Goal: Task Accomplishment & Management: Manage account settings

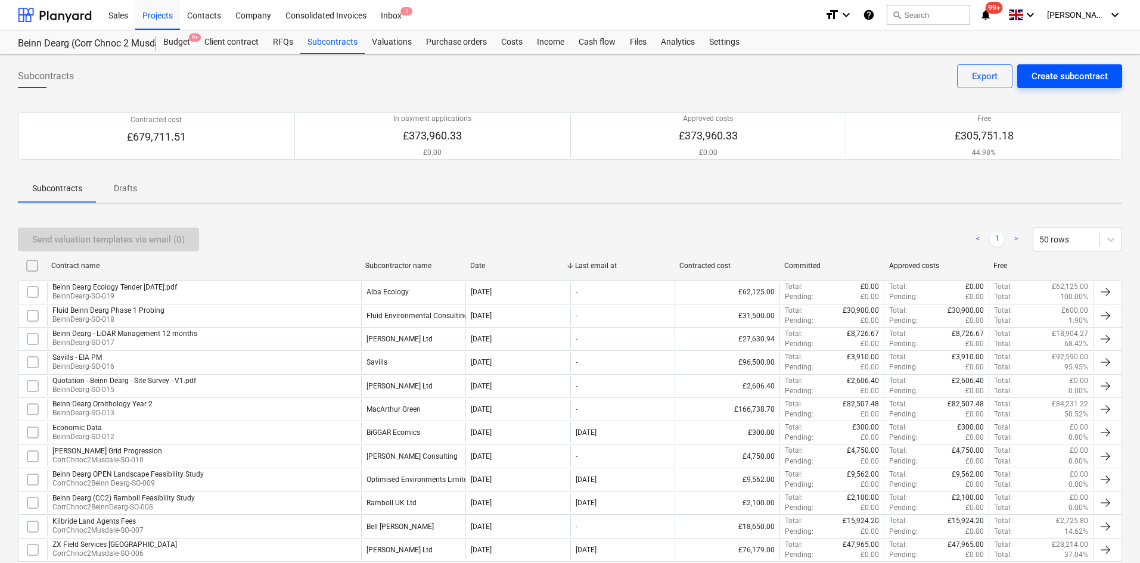
click at [1081, 67] on button "Create subcontract" at bounding box center [1069, 76] width 105 height 24
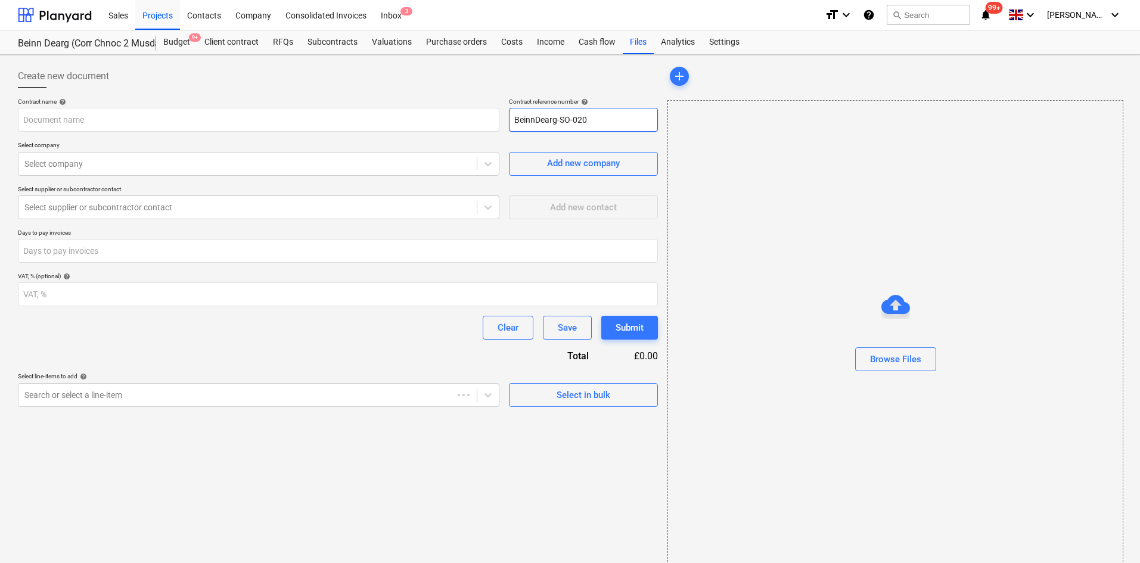
type input "BeinnDearg-SO-020"
click at [338, 114] on input "text" at bounding box center [258, 120] width 481 height 24
type input "Kilbride Legal Fees"
click at [307, 150] on p "Select company" at bounding box center [258, 146] width 481 height 10
click at [301, 157] on div "Select company" at bounding box center [247, 163] width 458 height 17
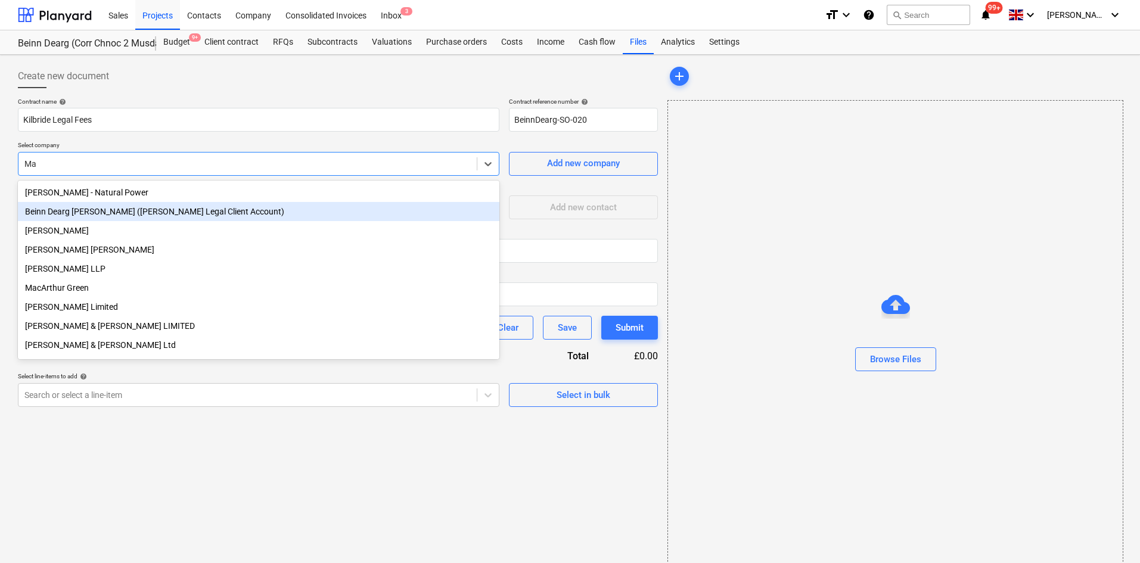
type input "M"
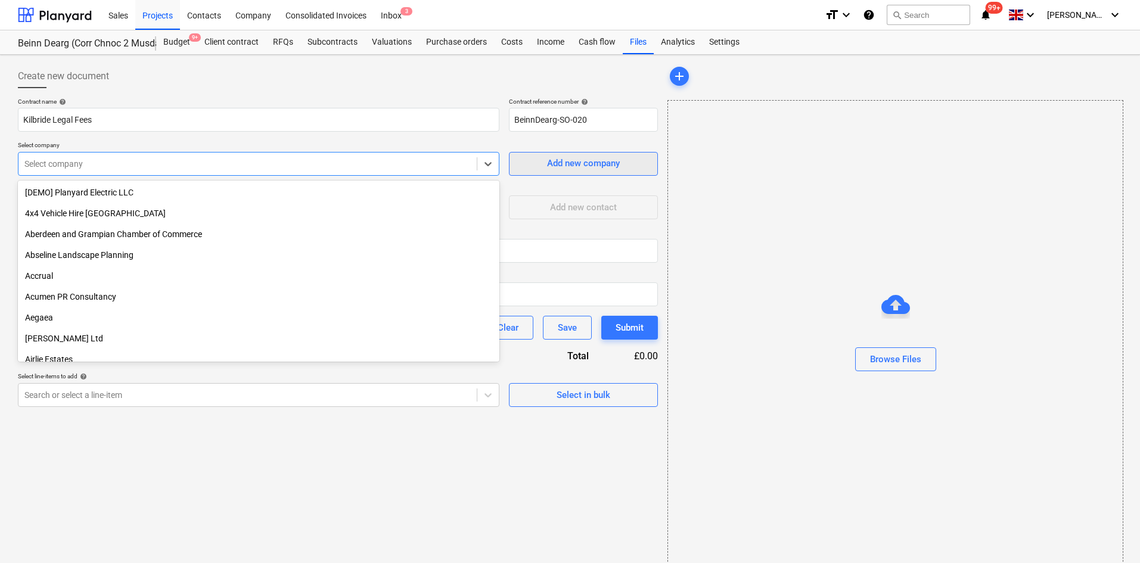
click at [627, 165] on span "Add new company" at bounding box center [583, 162] width 119 height 15
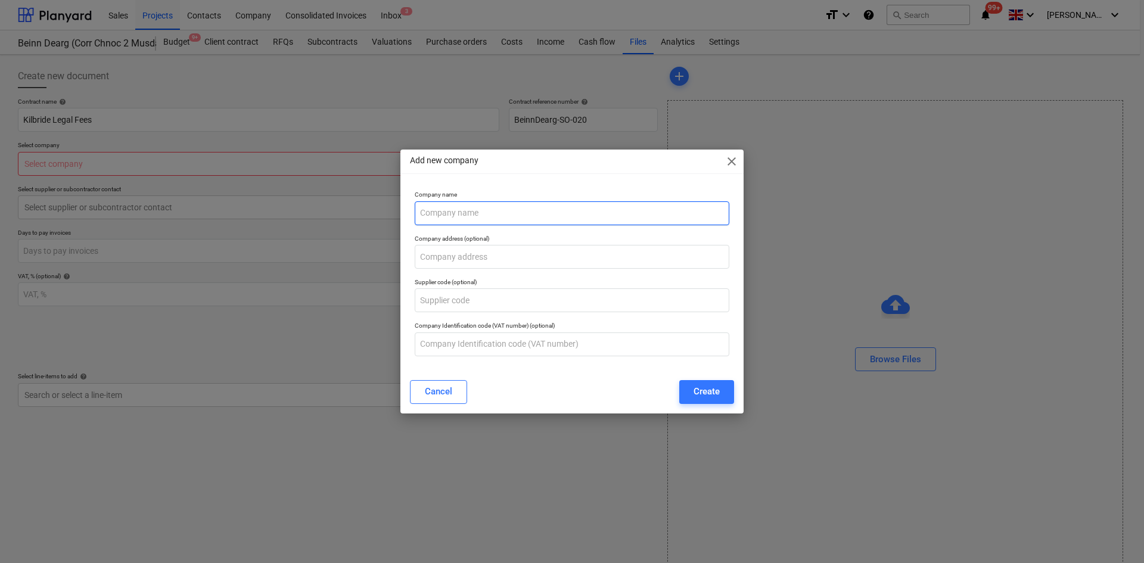
click at [536, 217] on input "text" at bounding box center [572, 213] width 315 height 24
click at [500, 218] on input "M" at bounding box center [572, 213] width 315 height 24
type input "MacArthur Legal"
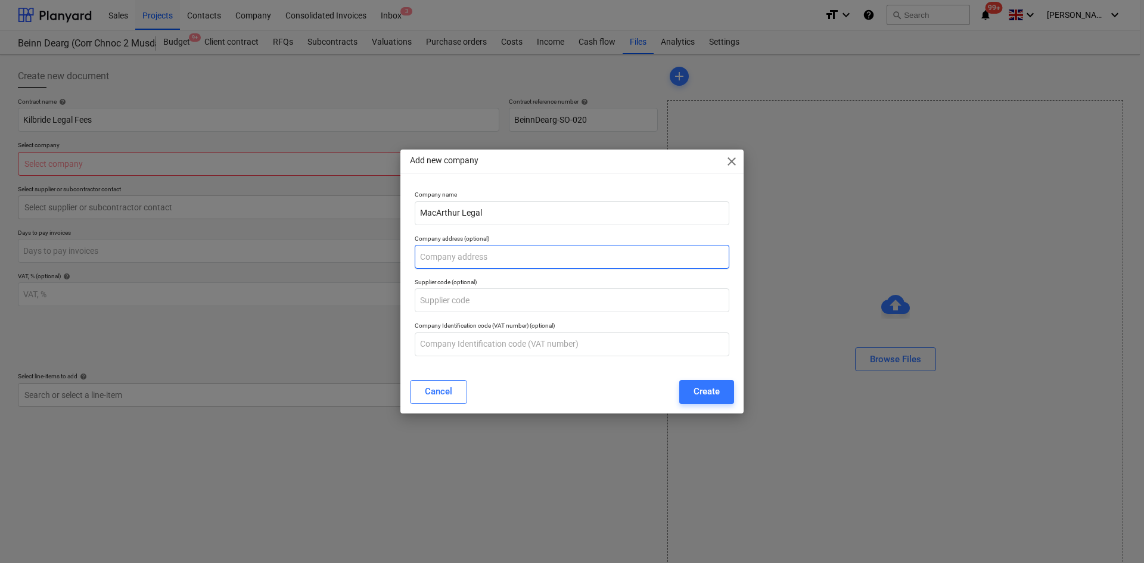
click at [517, 263] on input "text" at bounding box center [572, 257] width 315 height 24
paste input "[PERSON_NAME][STREET_ADDRESS]"
type input "[PERSON_NAME][STREET_ADDRESS]"
click at [702, 390] on div "Create" at bounding box center [706, 391] width 26 height 15
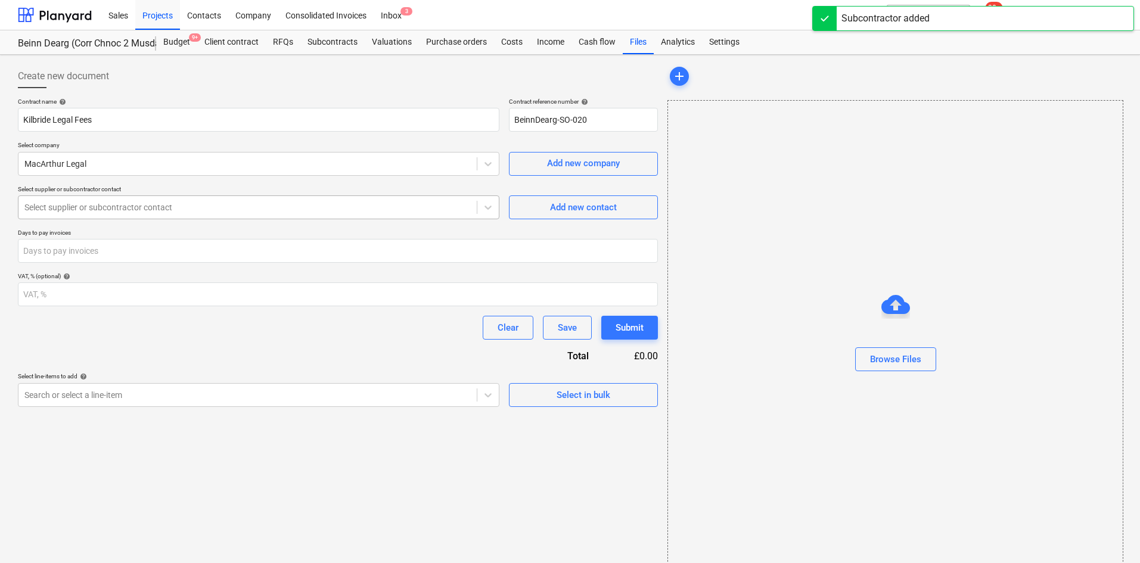
click at [233, 213] on div at bounding box center [247, 207] width 446 height 12
click at [581, 211] on div "Add new contact" at bounding box center [583, 207] width 67 height 15
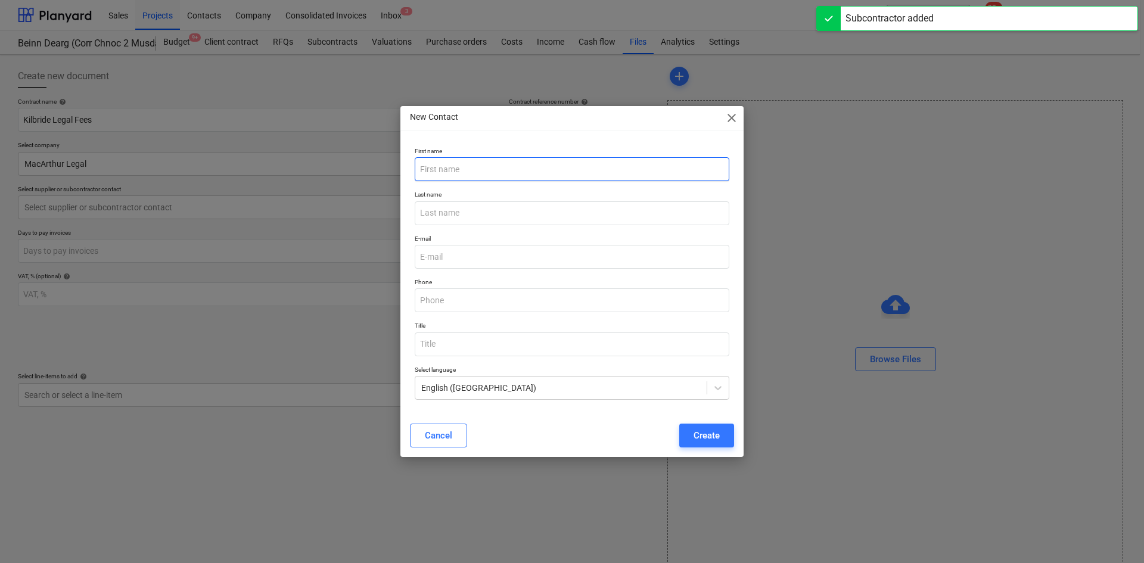
click at [561, 172] on input "text" at bounding box center [572, 169] width 315 height 24
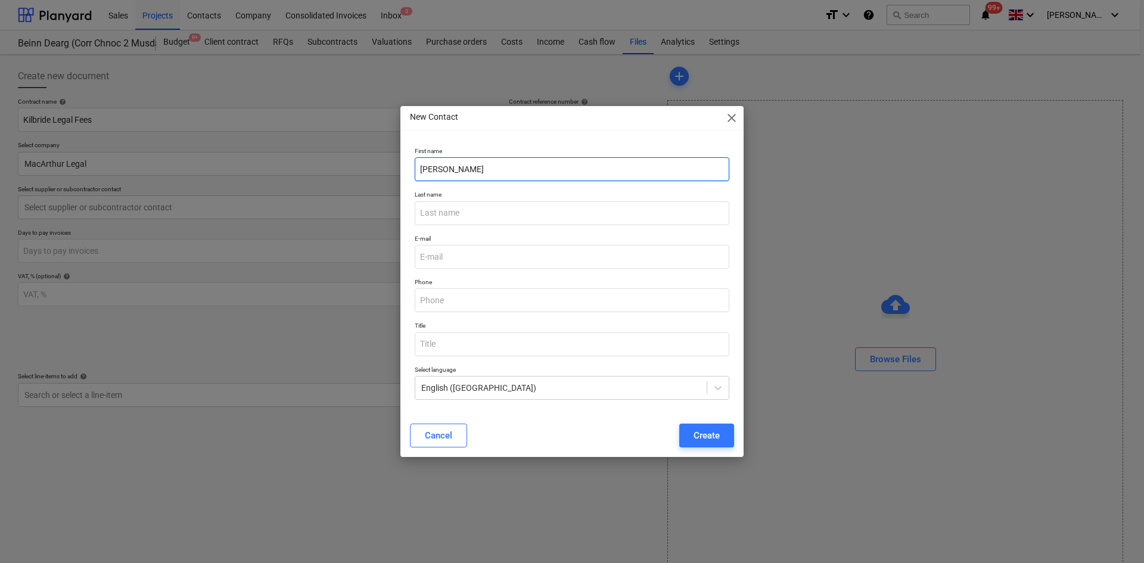
type input "[PERSON_NAME]"
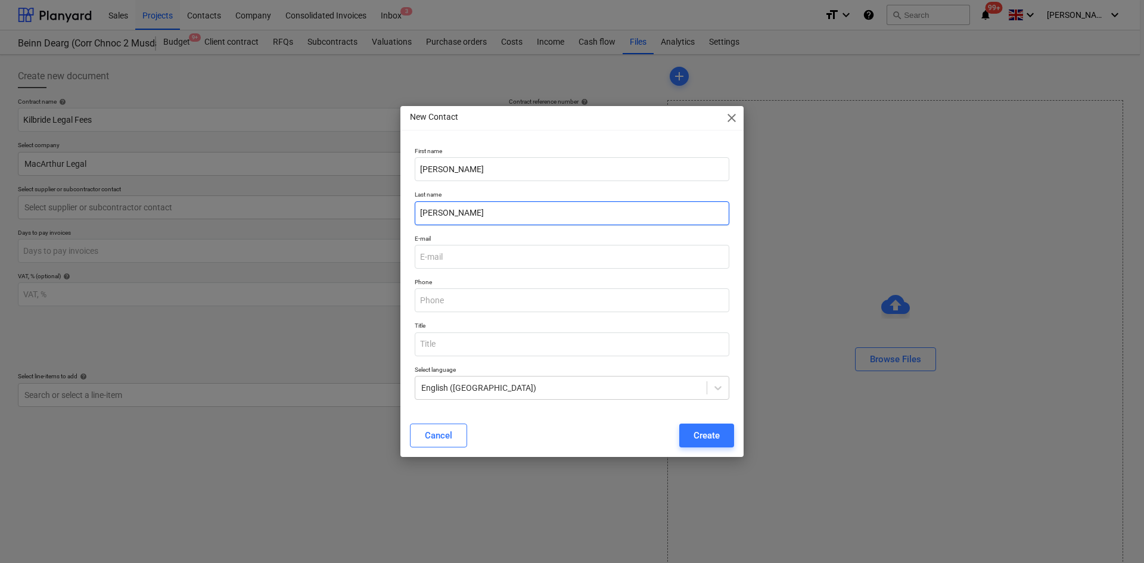
type input "[PERSON_NAME]"
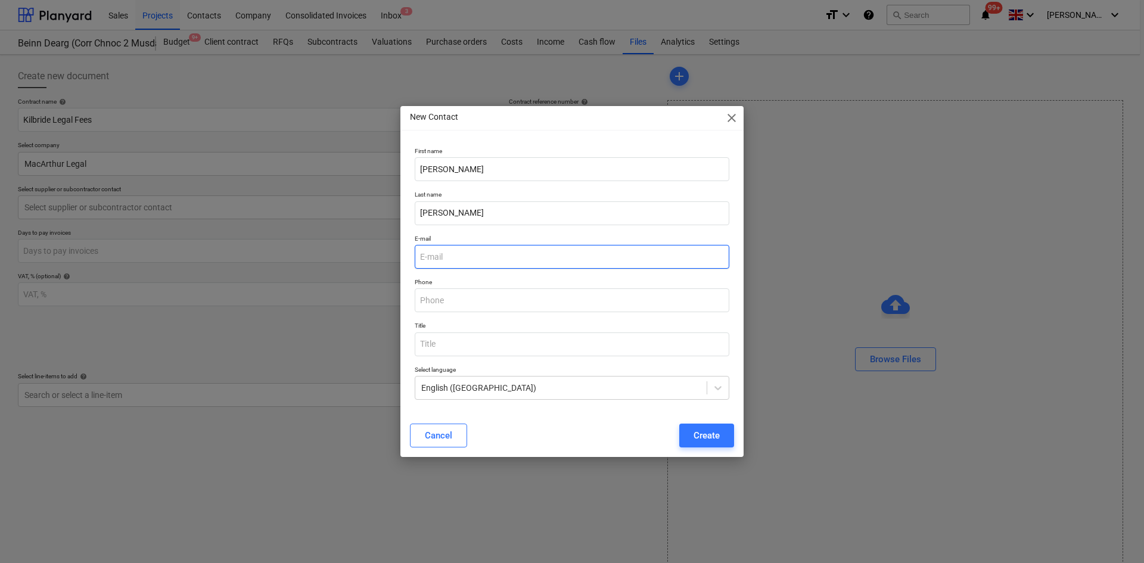
click at [500, 260] on input "email" at bounding box center [572, 257] width 315 height 24
type input "[PERSON_NAME][EMAIL_ADDRESS][DOMAIN_NAME]"
click at [702, 441] on div "Create" at bounding box center [706, 435] width 26 height 15
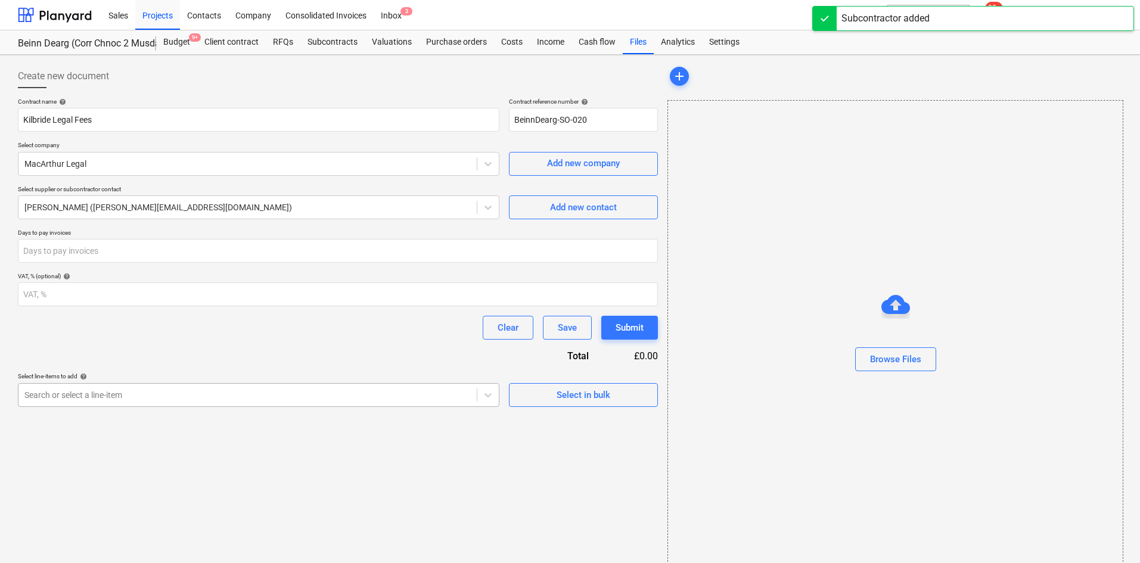
click at [343, 400] on body "Sales Projects Contacts Company Consolidated Invoices Inbox 3 format_size keybo…" at bounding box center [570, 281] width 1140 height 563
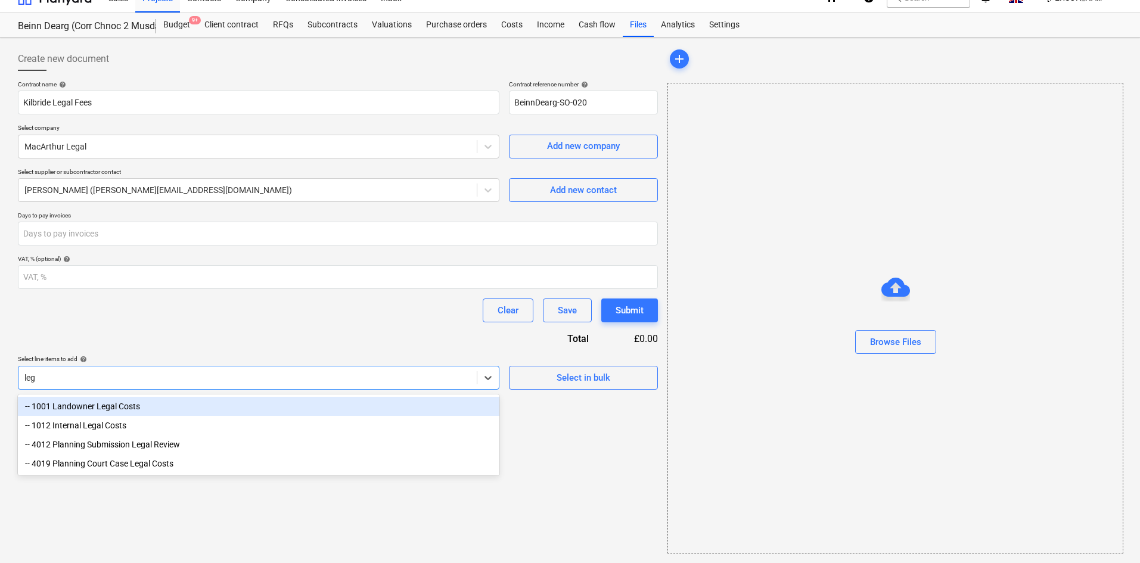
type input "lega"
click at [338, 399] on div "-- 1001 Landowner Legal Costs" at bounding box center [258, 406] width 481 height 19
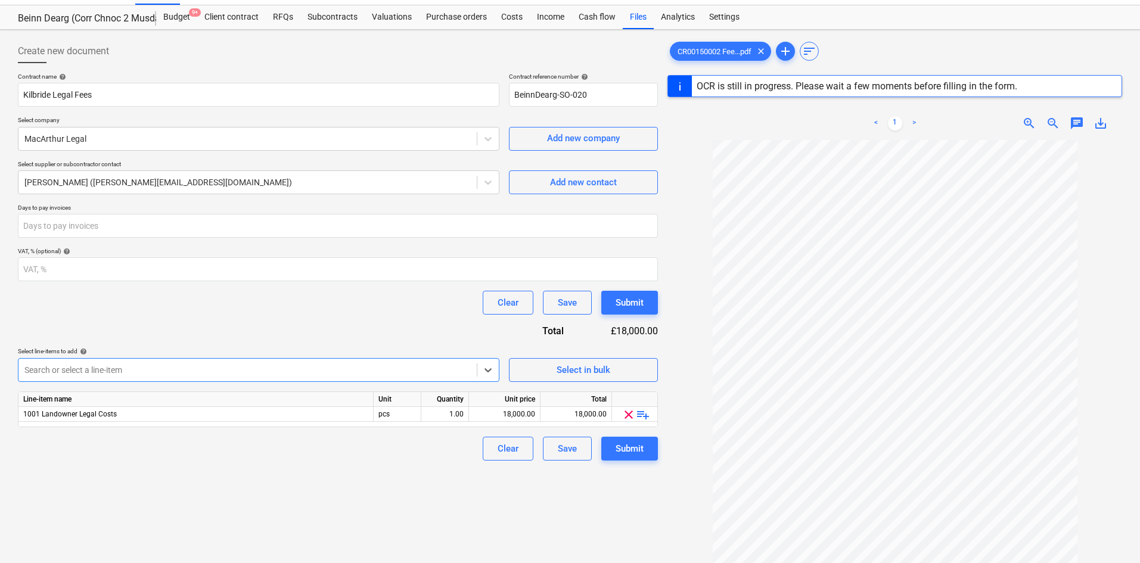
scroll to position [22, 0]
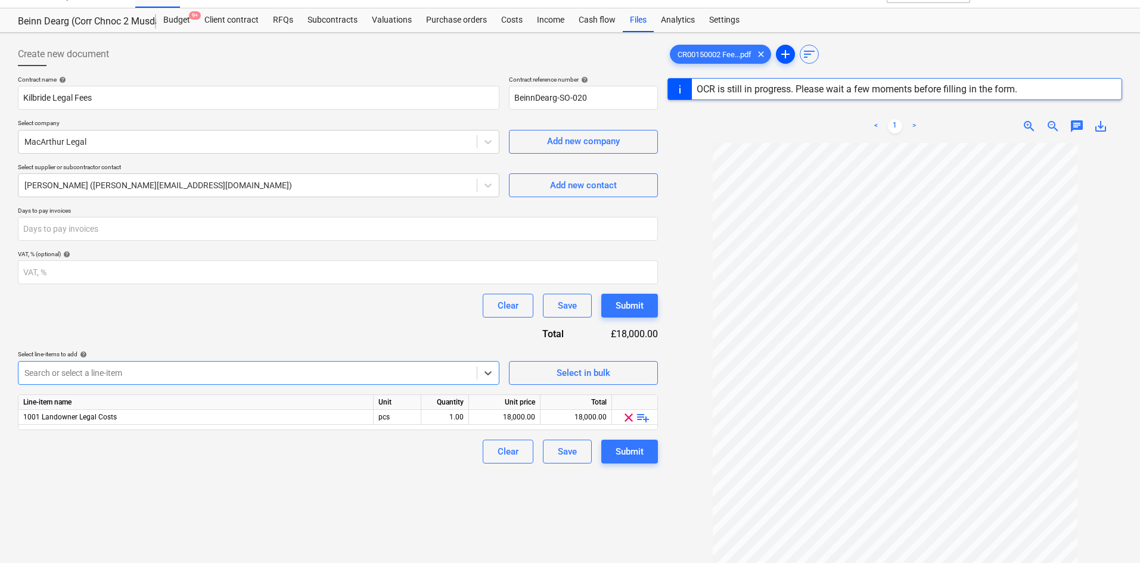
click at [789, 50] on span "add" at bounding box center [785, 54] width 14 height 14
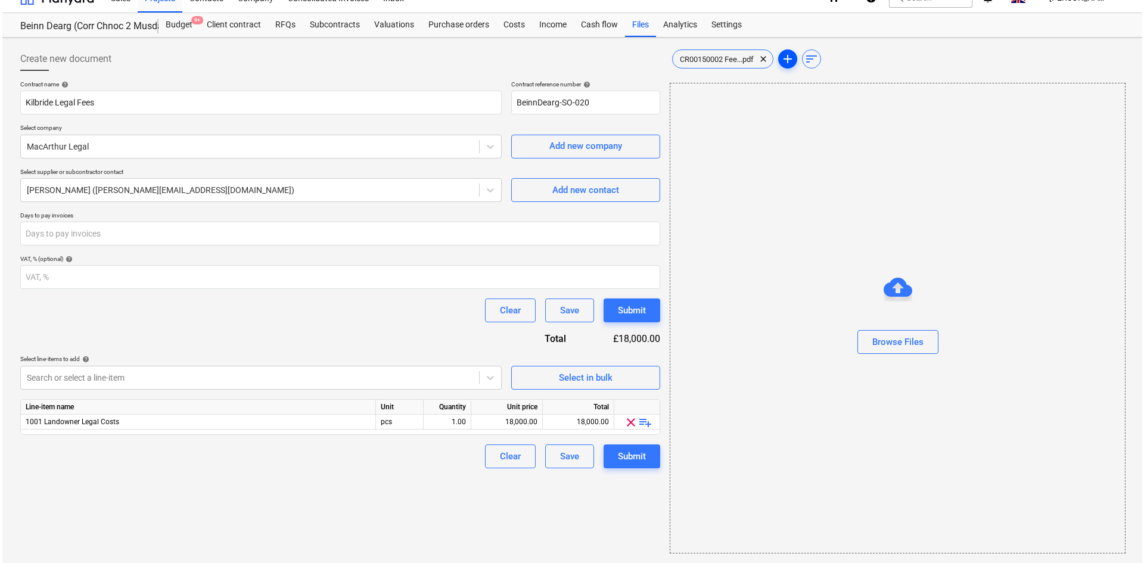
scroll to position [17, 0]
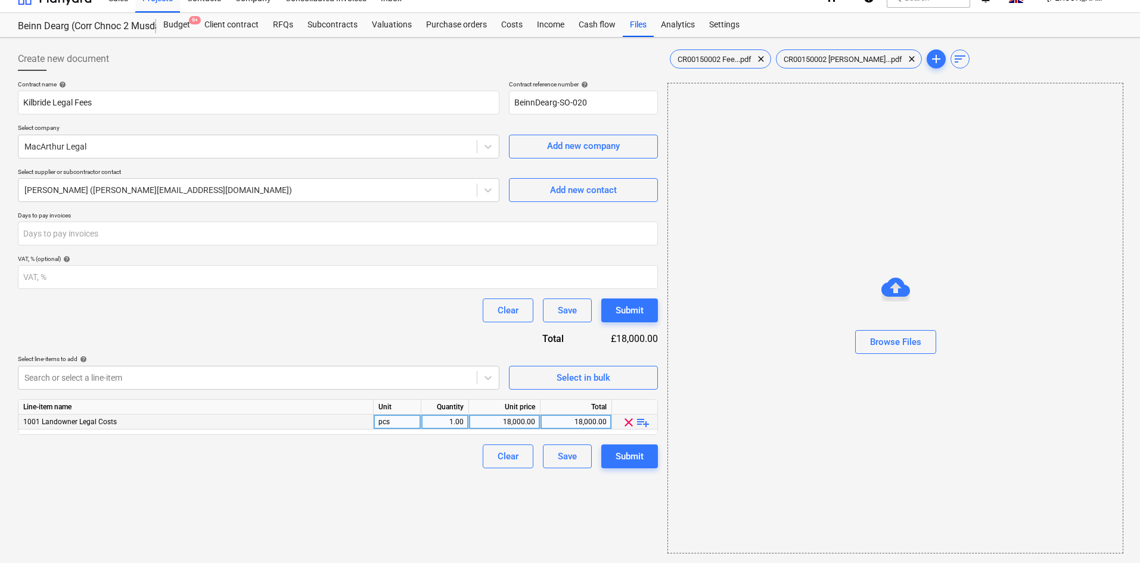
click at [515, 422] on div "18,000.00" at bounding box center [504, 422] width 61 height 15
type input "8325"
click at [367, 332] on div "Contract name help Kilbride Legal Fees Contract reference number help BeinnDear…" at bounding box center [338, 274] width 640 height 388
click at [340, 521] on div "Create new document Contract name help Kilbride Legal Fees Contract reference n…" at bounding box center [337, 300] width 649 height 516
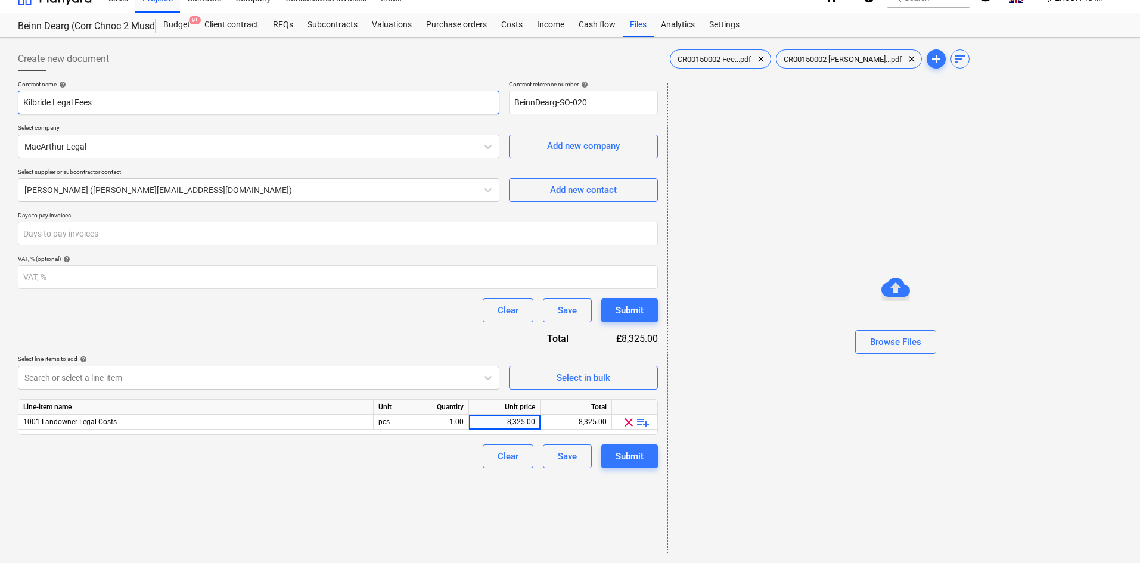
click at [158, 94] on input "Kilbride Legal Fees" at bounding box center [258, 103] width 481 height 24
type input "Kilbride Legal Fees (EA & O&L)"
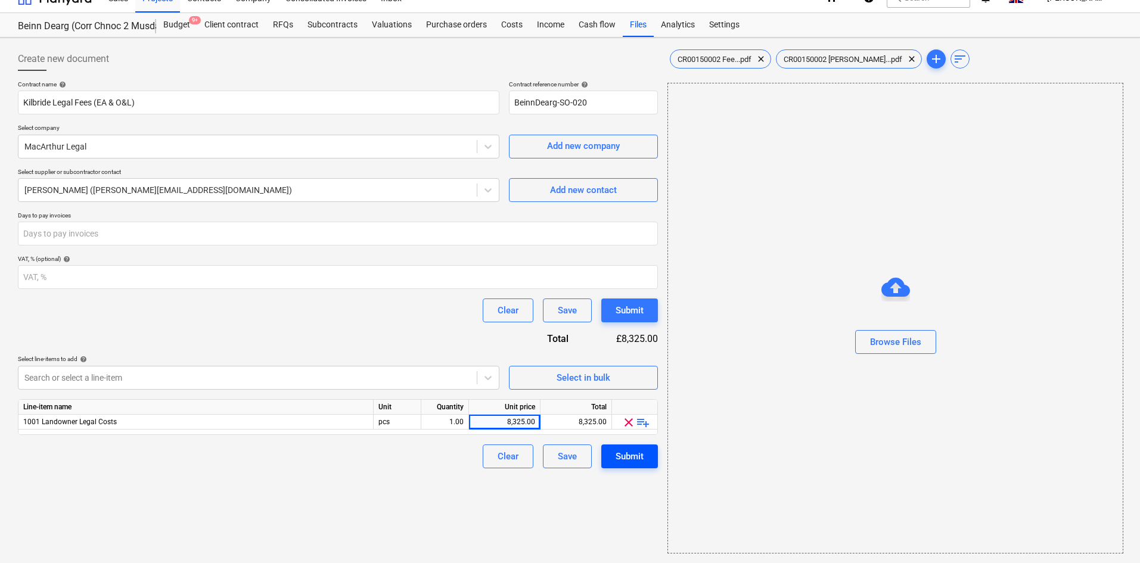
click at [623, 460] on div "Submit" at bounding box center [629, 456] width 28 height 15
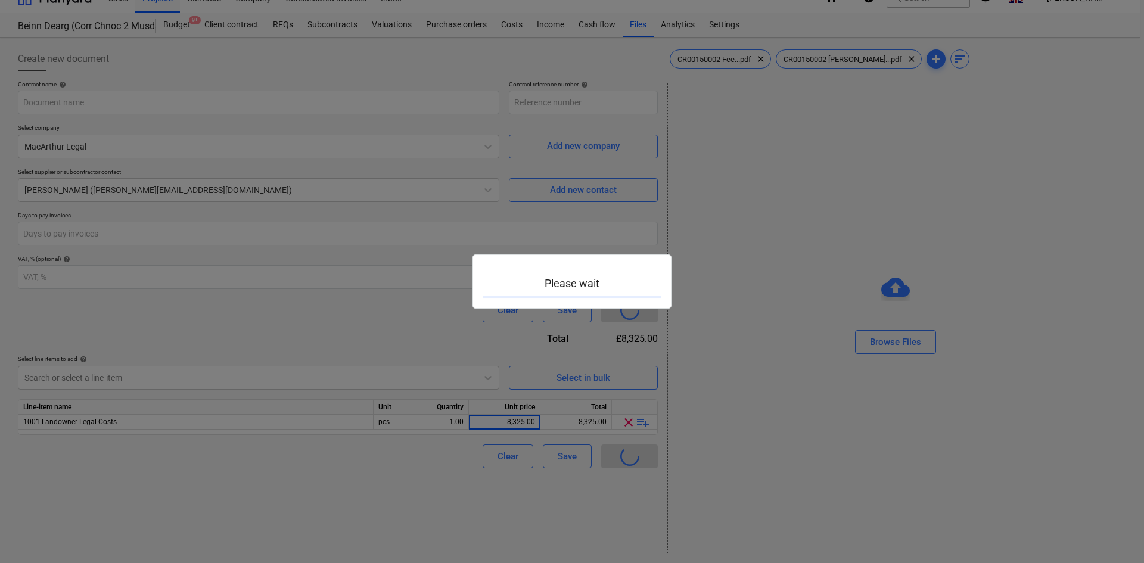
type input "BeinnDearg-SO-020"
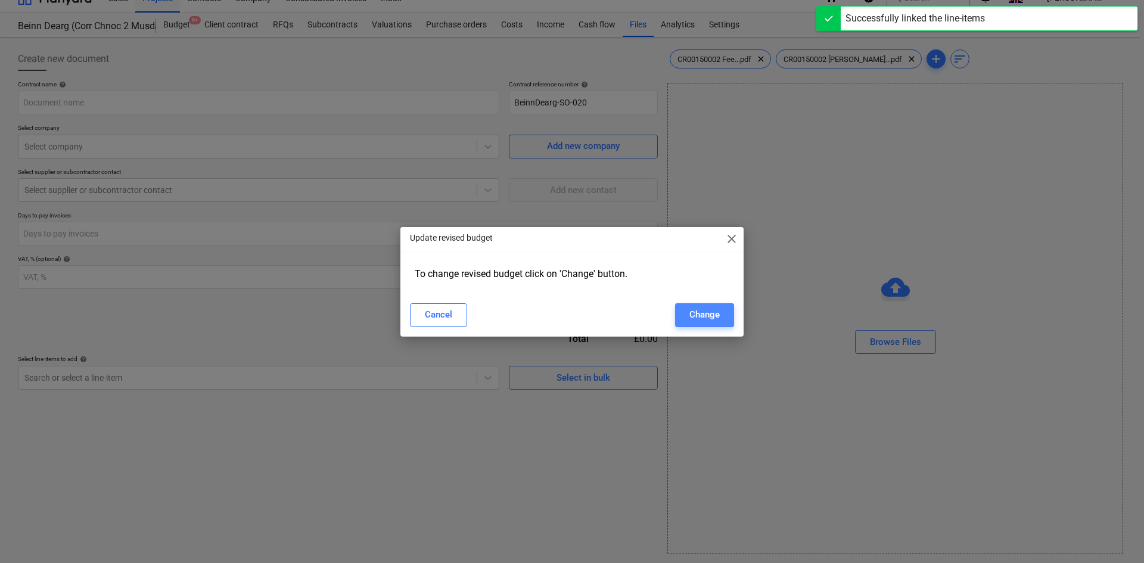
click at [700, 316] on div "Change" at bounding box center [704, 314] width 30 height 15
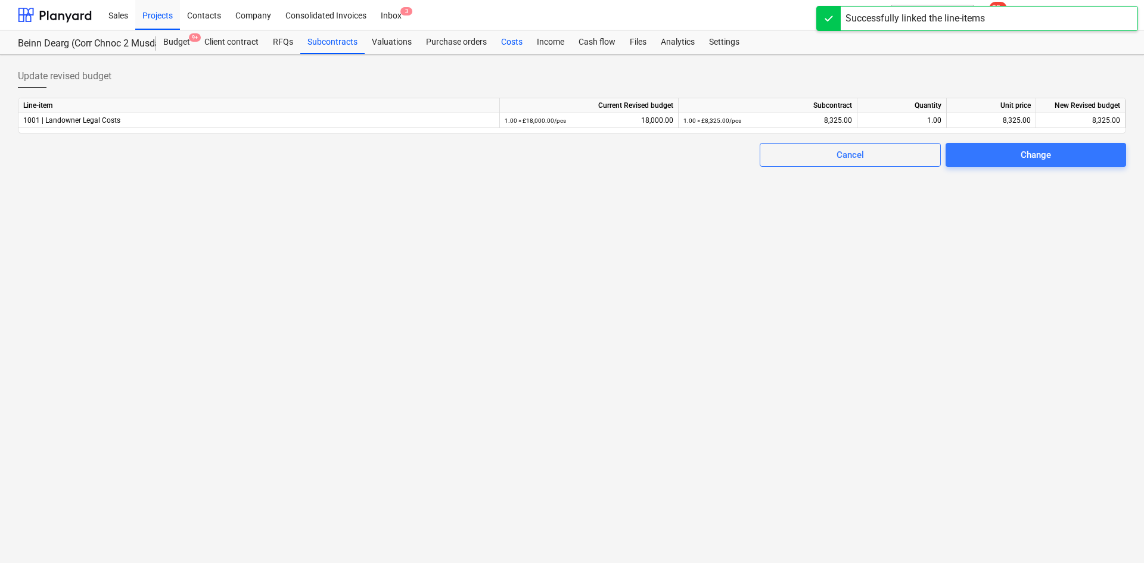
click at [502, 38] on div "Costs" at bounding box center [512, 42] width 36 height 24
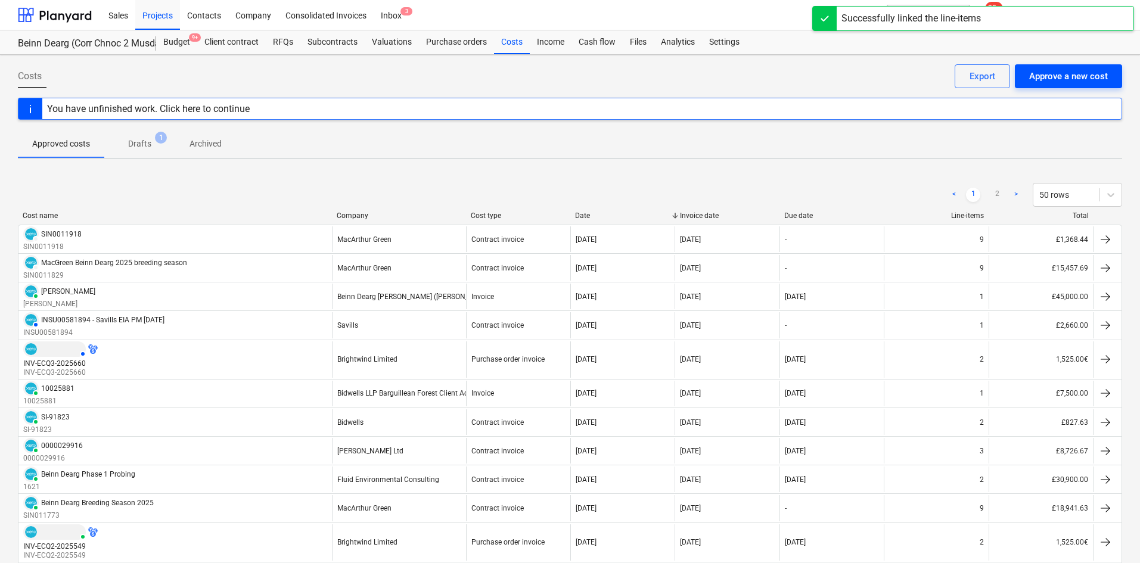
click at [1033, 74] on div "Approve a new cost" at bounding box center [1068, 76] width 79 height 15
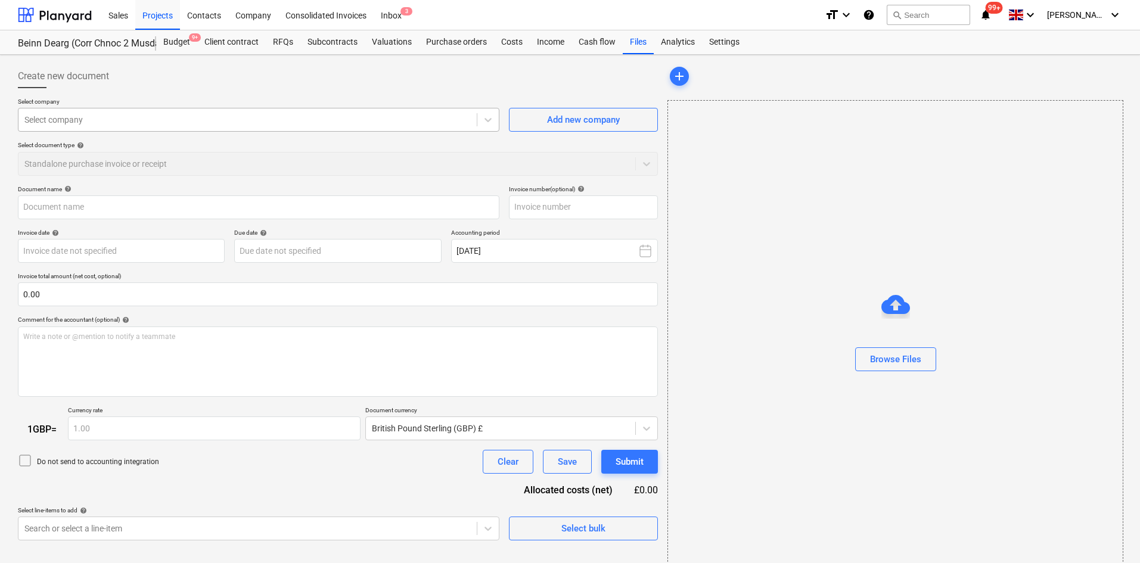
click at [237, 118] on div at bounding box center [247, 120] width 446 height 12
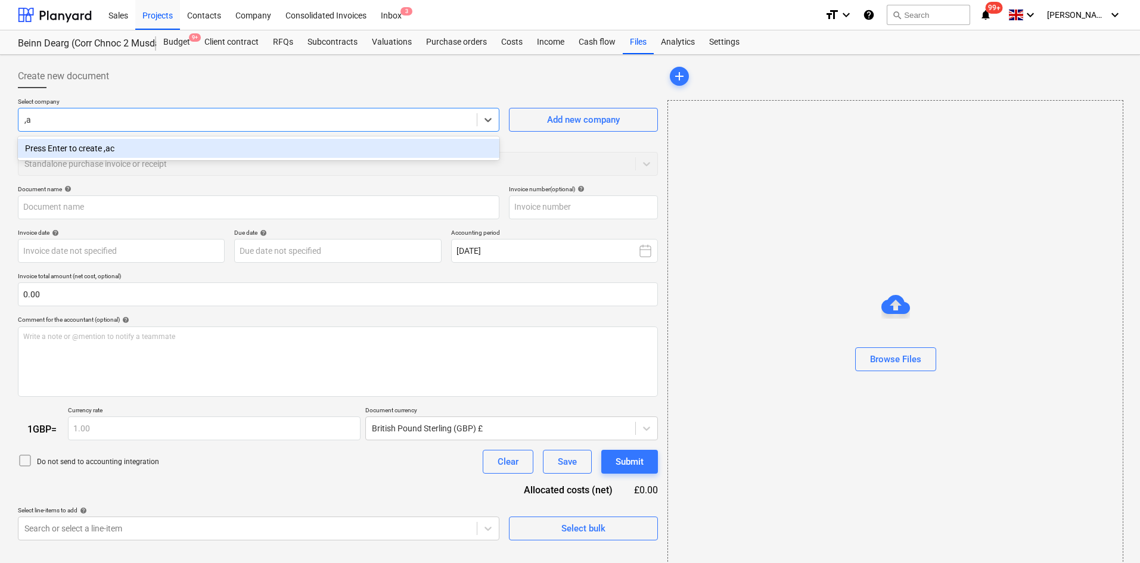
type input ","
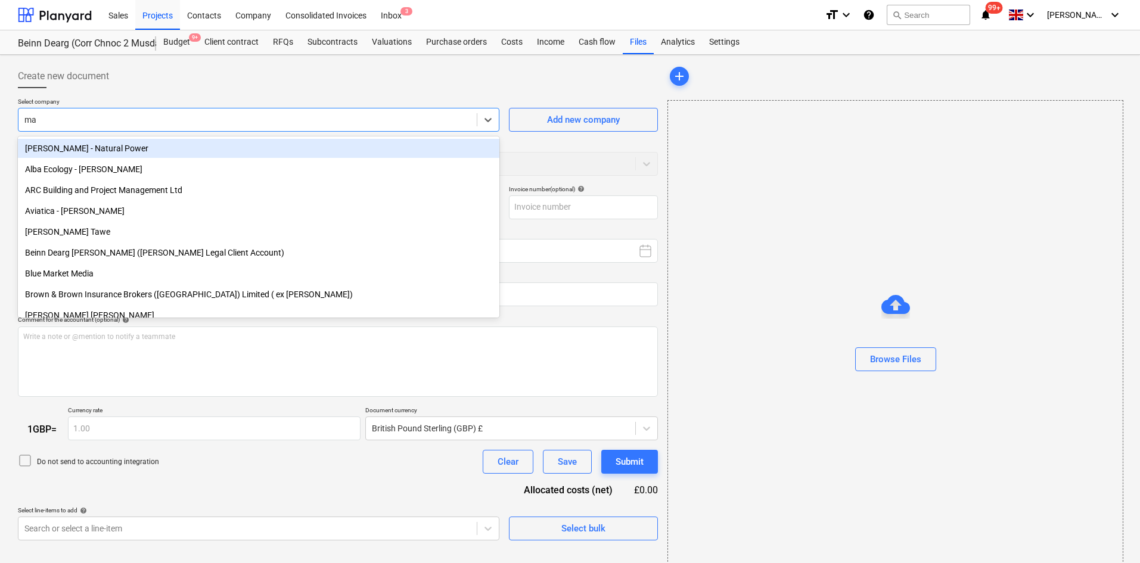
type input "mac"
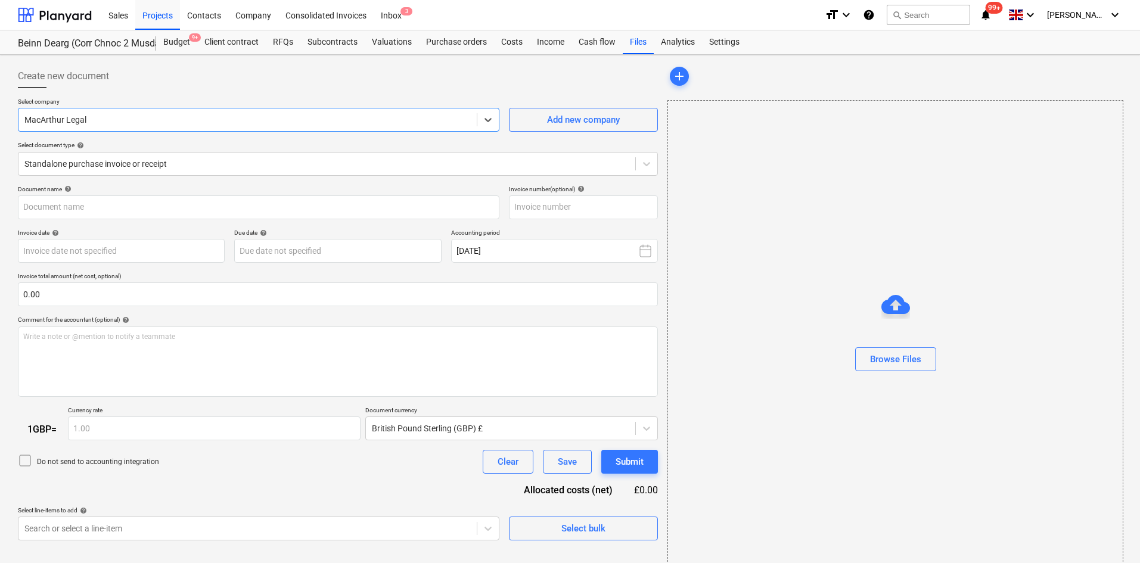
click at [244, 178] on div "Select company option MacArthur Legal , selected. Select is focused ,type to re…" at bounding box center [338, 142] width 640 height 88
click at [244, 168] on div at bounding box center [326, 164] width 605 height 12
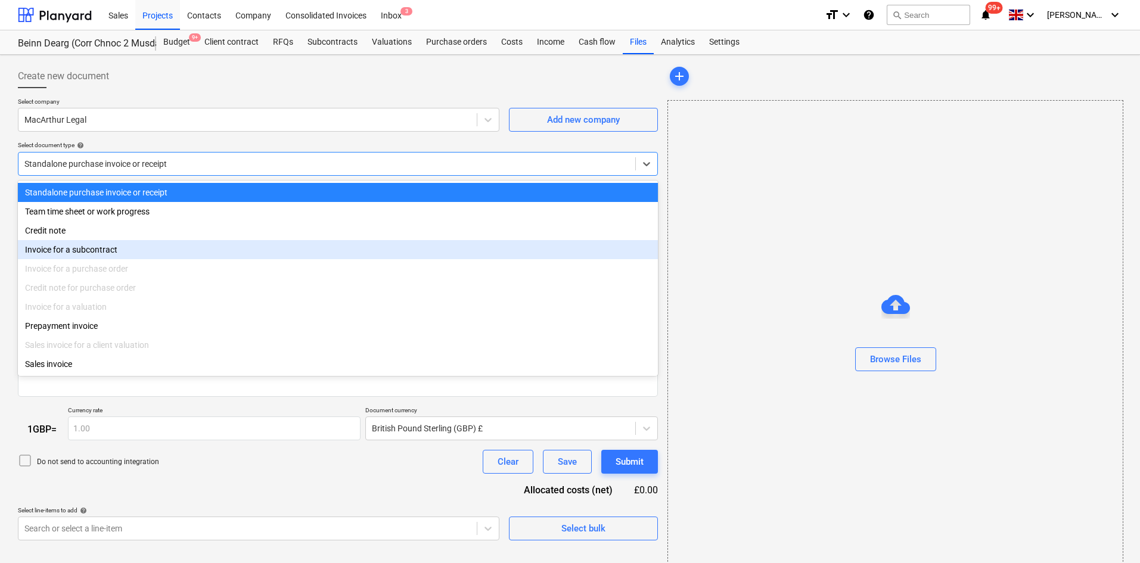
click at [157, 248] on div "Invoice for a subcontract" at bounding box center [338, 249] width 640 height 19
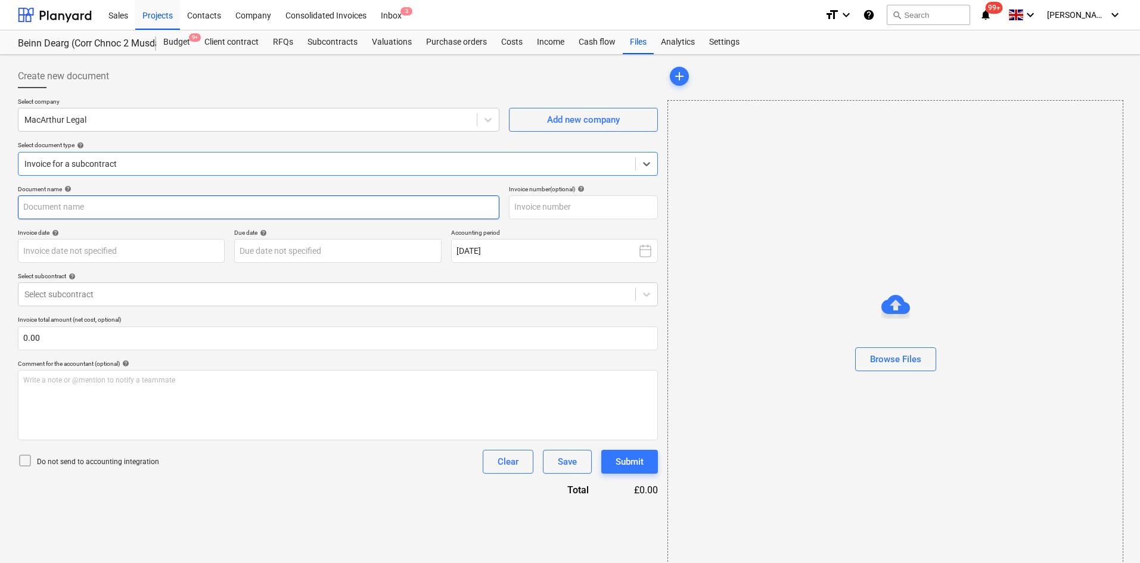
click at [106, 206] on input "text" at bounding box center [258, 207] width 481 height 24
type input "MacArthur Legal fees for Kilbride"
click at [603, 209] on input "text" at bounding box center [583, 207] width 149 height 24
paste input "AMM/KS/CR0015-0002"
type input "AMM/KS/CR0015-0002"
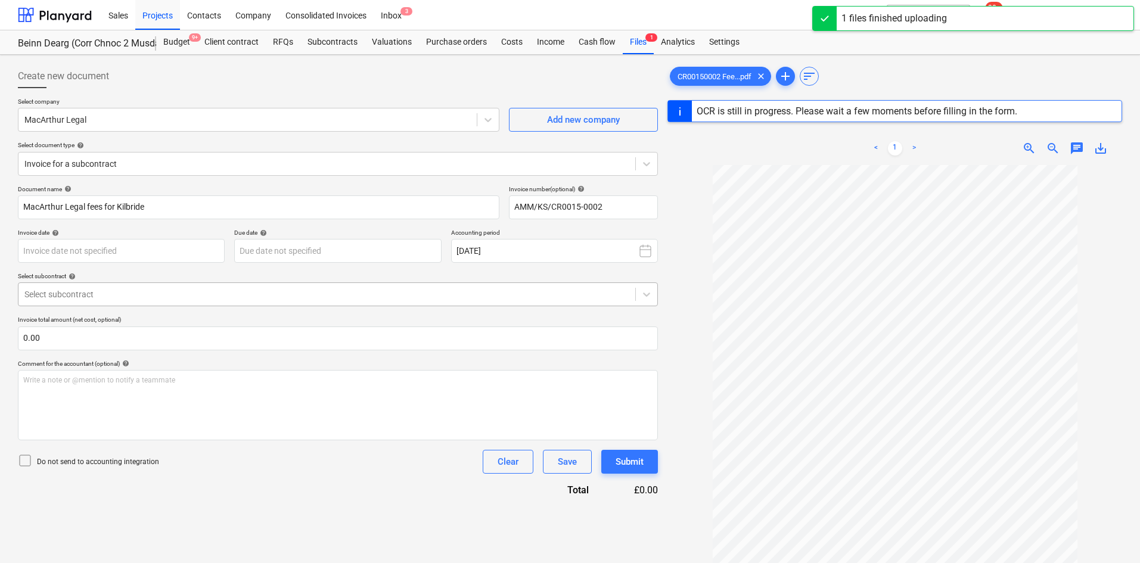
click at [120, 297] on div at bounding box center [326, 294] width 605 height 12
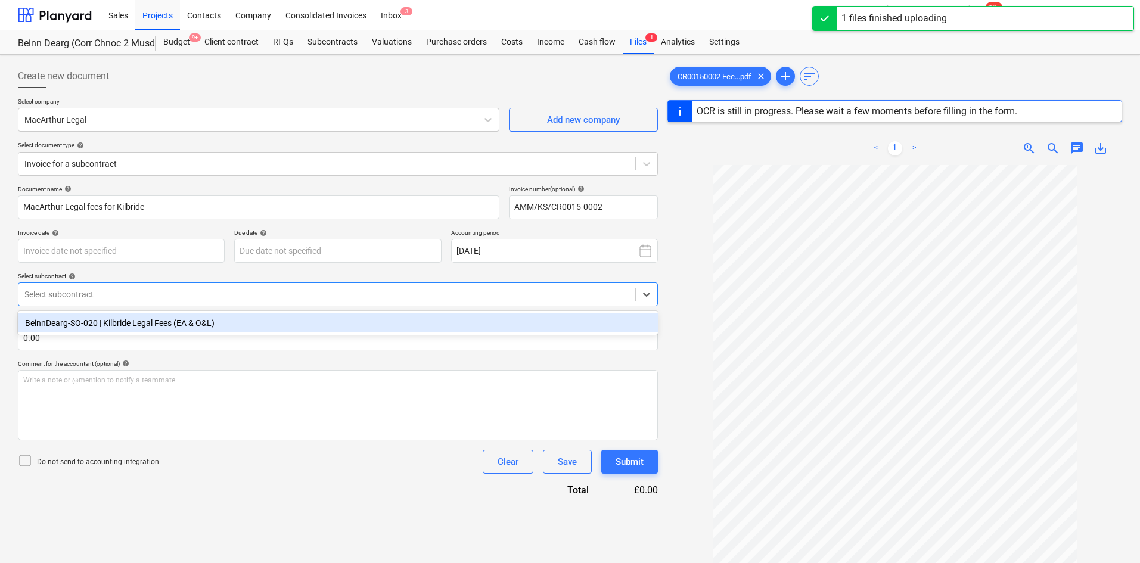
click at [132, 321] on div "BeinnDearg-SO-020 | Kilbride Legal Fees (EA & O&L)" at bounding box center [338, 322] width 640 height 19
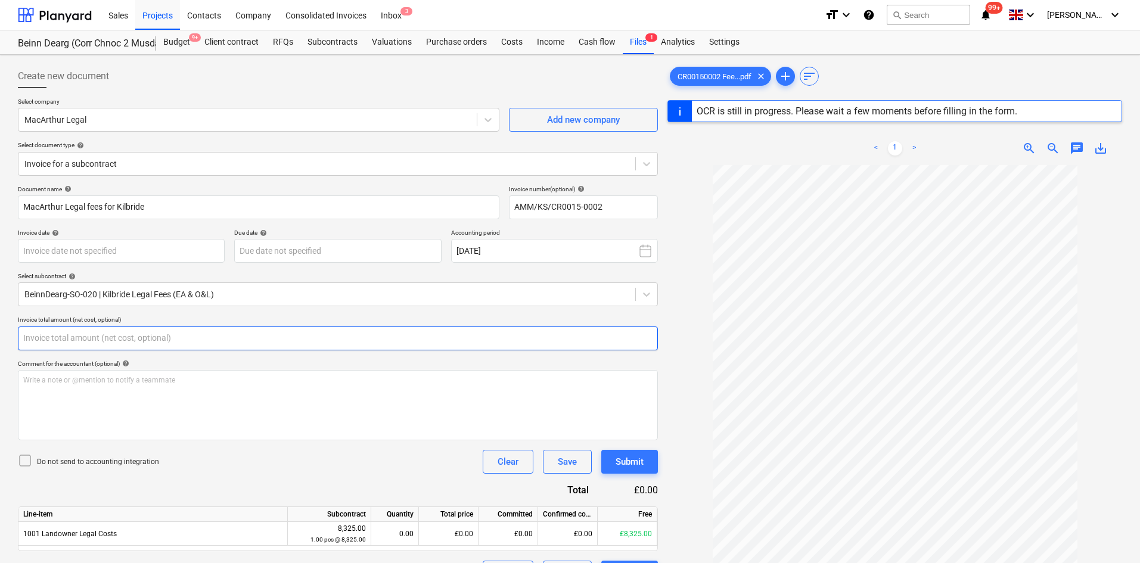
click at [114, 334] on input "text" at bounding box center [338, 338] width 640 height 24
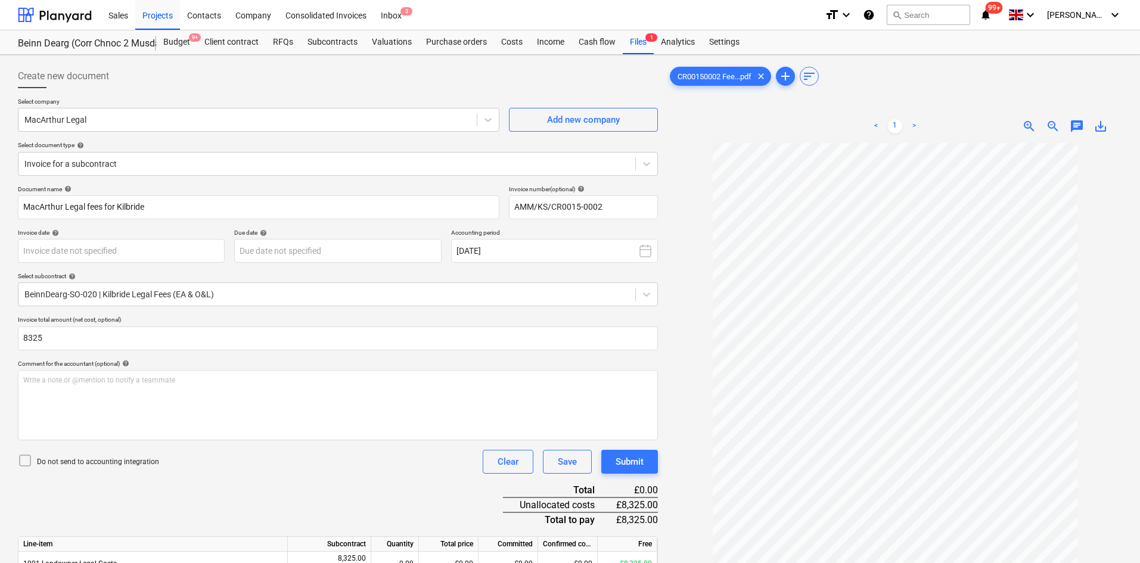
type input "8,325.00"
click at [285, 455] on div "Do not send to accounting integration Clear Save Submit" at bounding box center [338, 462] width 640 height 24
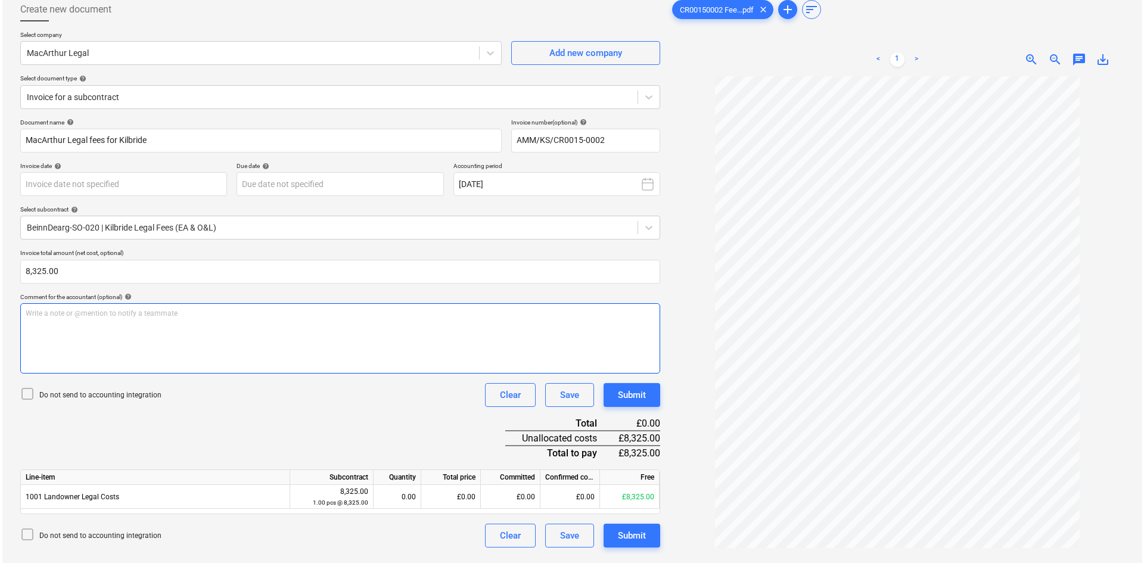
scroll to position [119, 0]
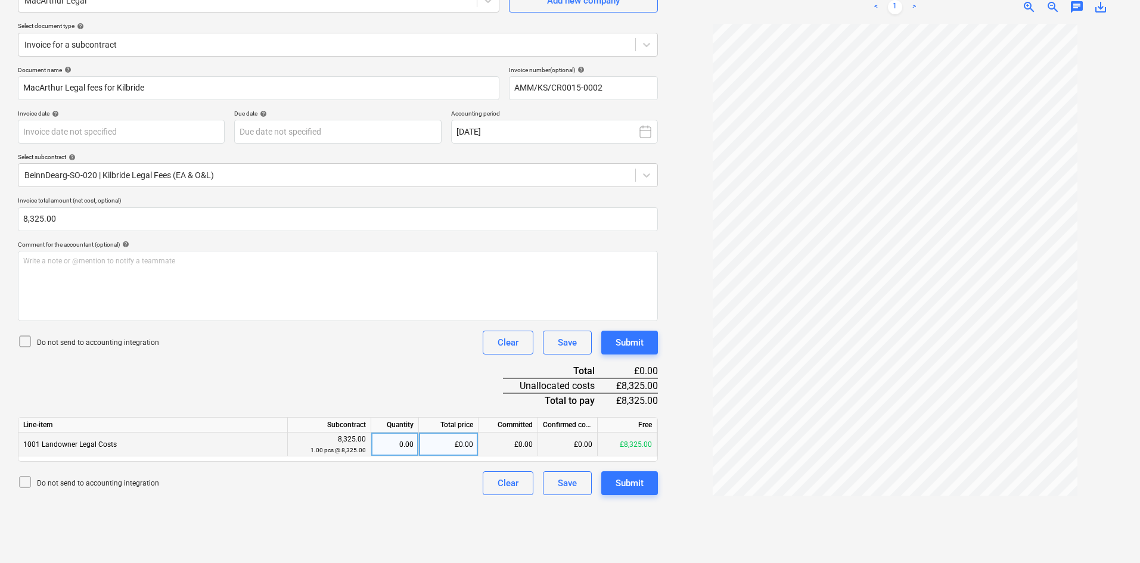
click at [412, 441] on div "0.00" at bounding box center [395, 444] width 38 height 24
type input "1"
click at [391, 354] on div "Do not send to accounting integration Clear Save Submit" at bounding box center [338, 343] width 640 height 24
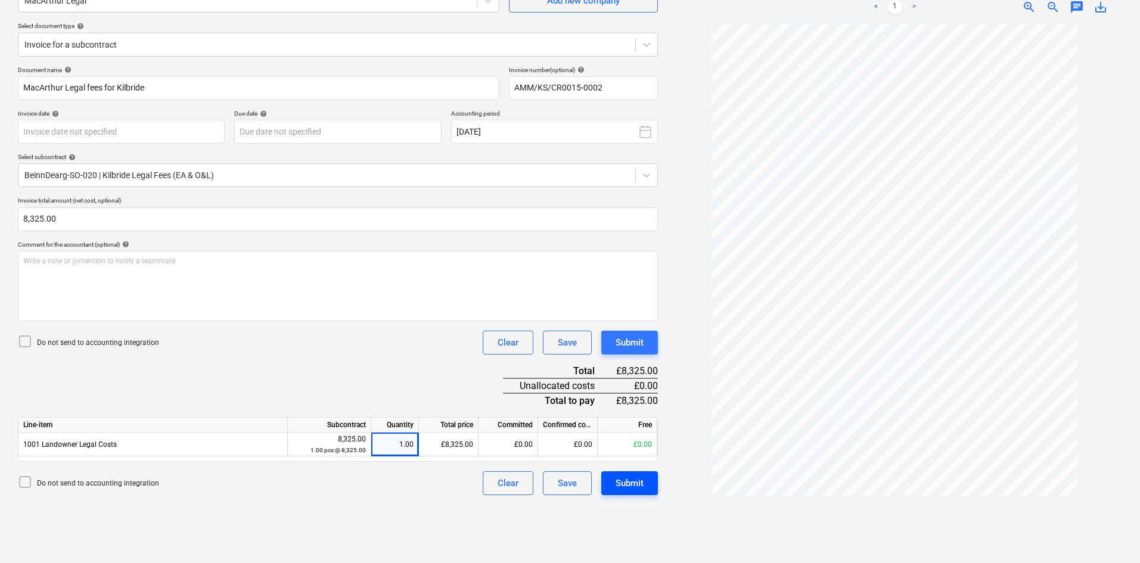
click at [633, 477] on div "Submit" at bounding box center [629, 482] width 28 height 15
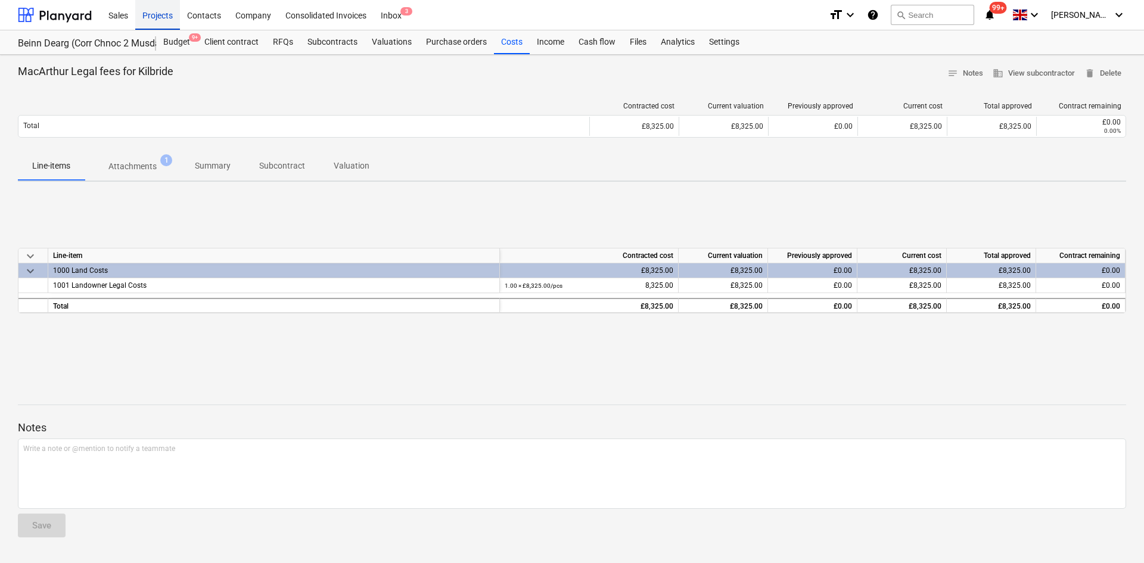
click at [142, 11] on div "Projects" at bounding box center [157, 14] width 45 height 30
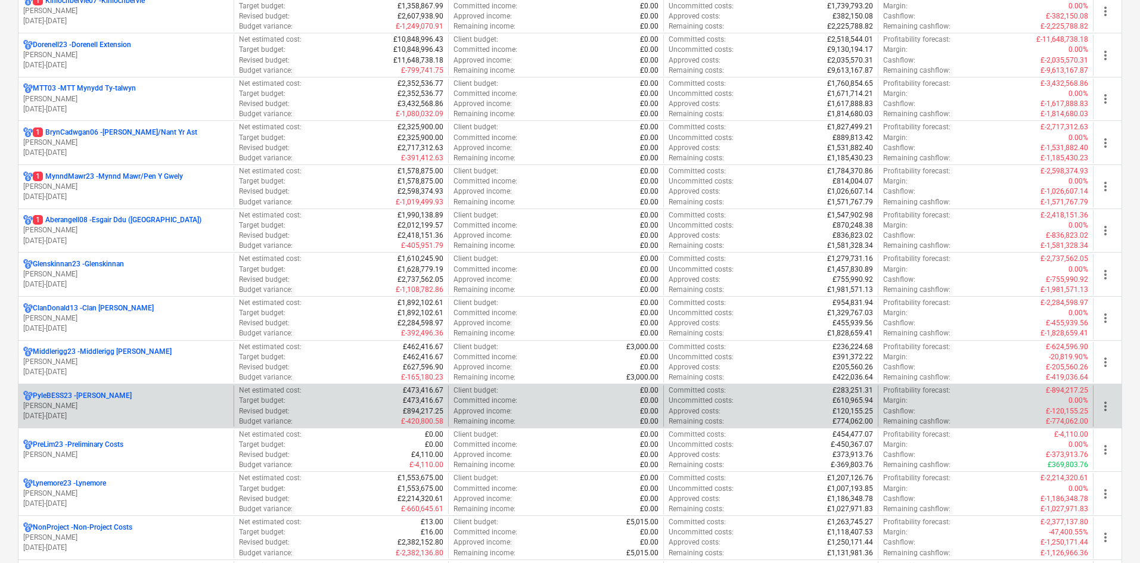
scroll to position [417, 0]
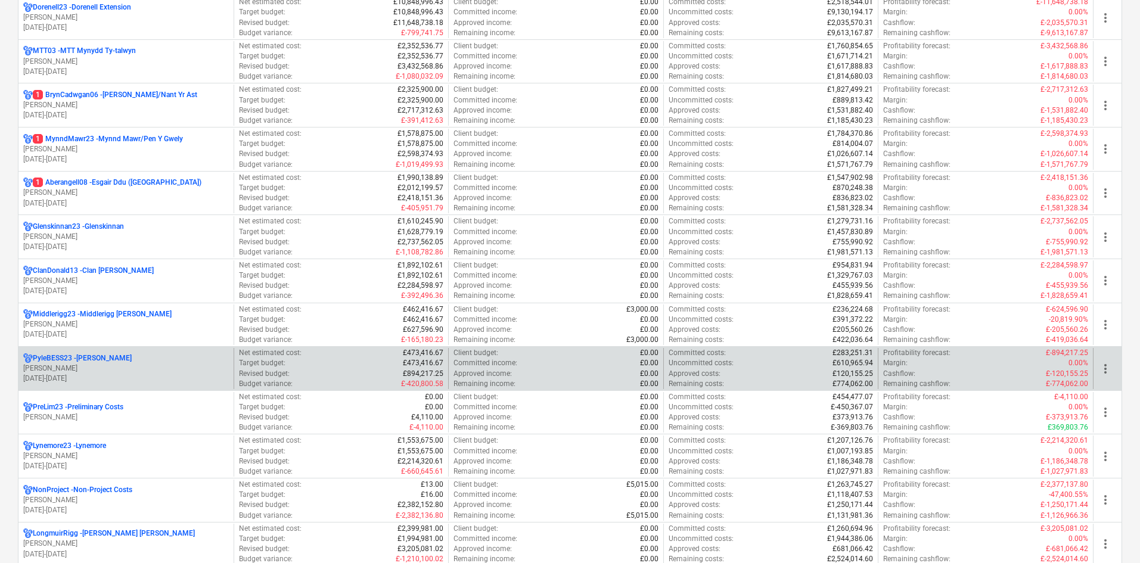
click at [167, 422] on p "[PERSON_NAME]" at bounding box center [126, 417] width 206 height 10
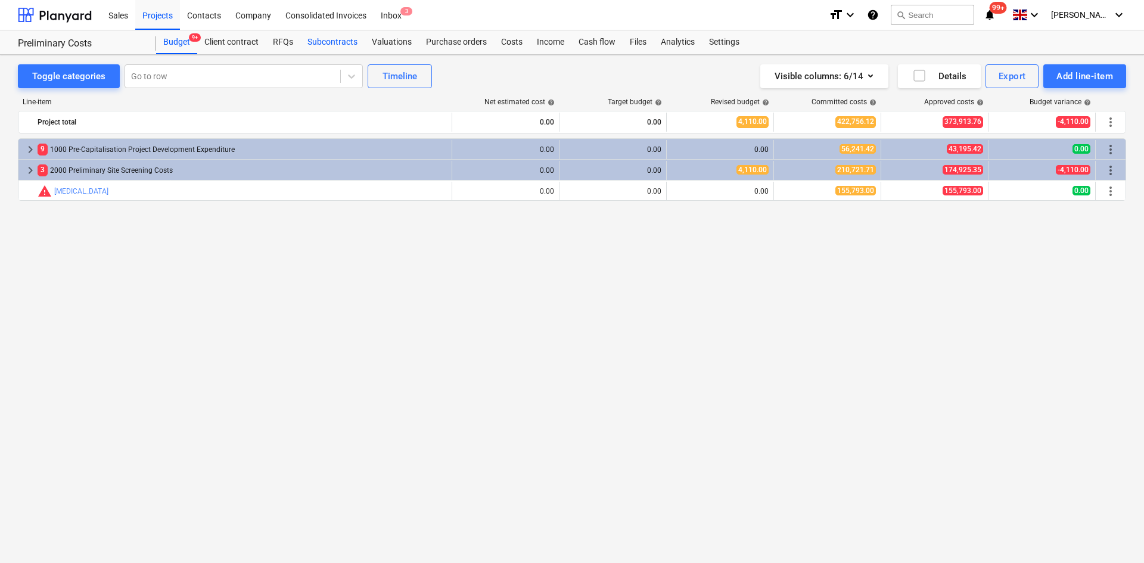
click at [314, 43] on div "Subcontracts" at bounding box center [332, 42] width 64 height 24
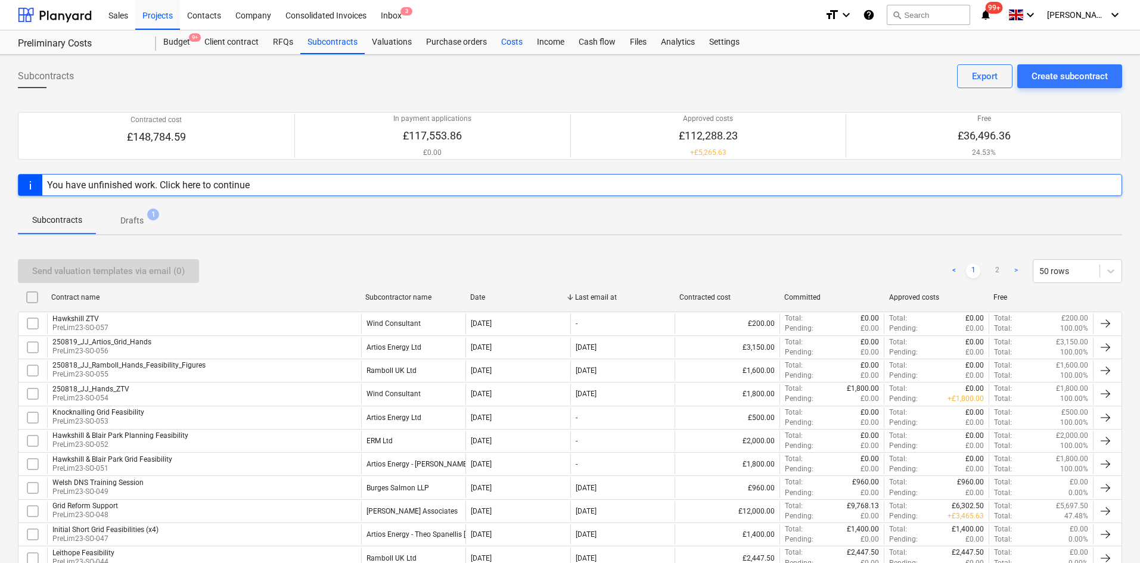
click at [505, 41] on div "Costs" at bounding box center [512, 42] width 36 height 24
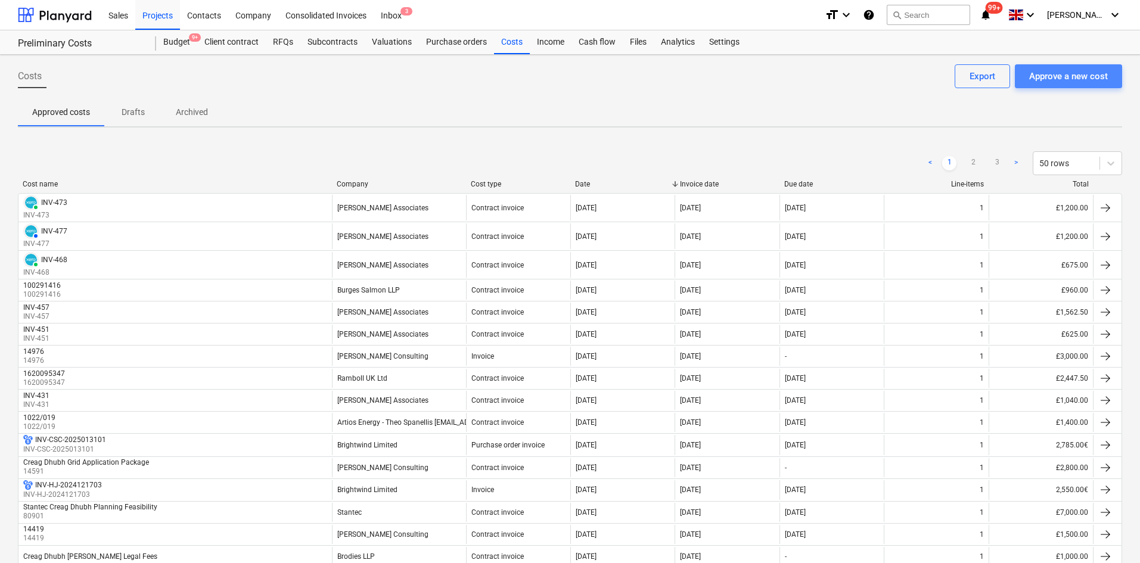
click at [1065, 77] on div "Approve a new cost" at bounding box center [1068, 76] width 79 height 15
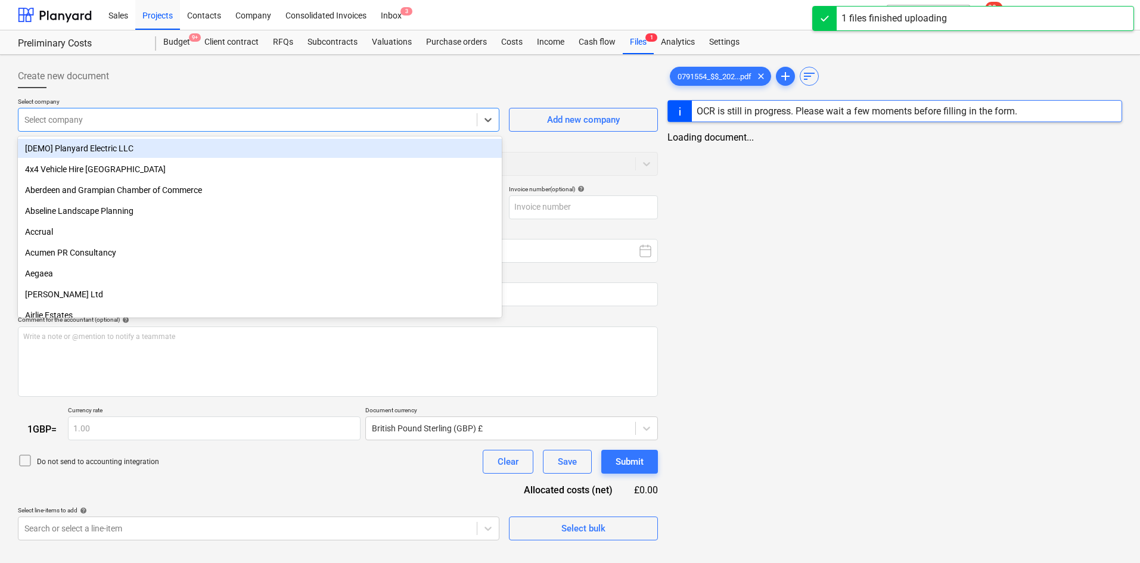
type input "0791554_$$_20250818_25090_Lesley.Hoyer_11985507-FBED-4CC2-9703-5CE8B8CB0097.pdf"
click at [58, 125] on div at bounding box center [247, 120] width 446 height 12
type input "erm"
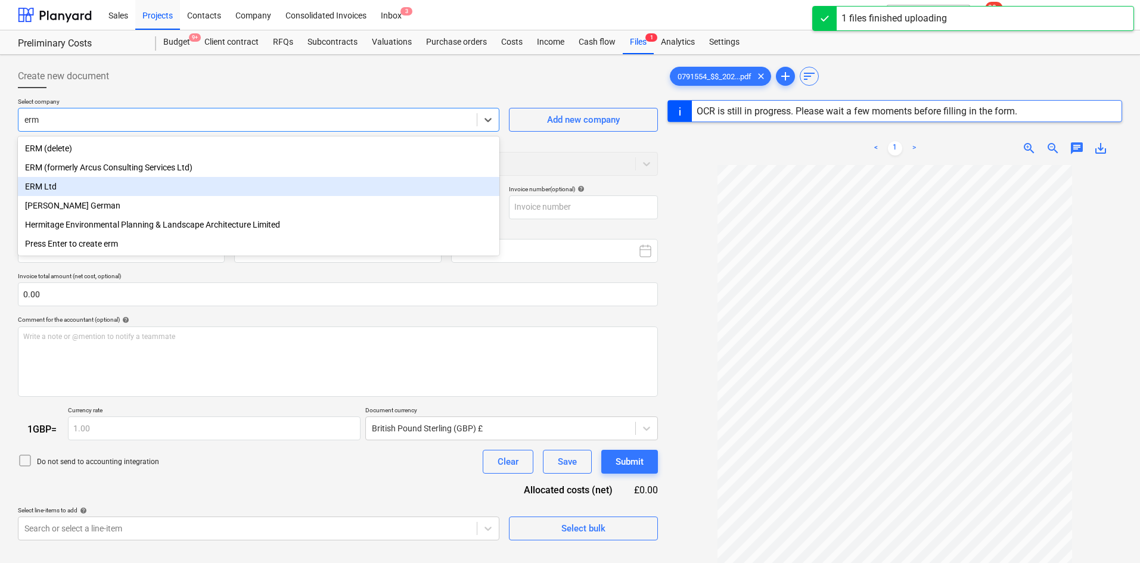
type input "25090"
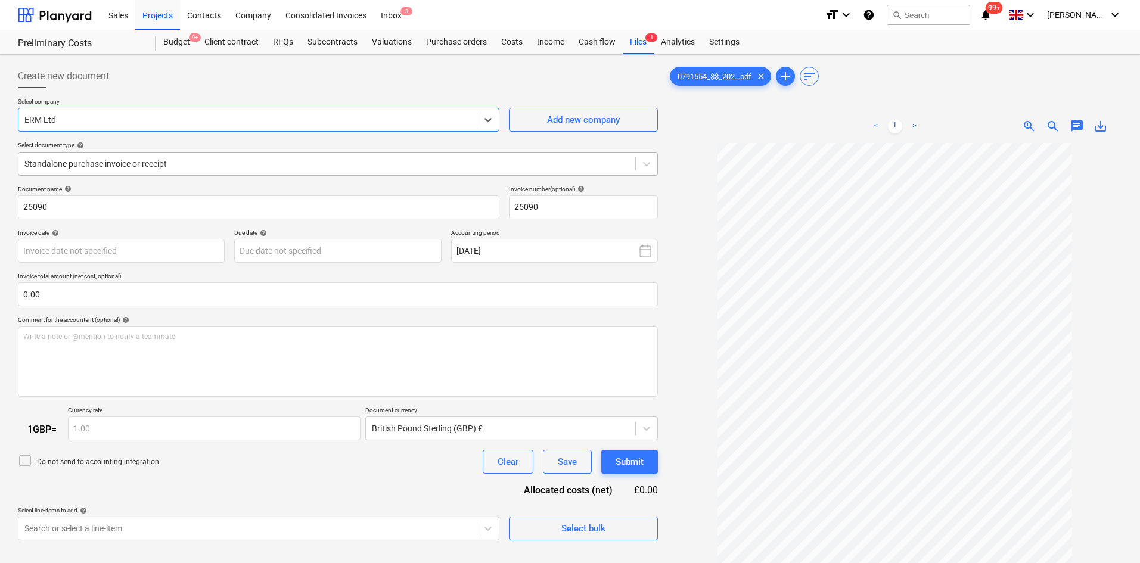
click at [89, 169] on div at bounding box center [326, 164] width 605 height 12
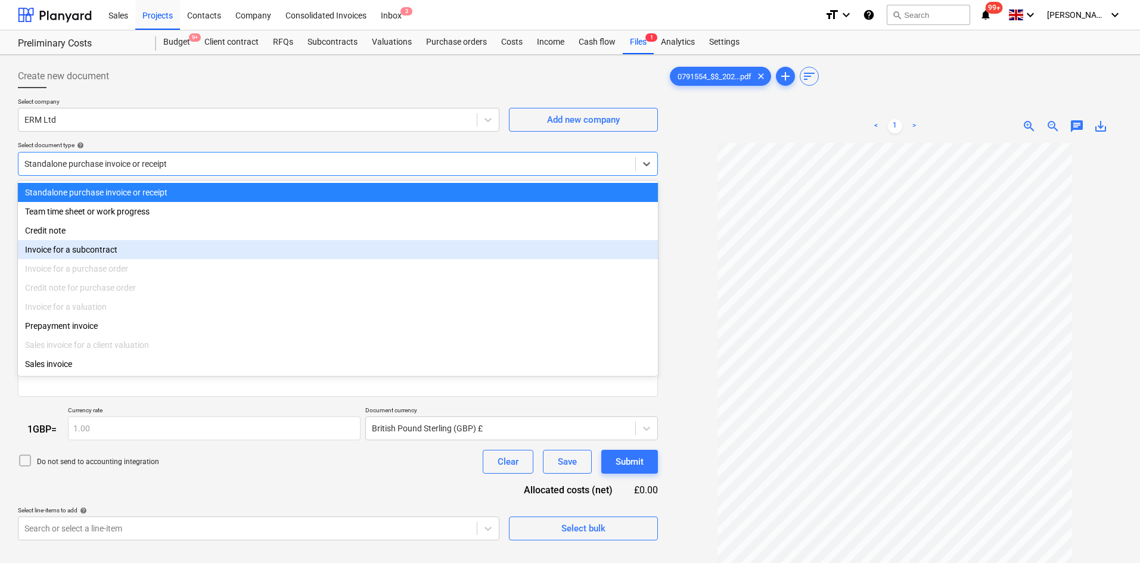
click at [100, 253] on div "Invoice for a subcontract" at bounding box center [338, 249] width 640 height 19
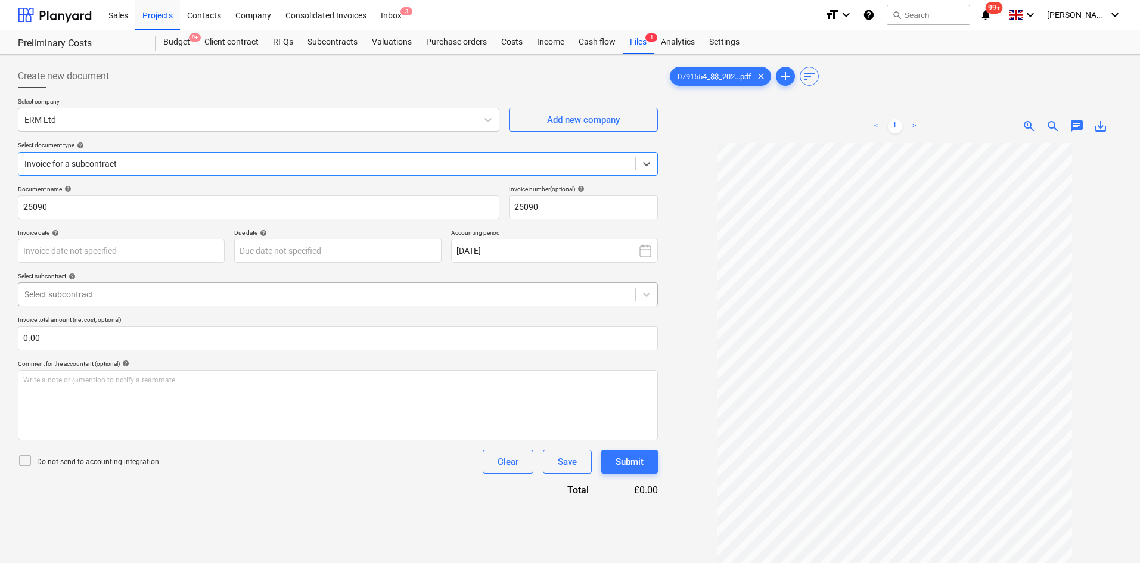
click at [104, 293] on div at bounding box center [326, 294] width 605 height 12
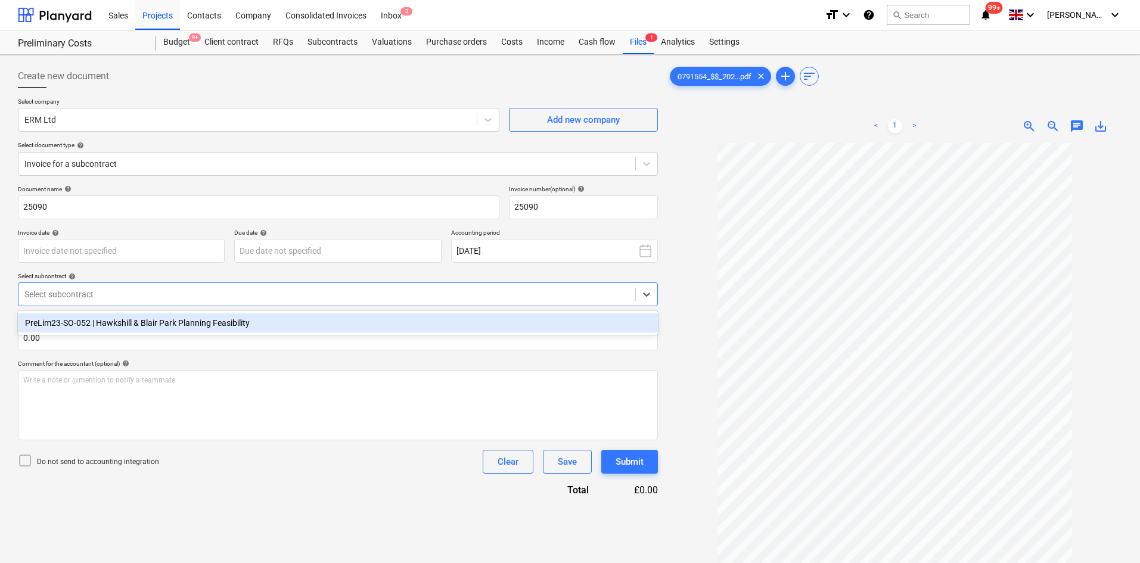
click at [114, 322] on div "PreLim23-SO-052 | Hawkshill & Blair Park Planning Feasibility" at bounding box center [338, 322] width 640 height 19
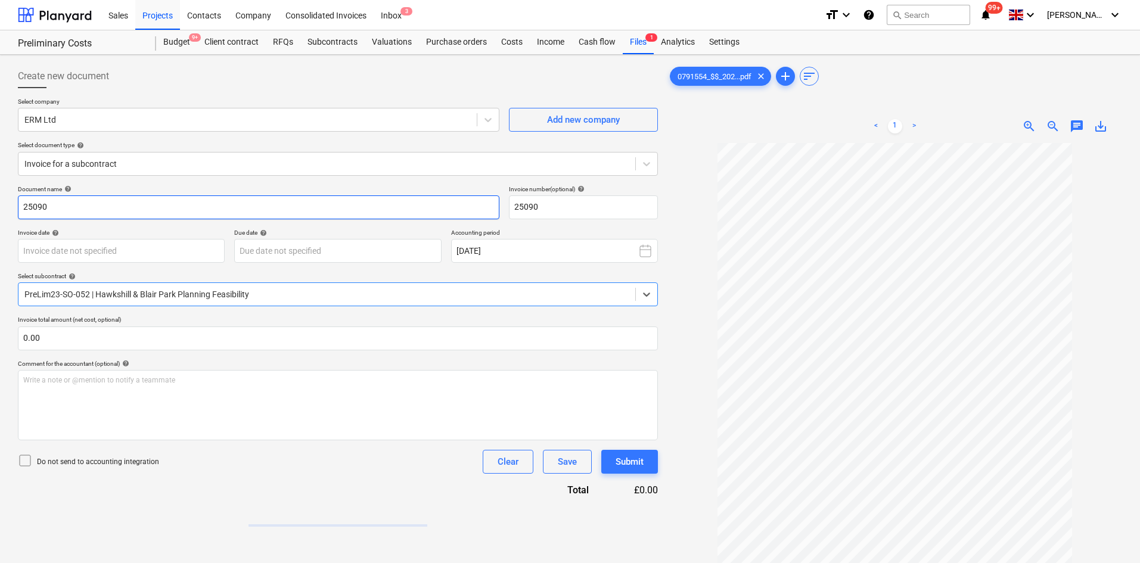
click at [100, 217] on input "25090" at bounding box center [258, 207] width 481 height 24
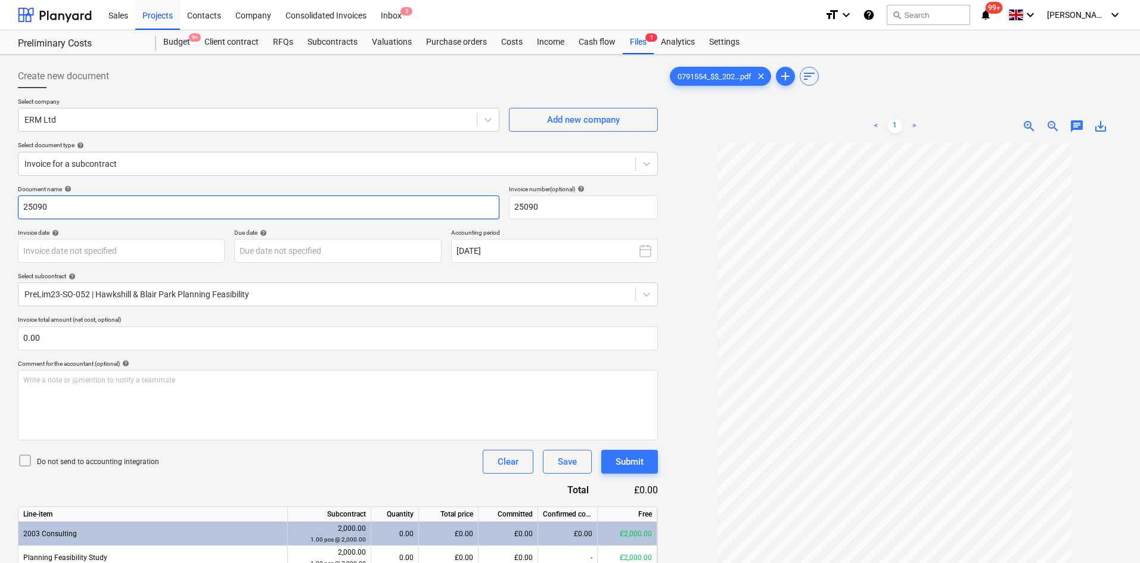
drag, startPoint x: 130, startPoint y: 205, endPoint x: 0, endPoint y: 197, distance: 130.1
click at [0, 197] on div "Create new document Select company ERM Ltd Add new company Select document type…" at bounding box center [570, 368] width 1140 height 627
type input "Hawkshill Planning Feasibility"
click at [137, 255] on body "Sales Projects Contacts Company Consolidated Invoices Inbox 3 format_size keybo…" at bounding box center [570, 281] width 1140 height 563
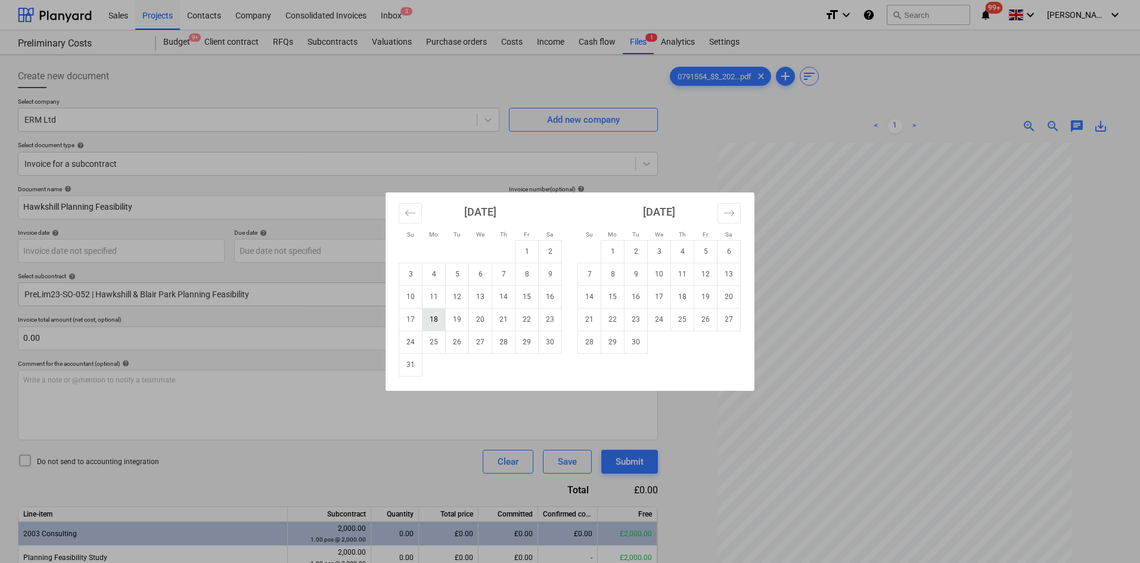
click at [438, 319] on td "18" at bounding box center [433, 319] width 23 height 23
type input "[DATE]"
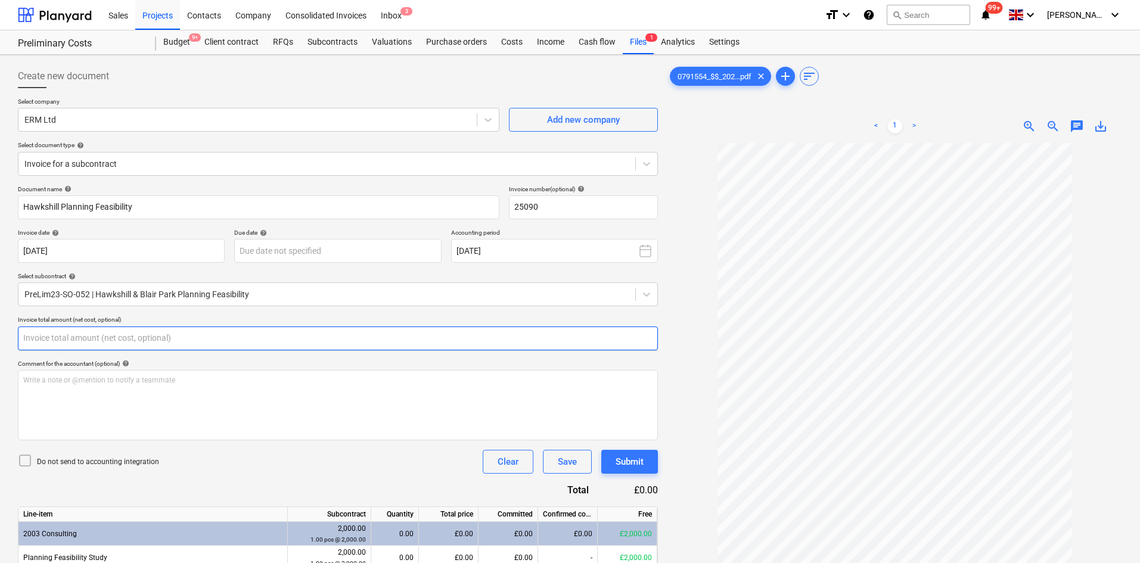
click at [214, 338] on input "text" at bounding box center [338, 338] width 640 height 24
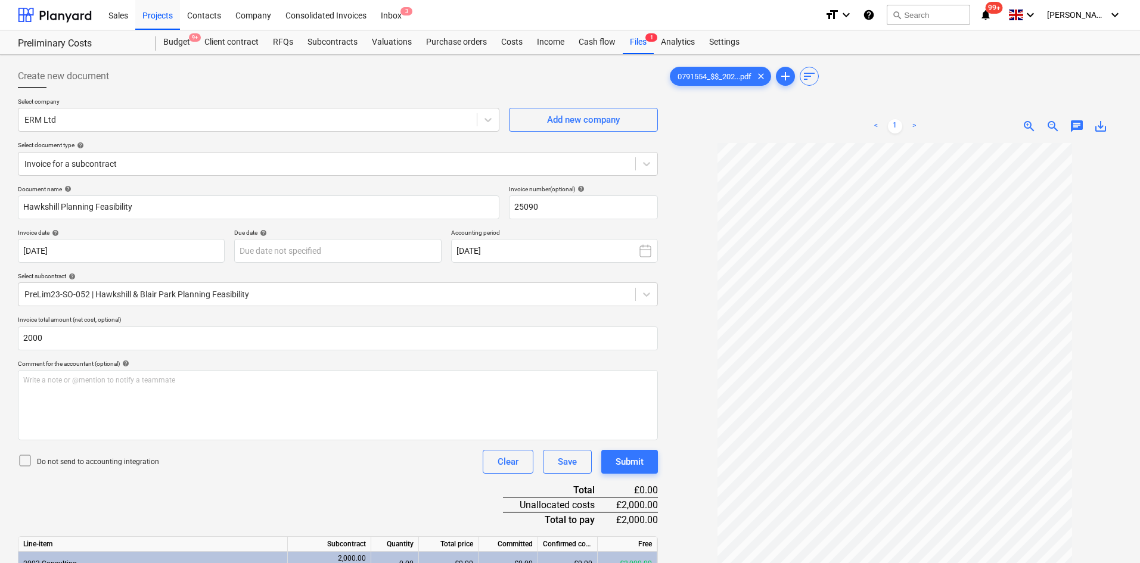
type input "2,000.00"
click at [290, 465] on div "Do not send to accounting integration Clear Save Submit" at bounding box center [338, 462] width 640 height 24
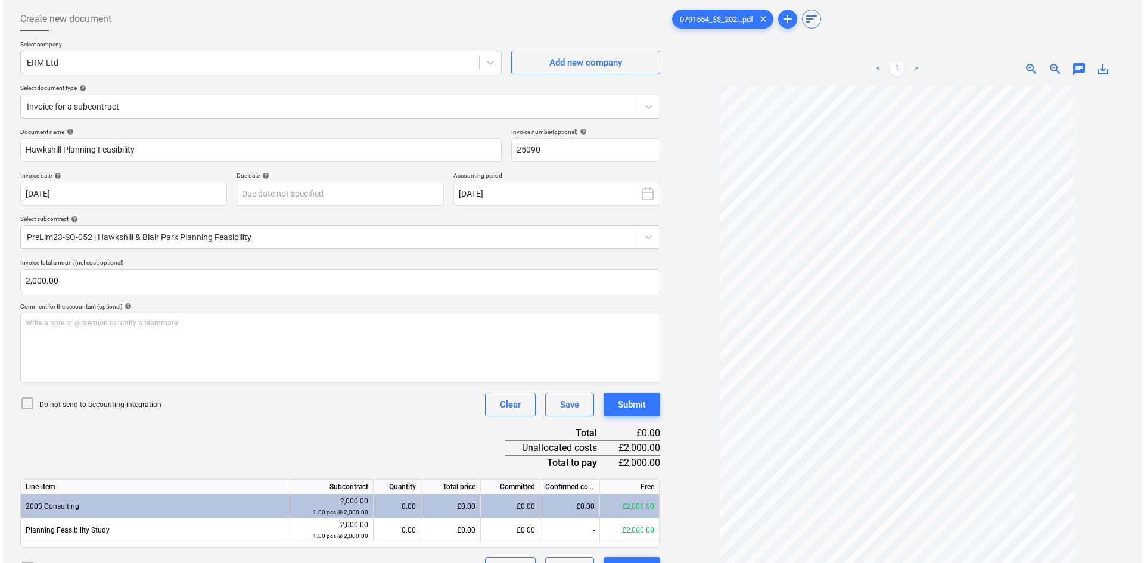
scroll to position [119, 0]
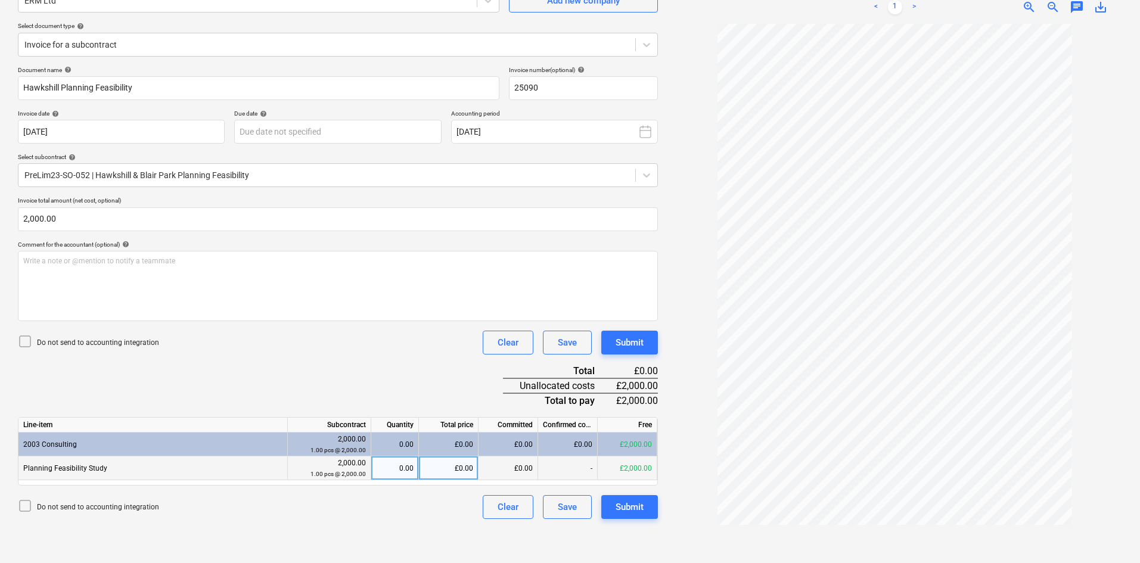
click at [406, 467] on div "0.00" at bounding box center [395, 468] width 38 height 24
type input "1"
click at [357, 339] on div "Do not send to accounting integration Clear Save Submit" at bounding box center [338, 343] width 640 height 24
click at [627, 514] on div "Submit" at bounding box center [629, 506] width 28 height 15
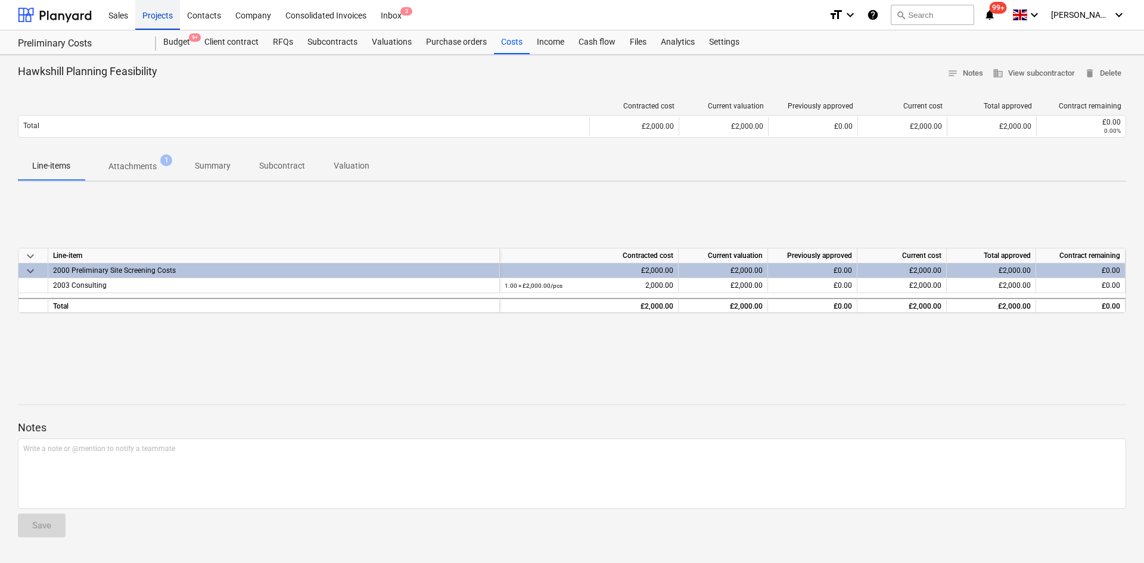
click at [154, 13] on div "Projects" at bounding box center [157, 14] width 45 height 30
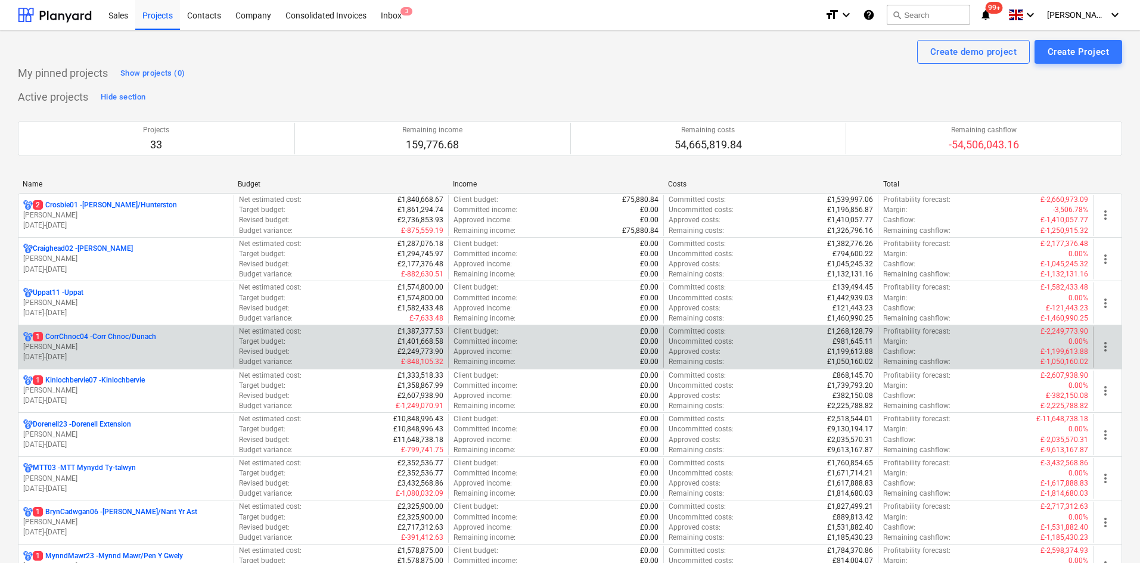
click at [125, 335] on p "1 CorrChnoc04 - Corr Chnoc/Dunach" at bounding box center [94, 337] width 123 height 10
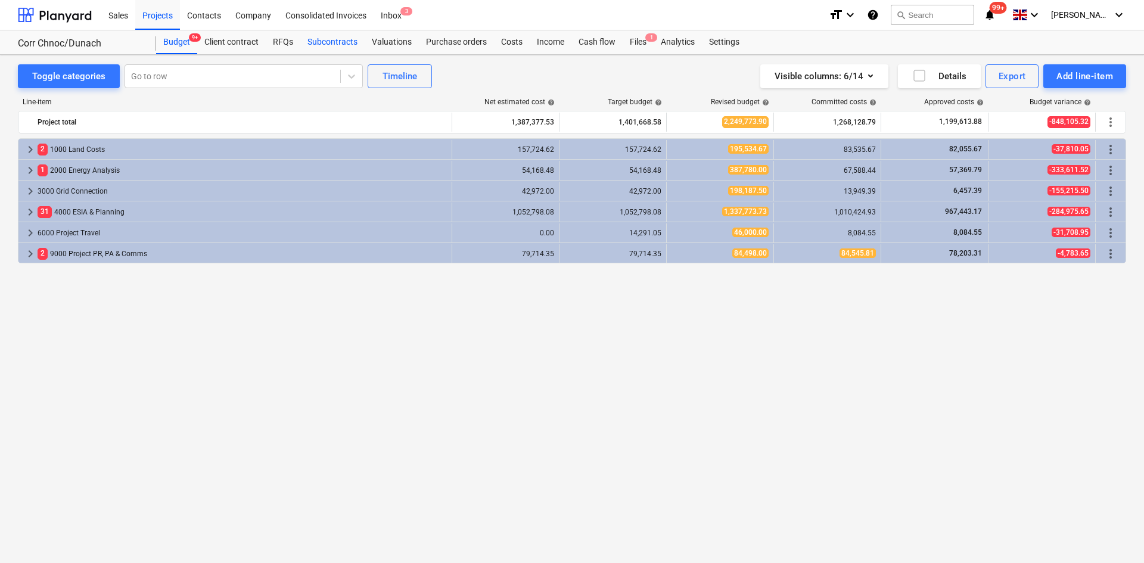
click at [320, 44] on div "Subcontracts" at bounding box center [332, 42] width 64 height 24
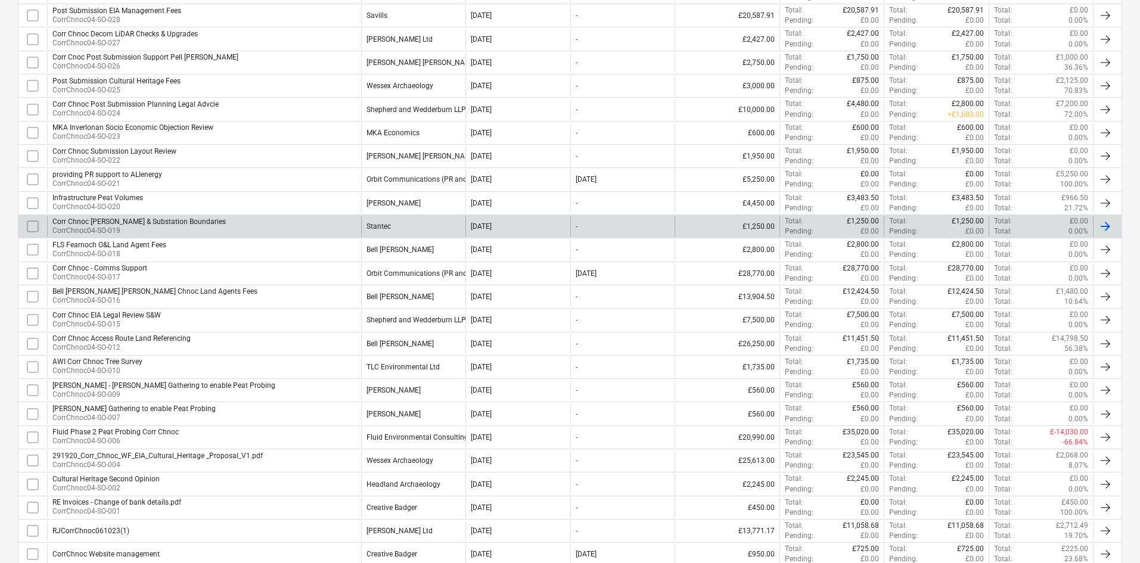
scroll to position [477, 0]
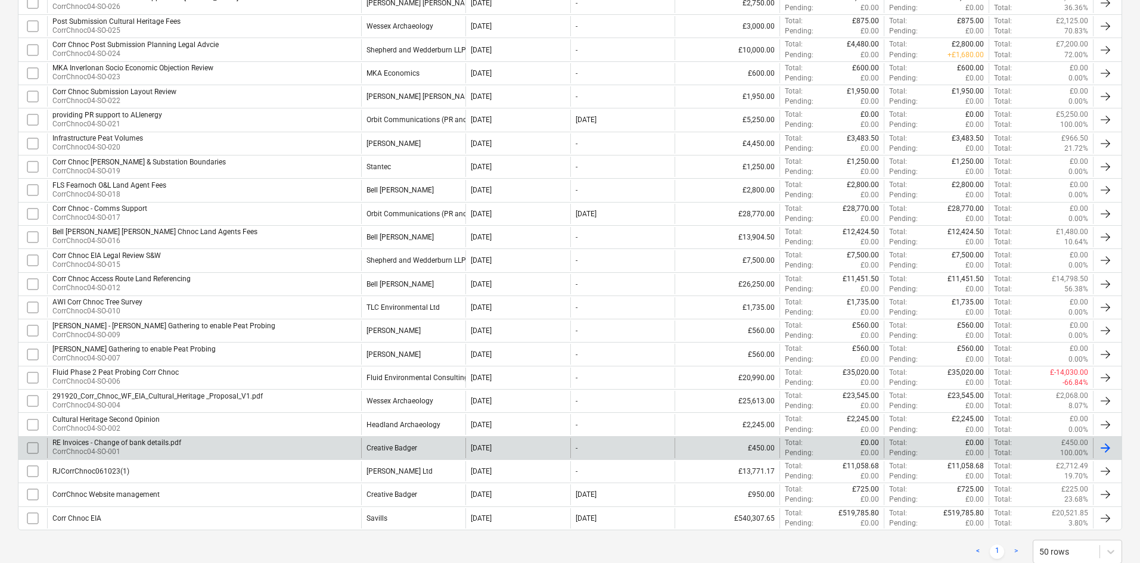
click at [267, 452] on div "RE Invoices - Change of bank details.pdf CorrChnoc04-SO-001" at bounding box center [204, 448] width 314 height 20
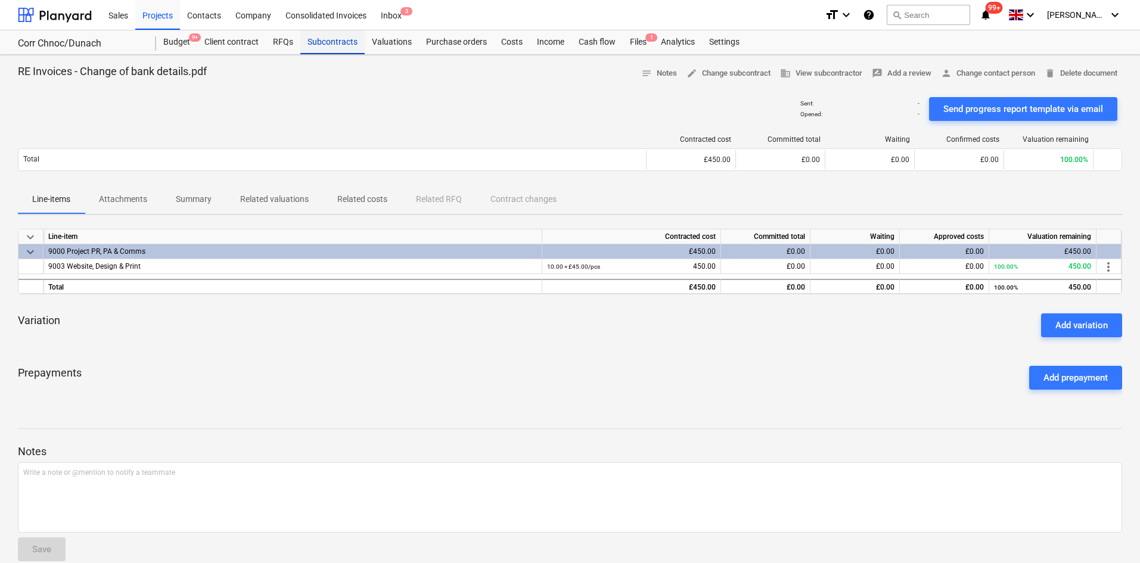
click at [319, 41] on div "Subcontracts" at bounding box center [332, 42] width 64 height 24
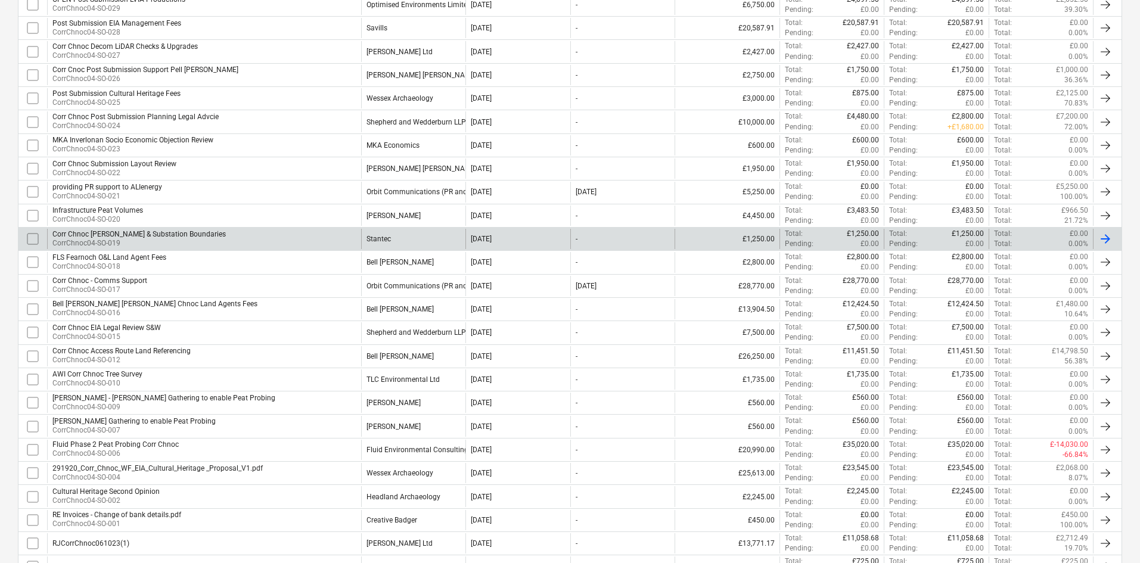
scroll to position [477, 0]
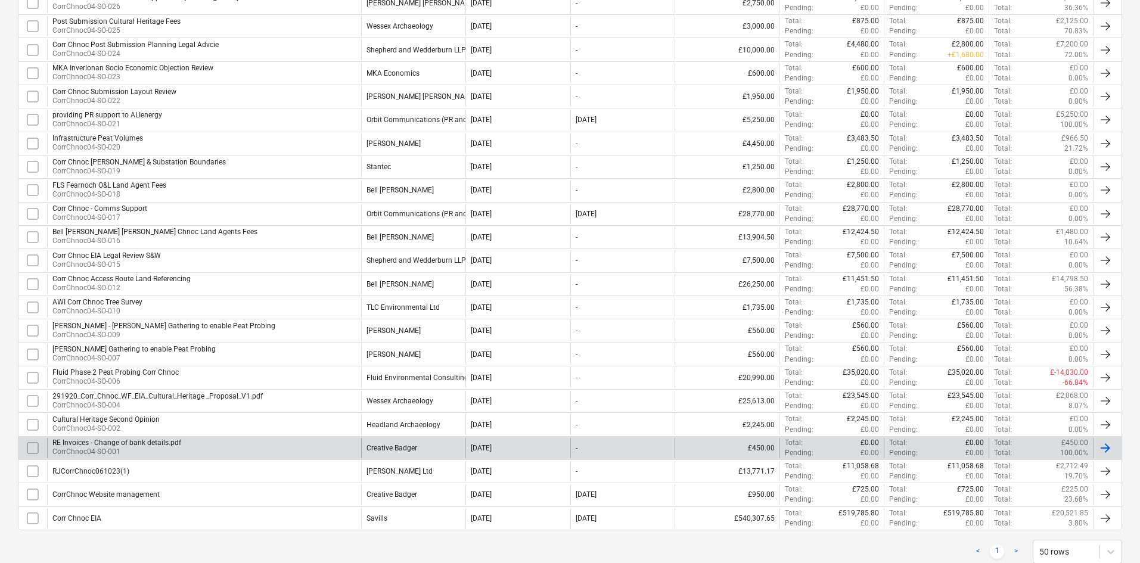
click at [323, 450] on div "RE Invoices - Change of bank details.pdf CorrChnoc04-SO-001" at bounding box center [204, 448] width 314 height 20
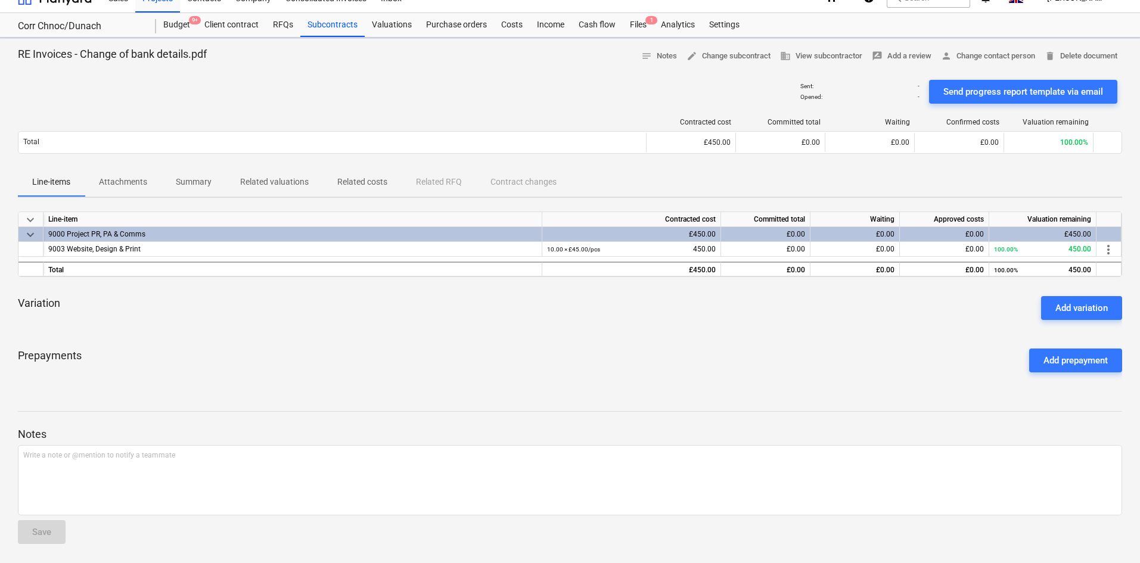
scroll to position [17, 0]
click at [1065, 302] on div "Add variation" at bounding box center [1081, 307] width 52 height 15
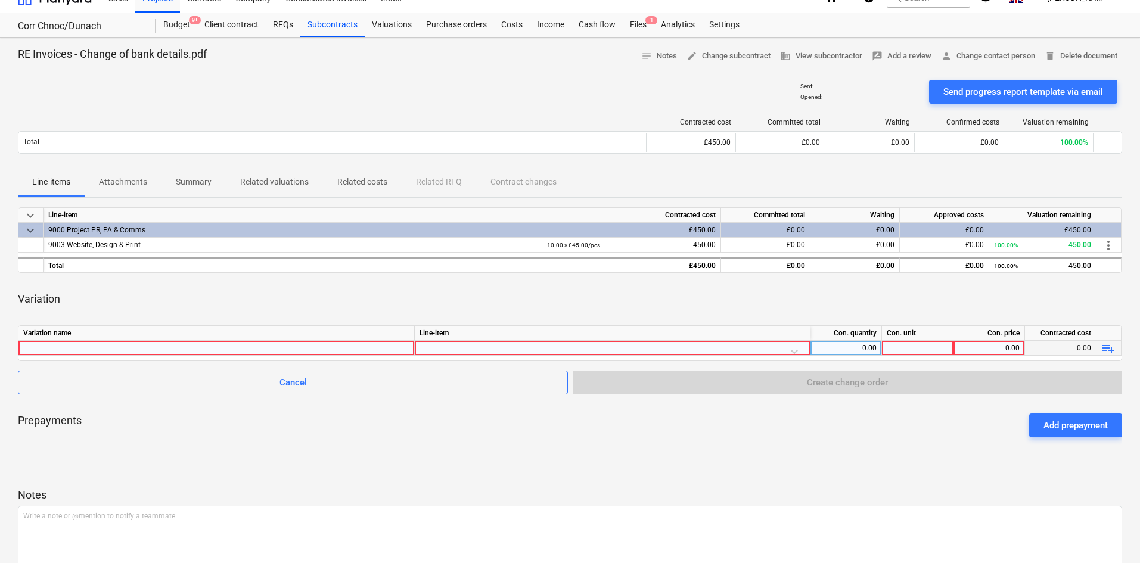
click at [211, 352] on div at bounding box center [216, 348] width 386 height 14
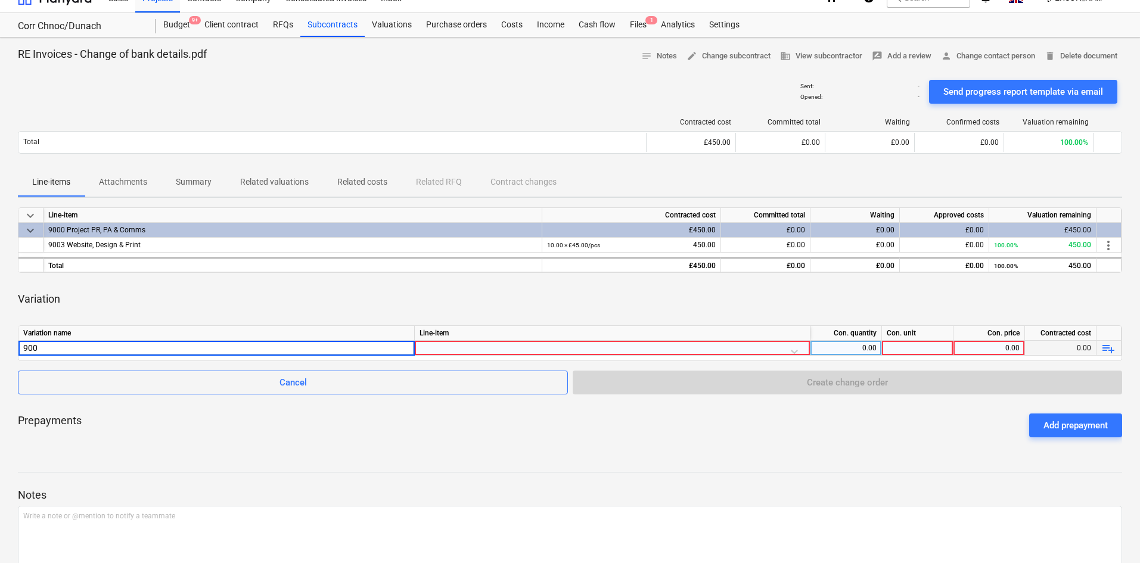
type input "9003"
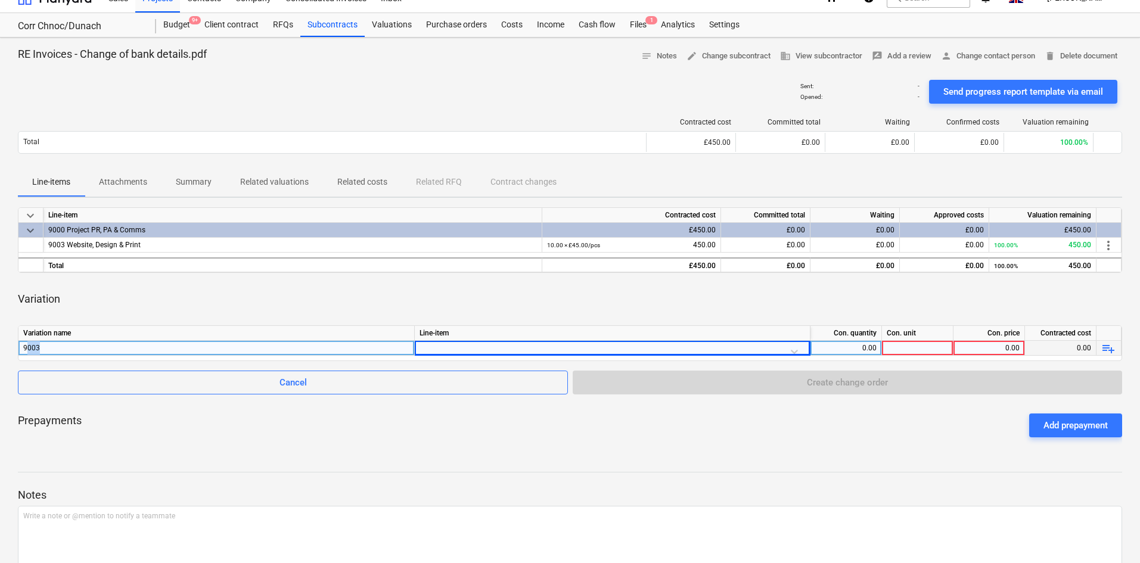
drag, startPoint x: 245, startPoint y: 348, endPoint x: 26, endPoint y: 343, distance: 218.7
click at [26, 343] on div "9003" at bounding box center [216, 348] width 386 height 14
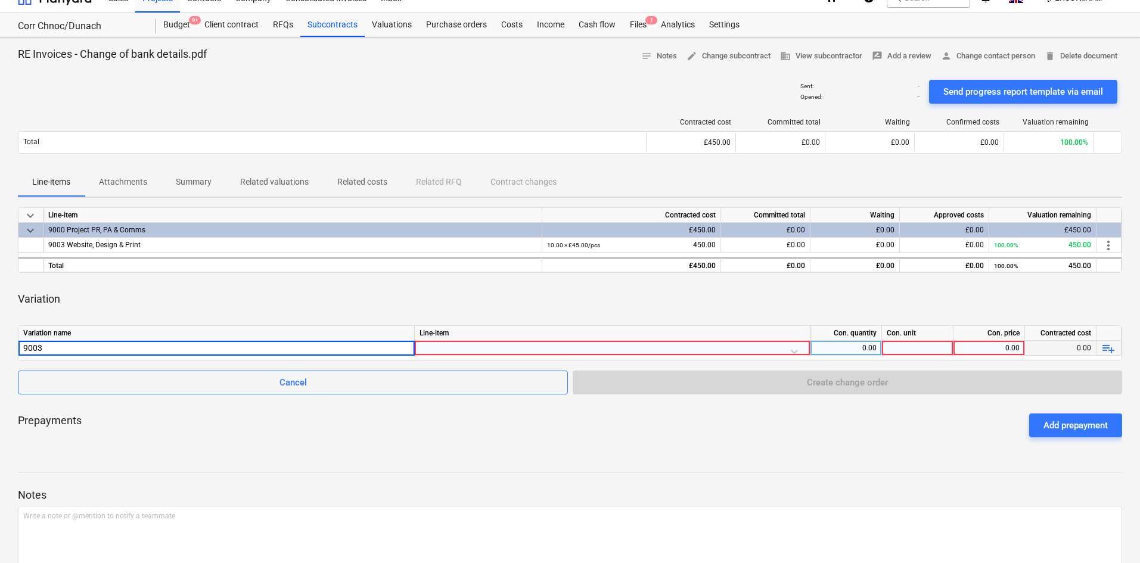
click at [36, 344] on input "9003" at bounding box center [216, 348] width 396 height 14
type input "Addition of LVIA AI to website"
click at [799, 350] on div at bounding box center [611, 351] width 385 height 21
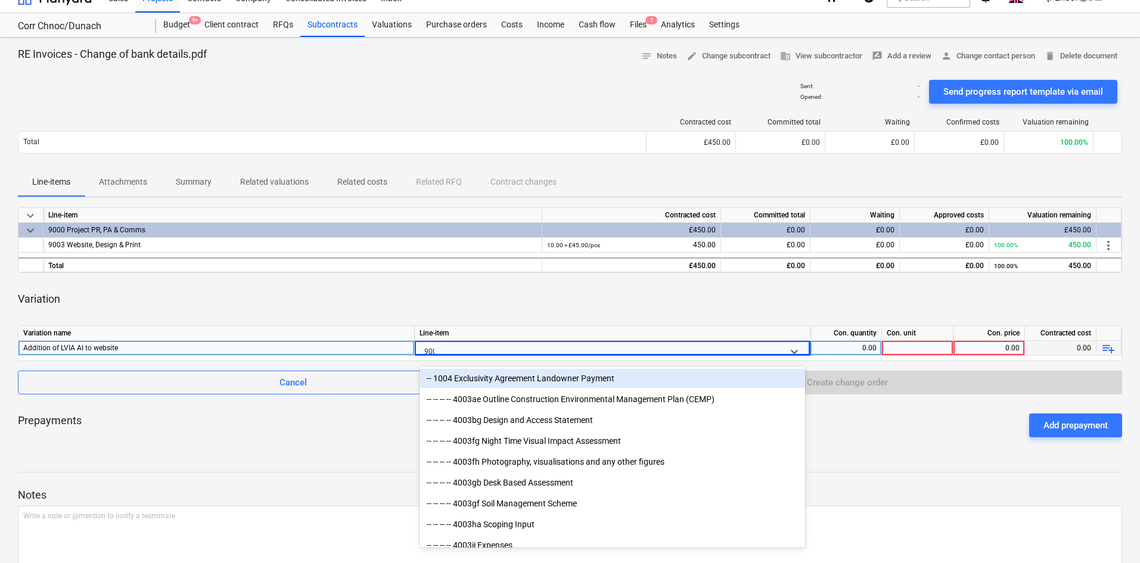
type input "9003"
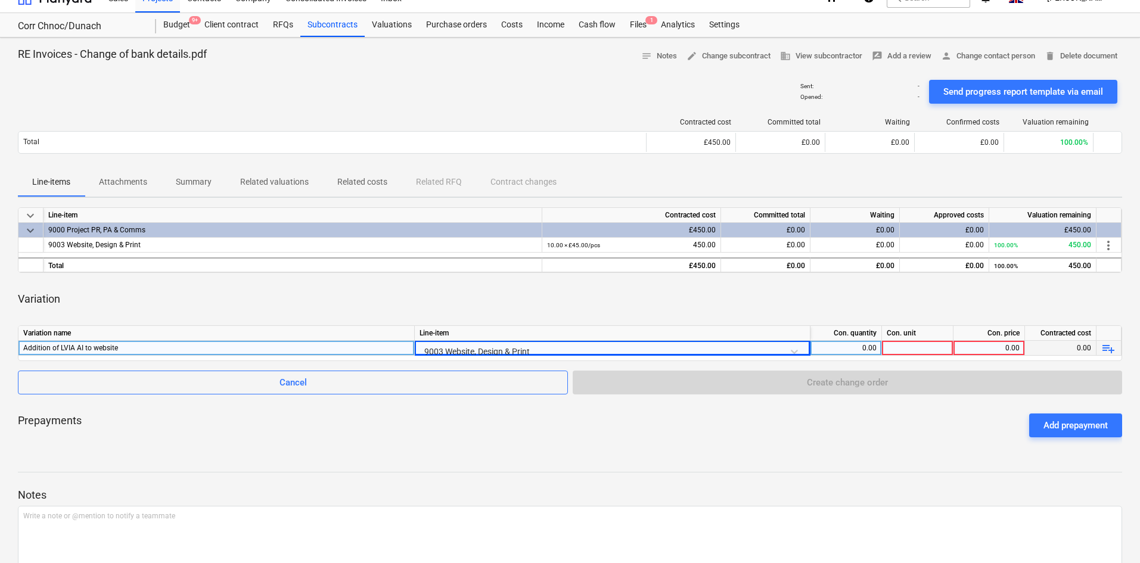
click at [920, 344] on div at bounding box center [917, 348] width 71 height 15
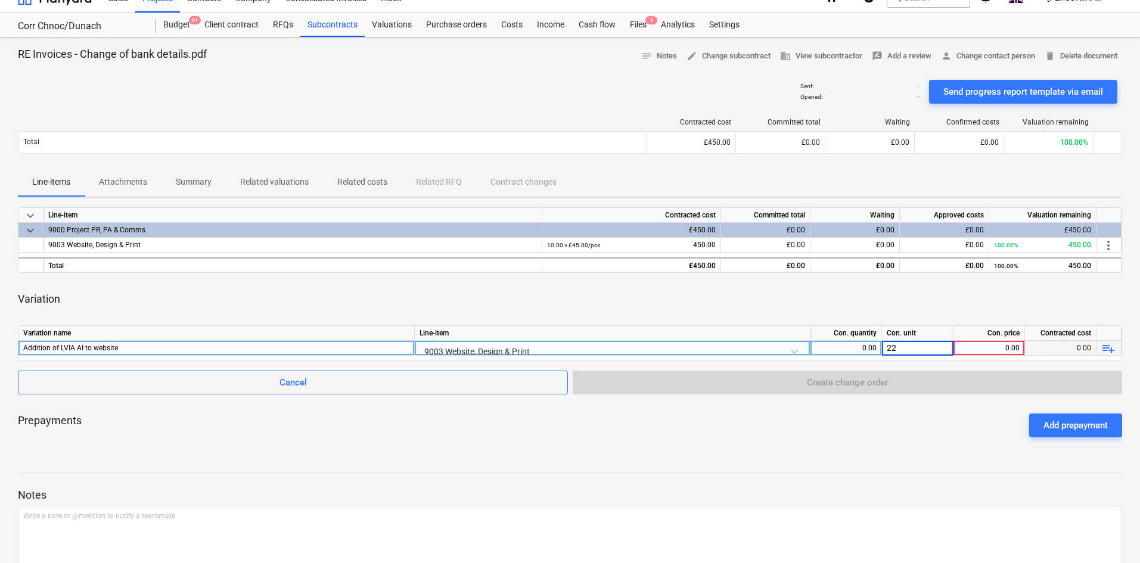
type input "2"
type input "1"
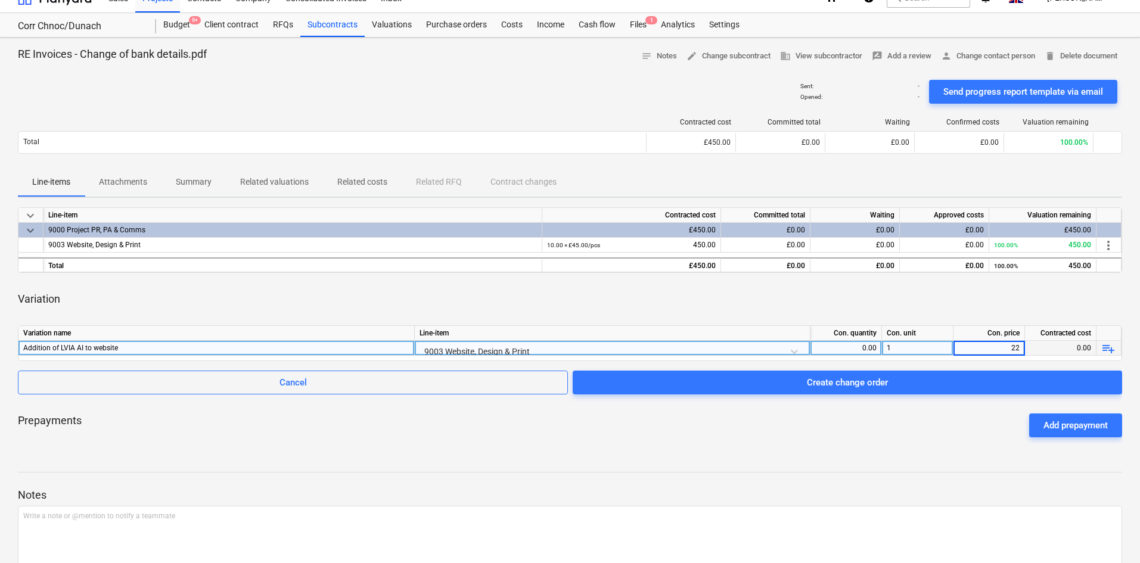
type input "225"
click at [723, 488] on p "Notes" at bounding box center [570, 495] width 1104 height 14
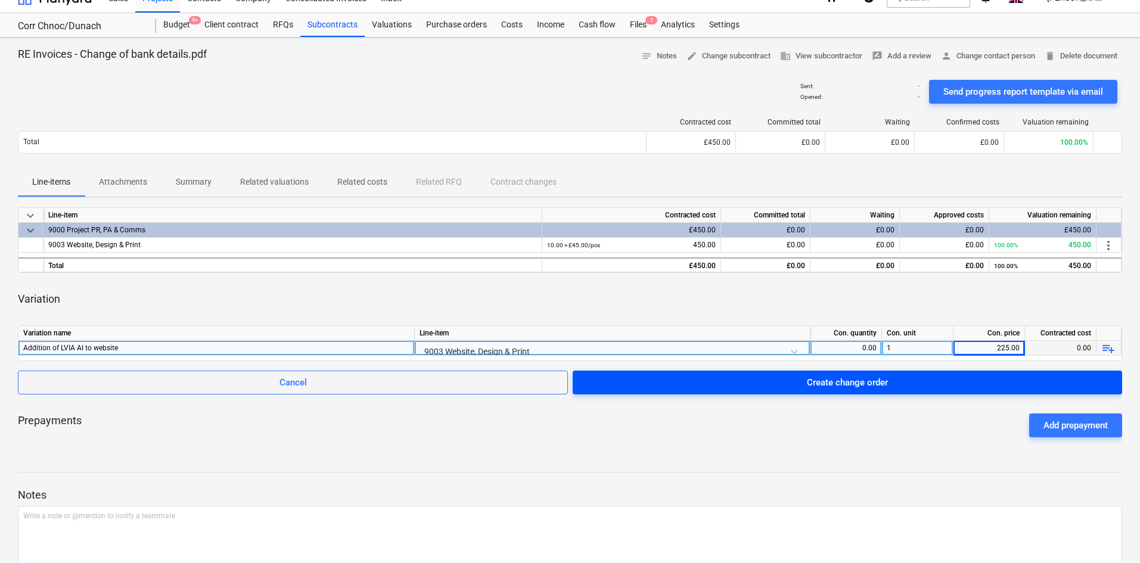
click at [642, 382] on span "Create change order" at bounding box center [847, 382] width 521 height 15
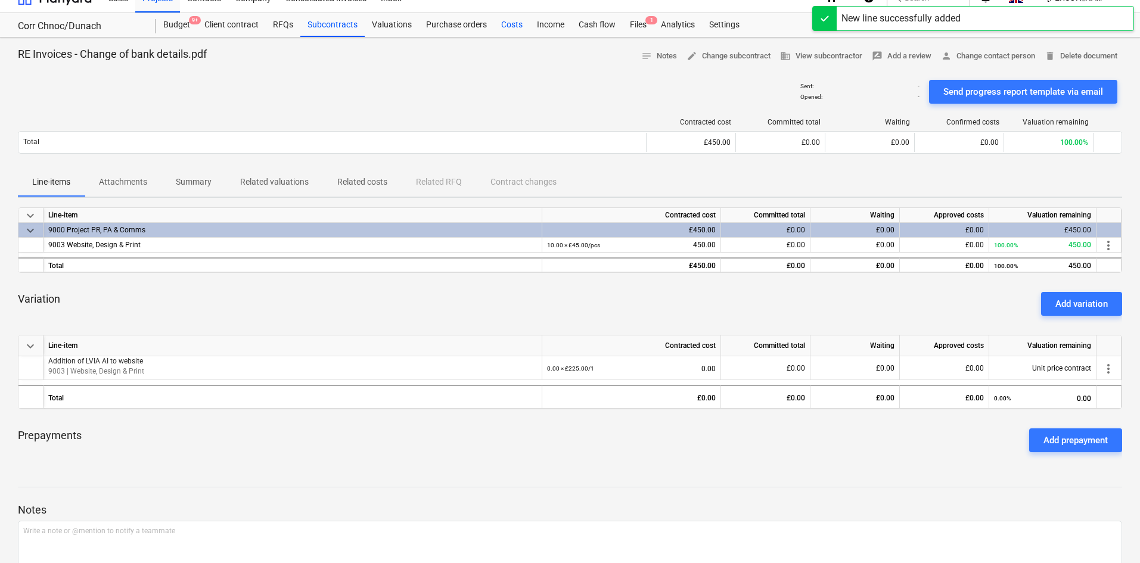
click at [512, 21] on div "Costs" at bounding box center [512, 25] width 36 height 24
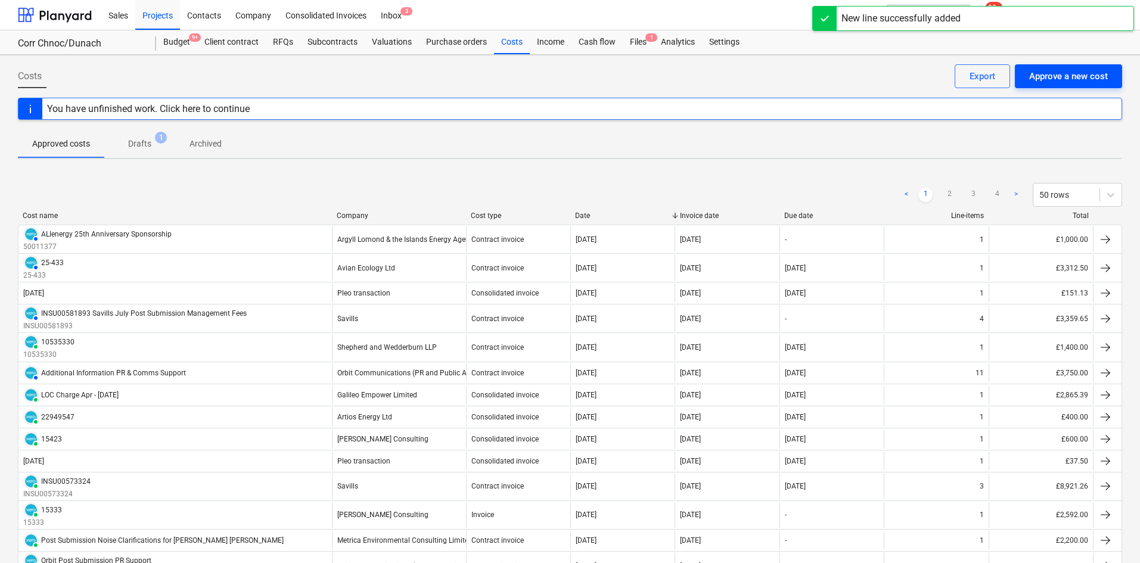
click at [1074, 77] on div "Approve a new cost" at bounding box center [1068, 76] width 79 height 15
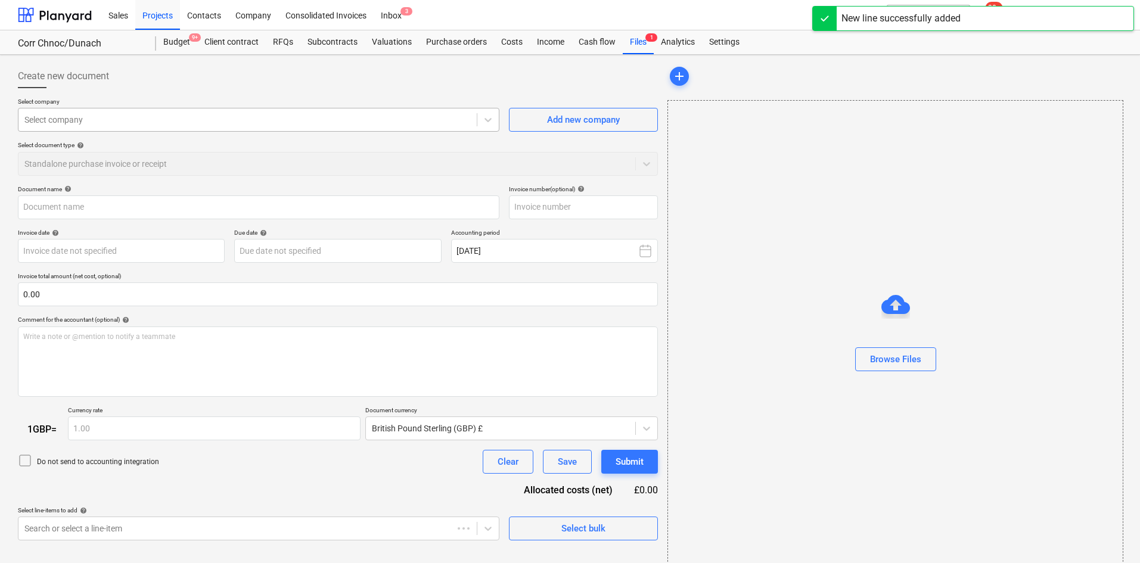
click at [131, 125] on div at bounding box center [247, 120] width 446 height 12
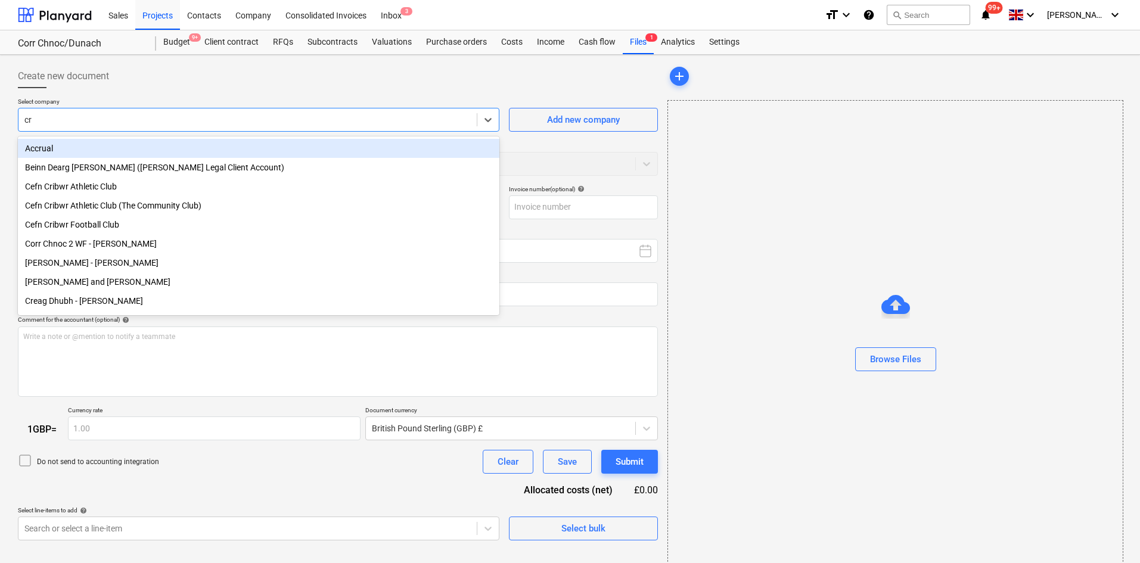
type input "cre"
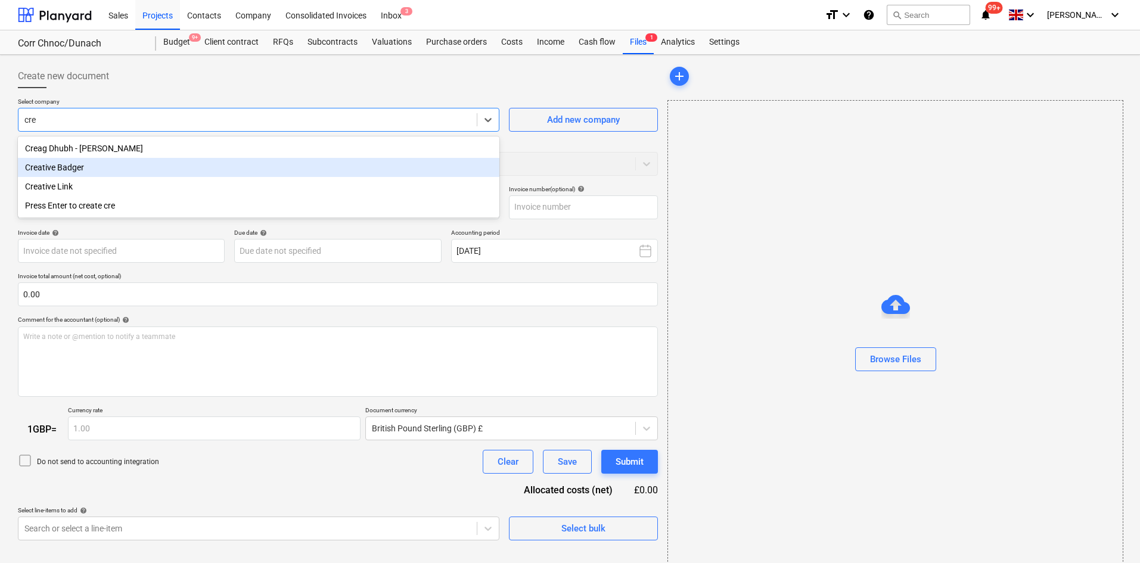
click at [95, 165] on div "Creative Badger" at bounding box center [258, 167] width 481 height 19
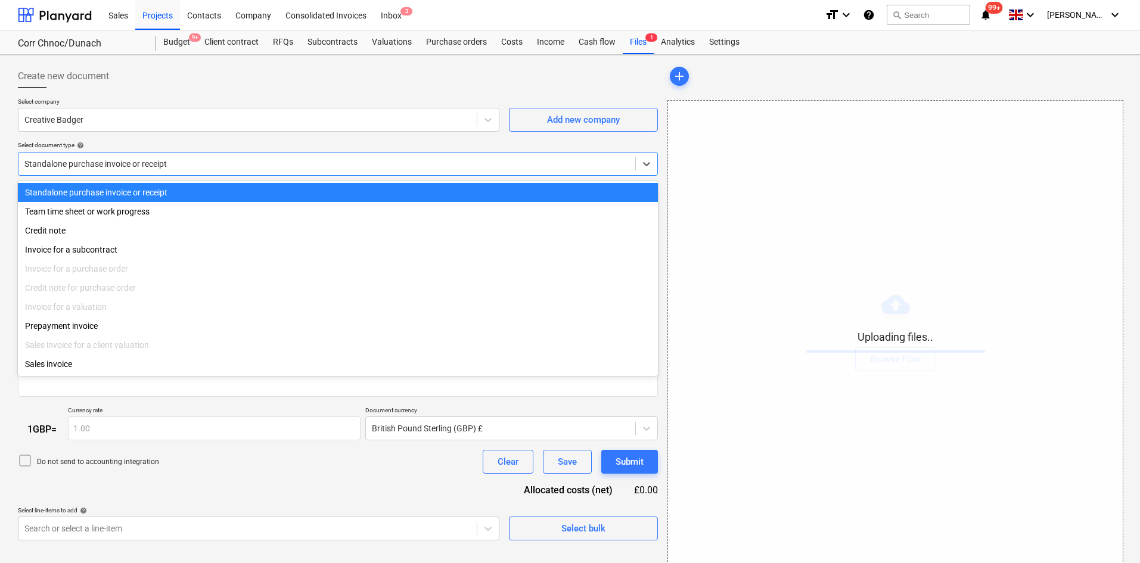
click at [142, 167] on div at bounding box center [326, 164] width 605 height 12
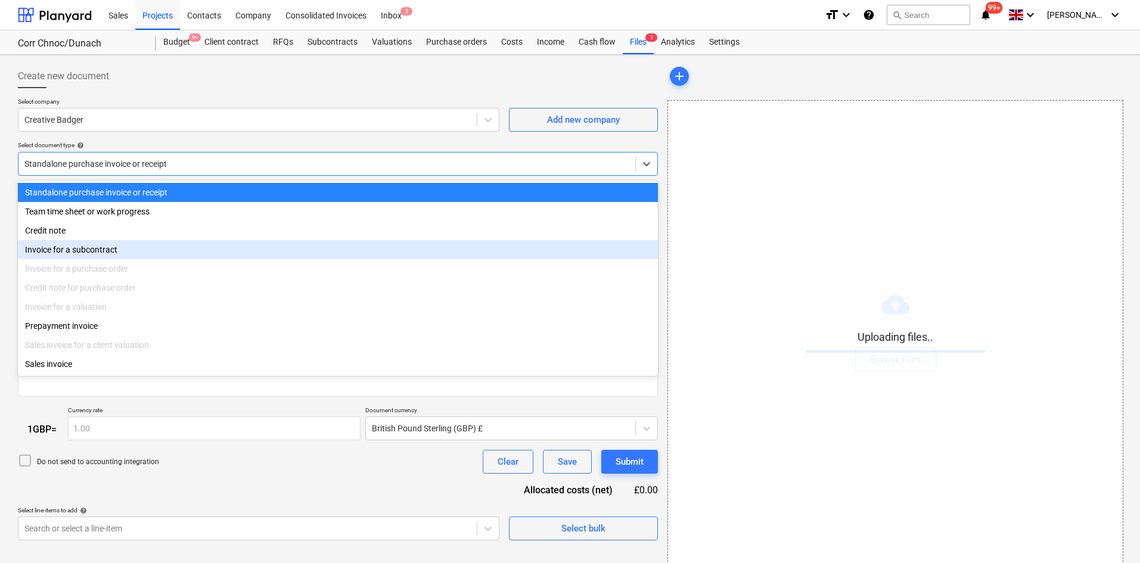
click at [104, 251] on div "Invoice for a subcontract" at bounding box center [338, 249] width 640 height 19
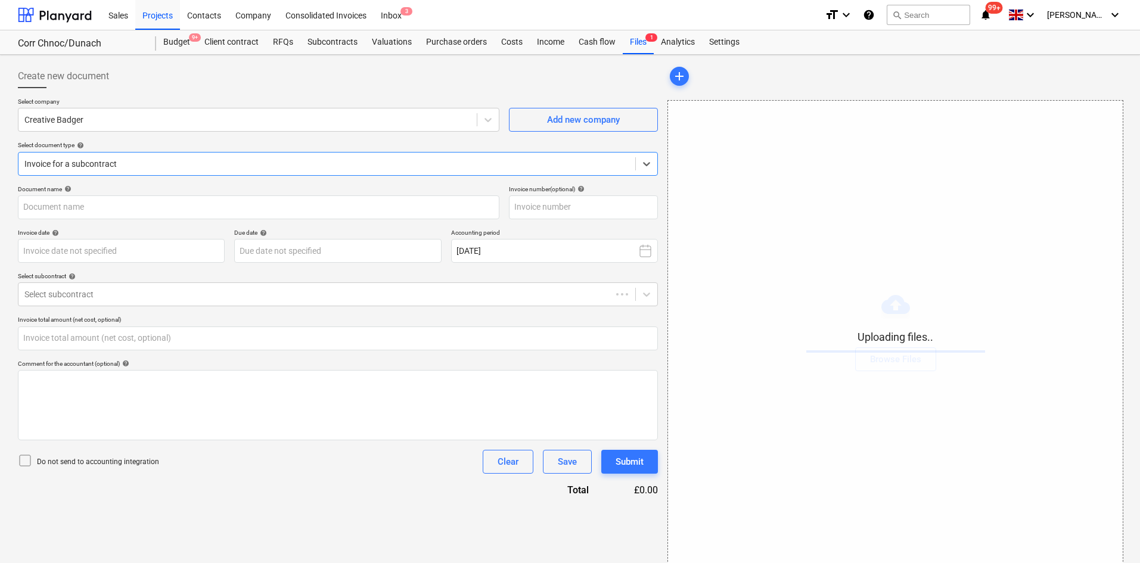
type input "0.00"
click at [117, 207] on input "text" at bounding box center [258, 207] width 481 height 24
click at [98, 293] on div at bounding box center [326, 294] width 605 height 12
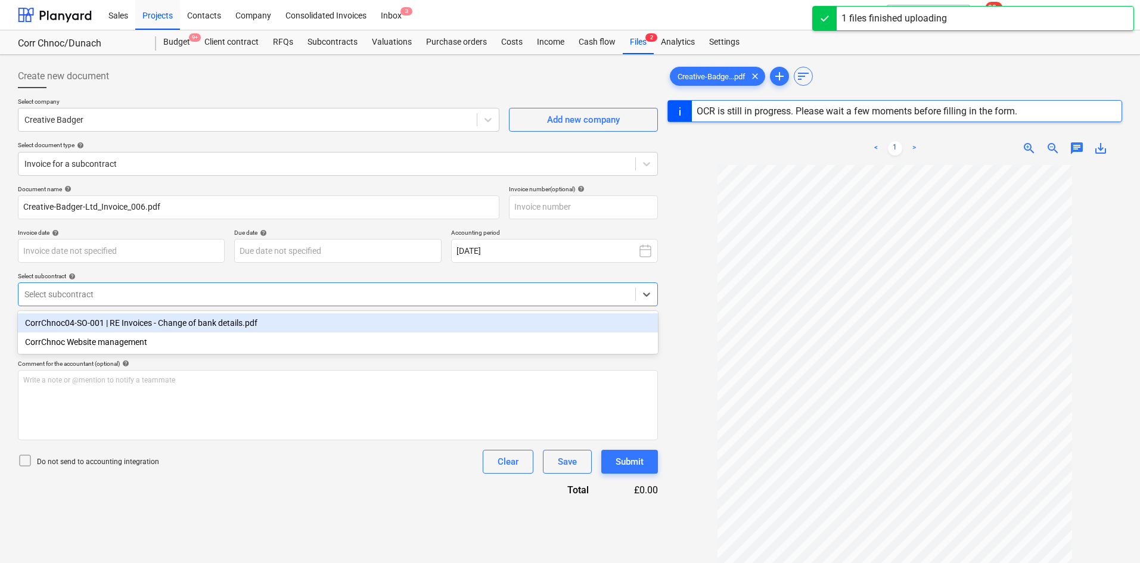
click at [117, 322] on div "CorrChnoc04-SO-001 | RE Invoices - Change of bank details.pdf" at bounding box center [338, 322] width 640 height 19
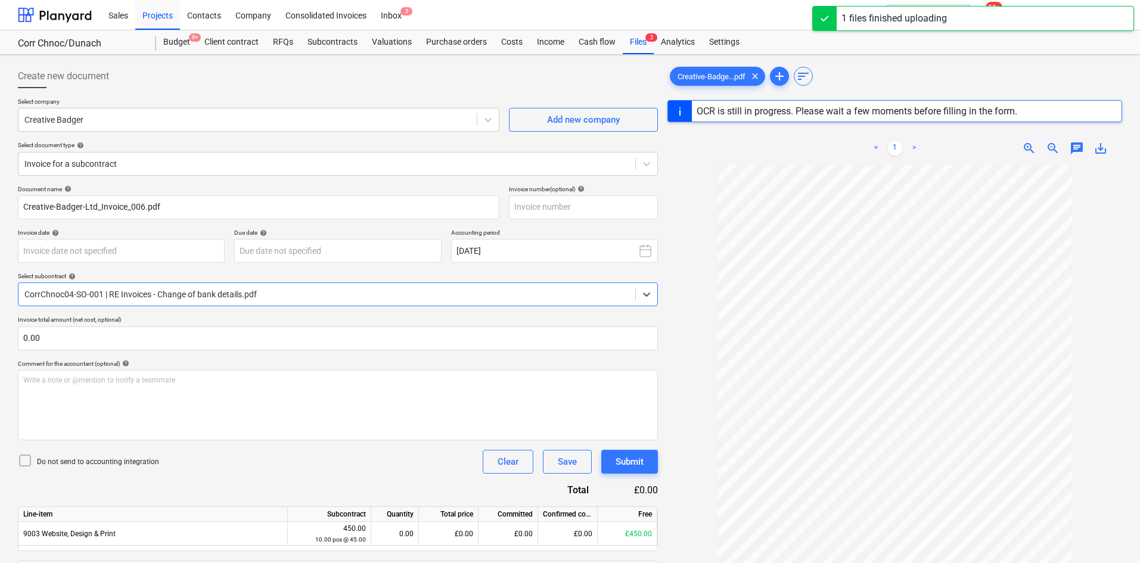
click at [144, 293] on div at bounding box center [326, 294] width 605 height 12
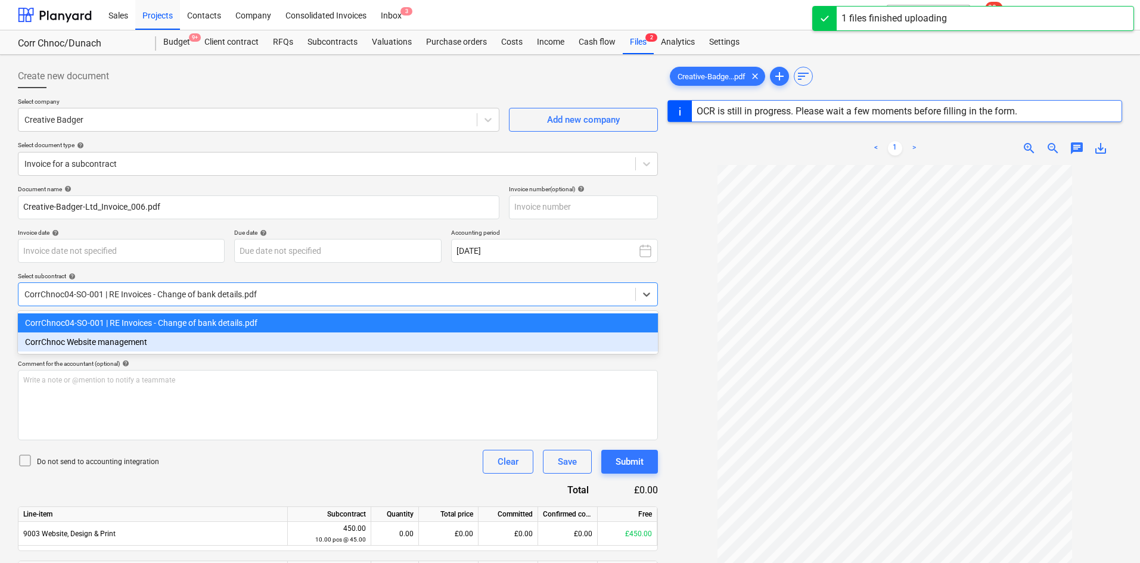
type input "006"
click at [130, 337] on div "CorrChnoc Website management" at bounding box center [338, 341] width 640 height 19
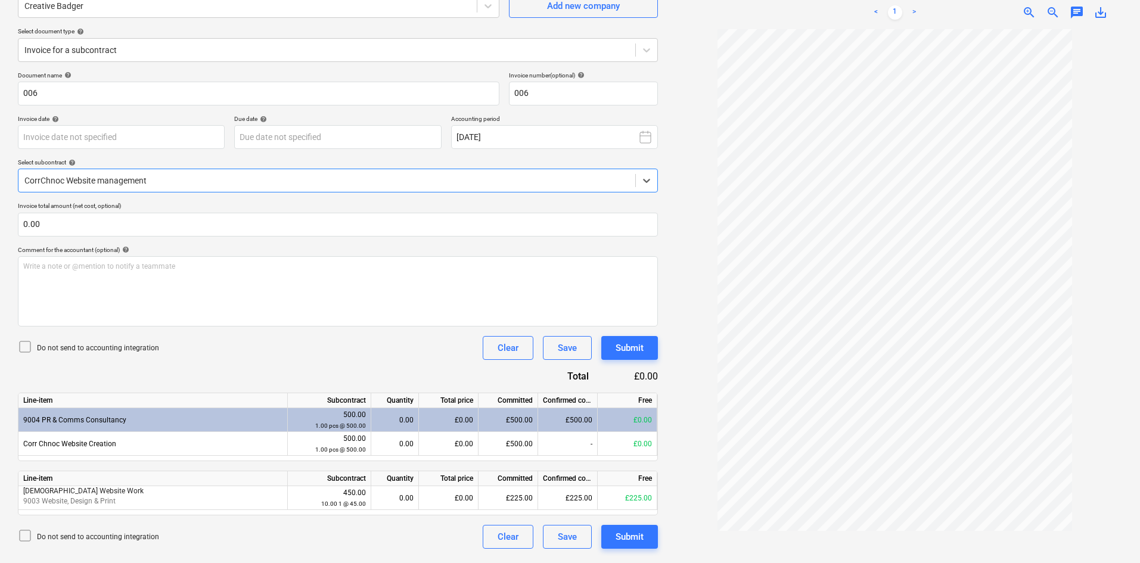
scroll to position [119, 0]
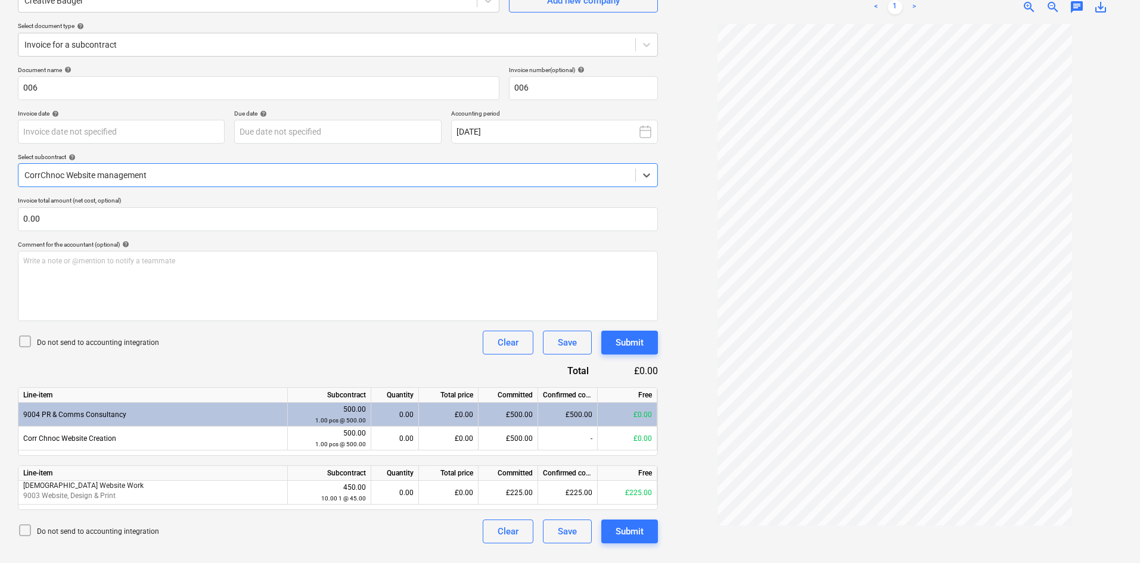
click at [186, 169] on div at bounding box center [326, 175] width 605 height 12
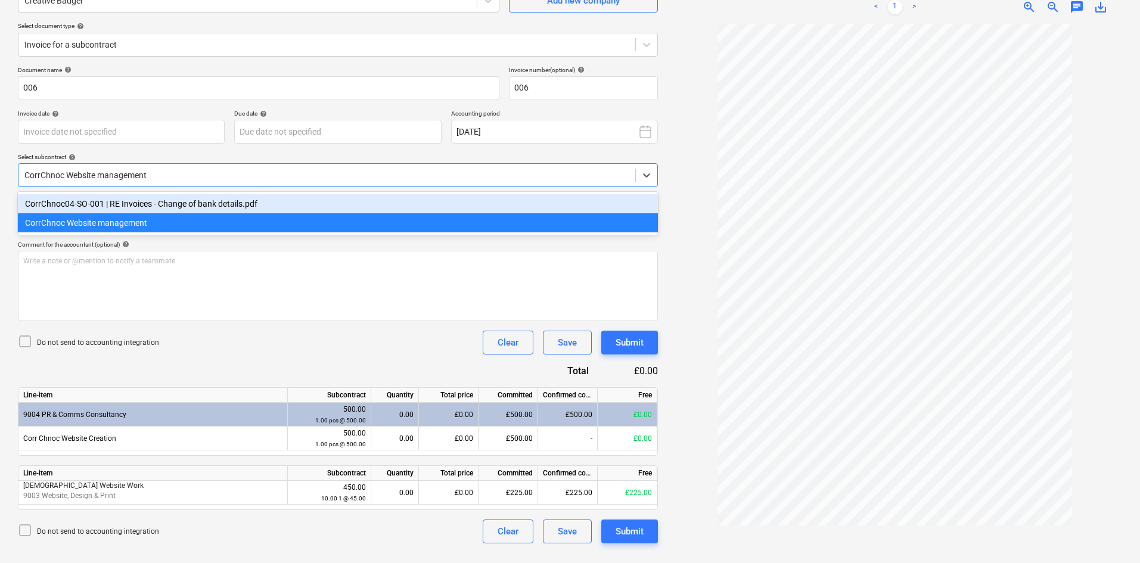
click at [167, 205] on div "CorrChnoc04-SO-001 | RE Invoices - Change of bank details.pdf" at bounding box center [338, 203] width 640 height 19
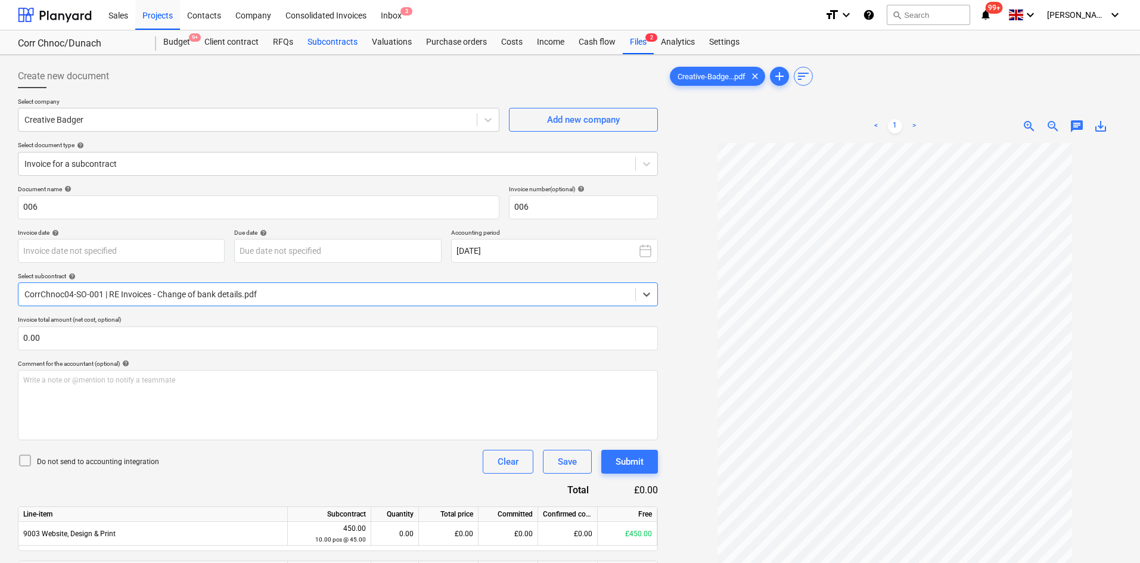
click at [355, 41] on div "Subcontracts" at bounding box center [332, 42] width 64 height 24
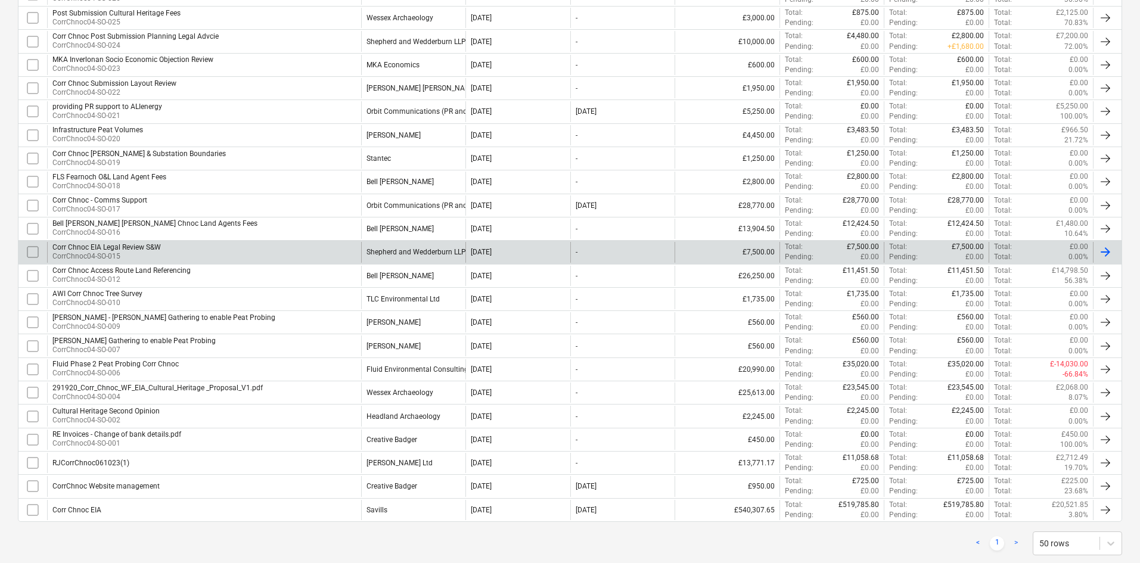
scroll to position [511, 0]
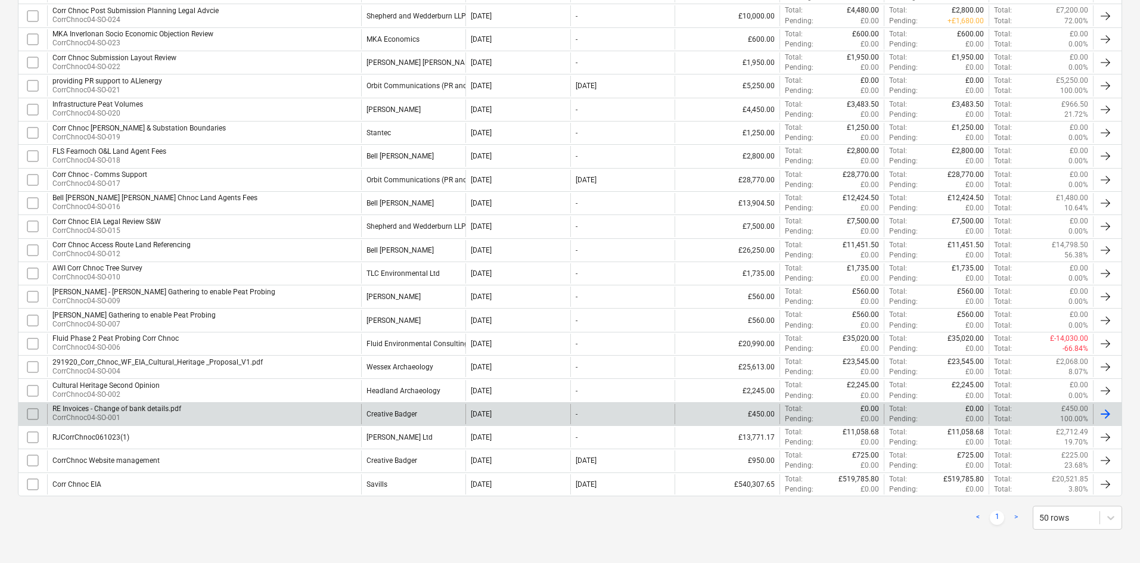
click at [312, 418] on div "RE Invoices - Change of bank details.pdf CorrChnoc04-SO-001" at bounding box center [204, 414] width 314 height 20
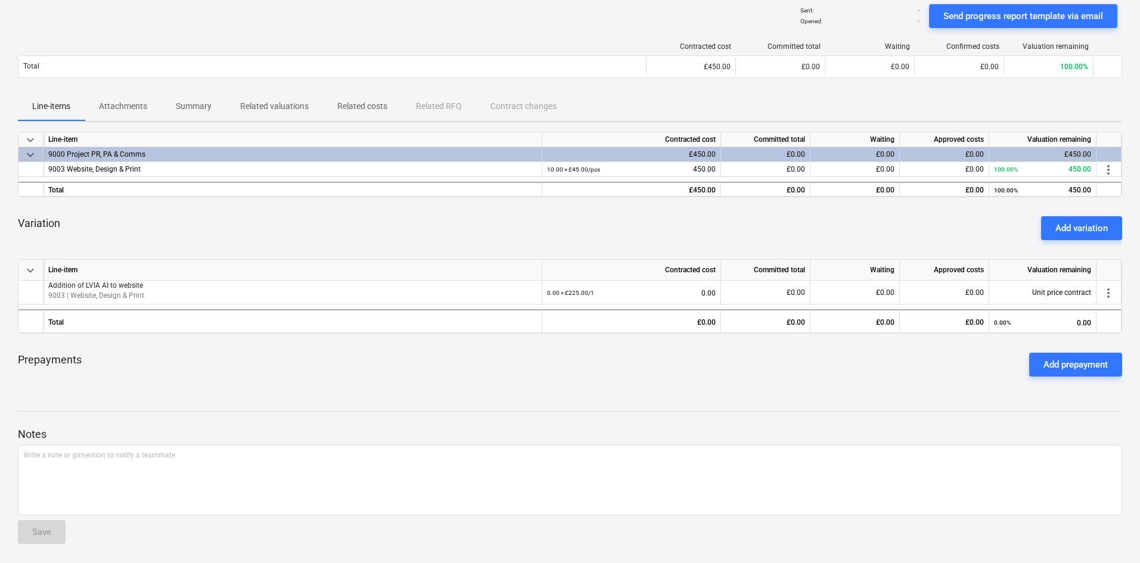
scroll to position [93, 0]
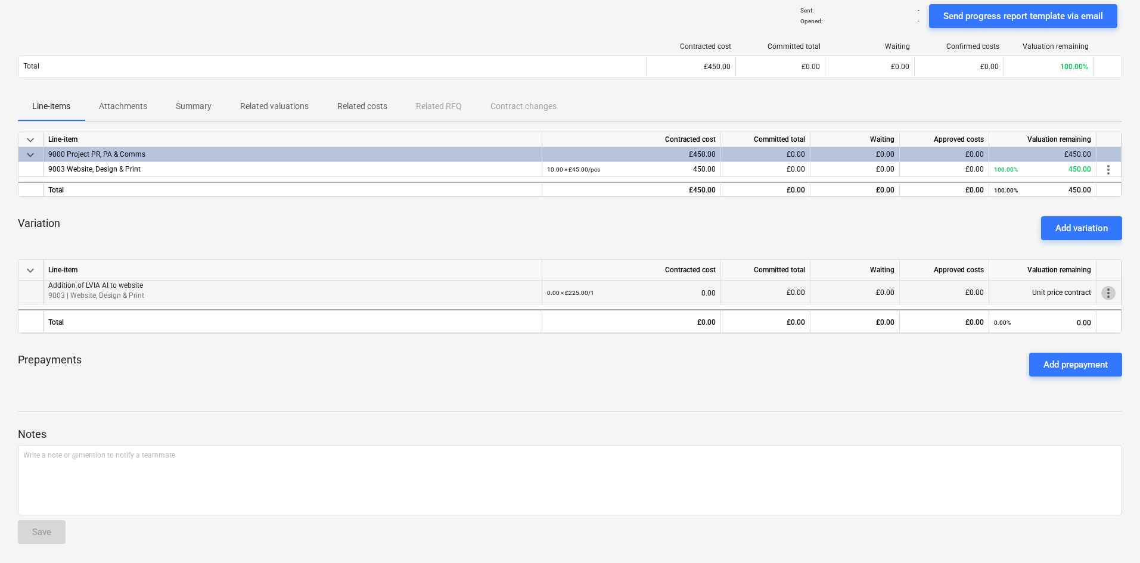
click at [1107, 297] on span "more_vert" at bounding box center [1108, 293] width 14 height 14
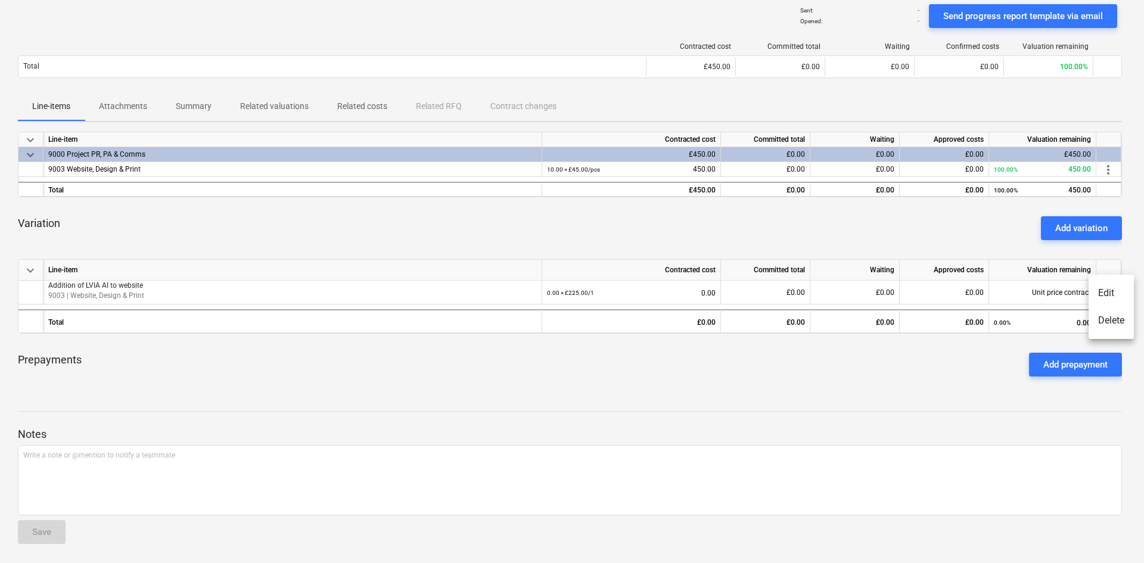
click at [1112, 321] on li "Delete" at bounding box center [1110, 320] width 45 height 27
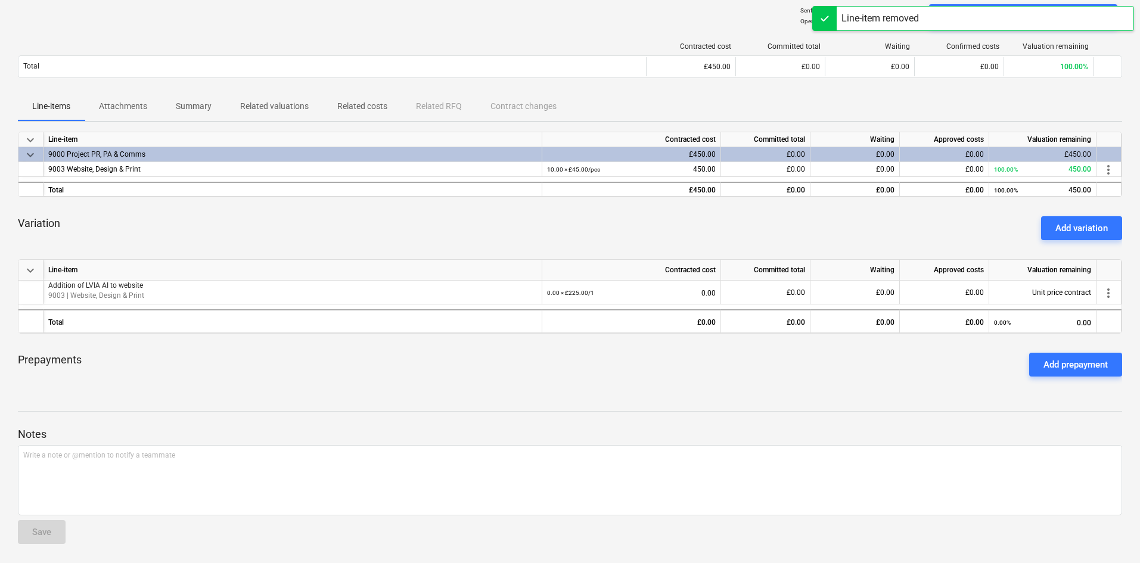
scroll to position [17, 0]
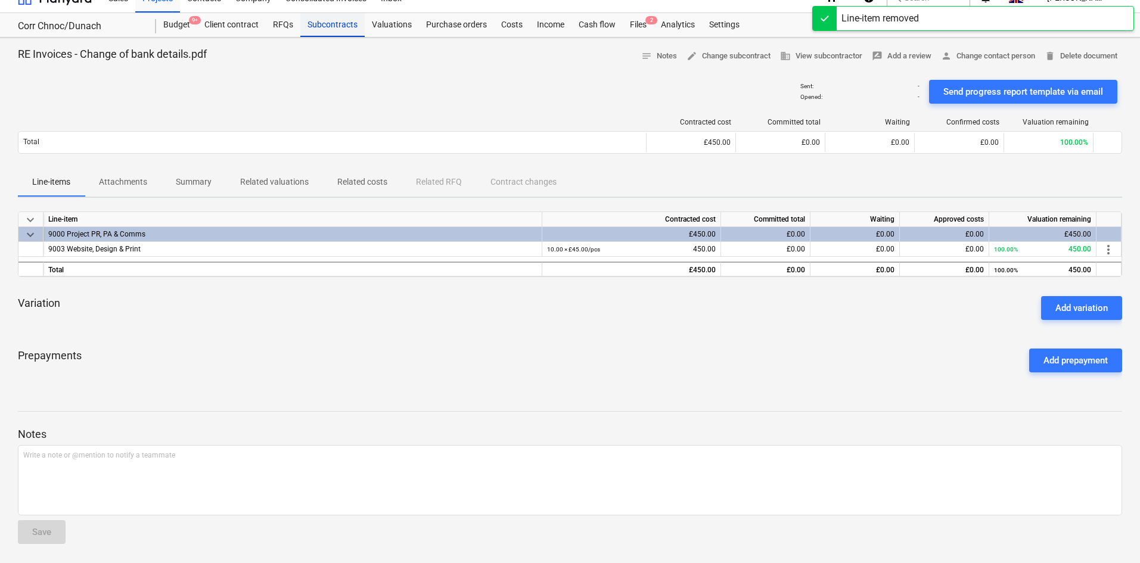
click at [348, 26] on div "Subcontracts" at bounding box center [332, 25] width 64 height 24
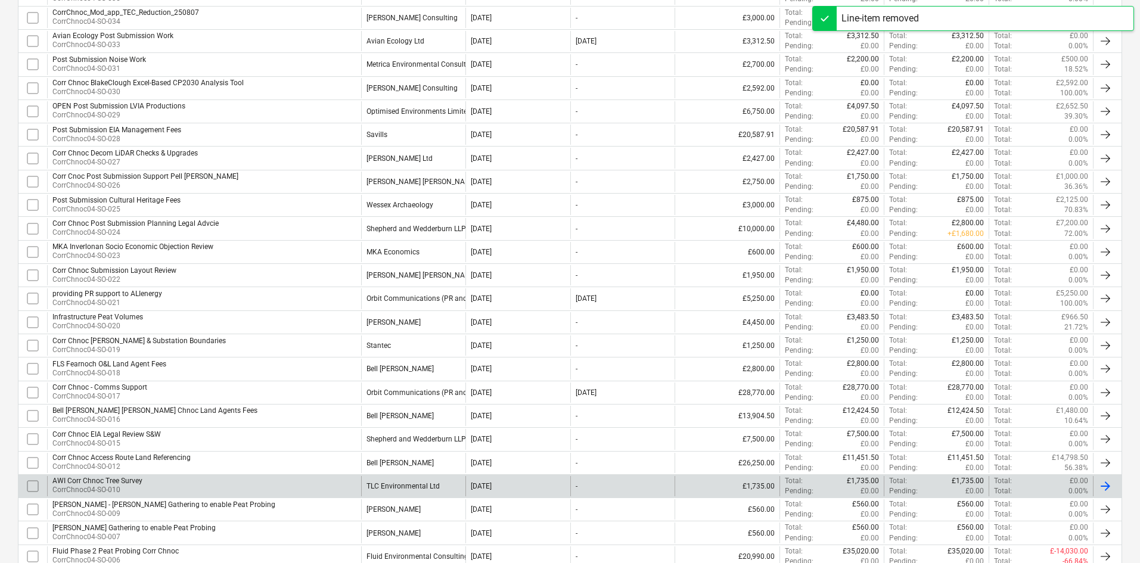
scroll to position [511, 0]
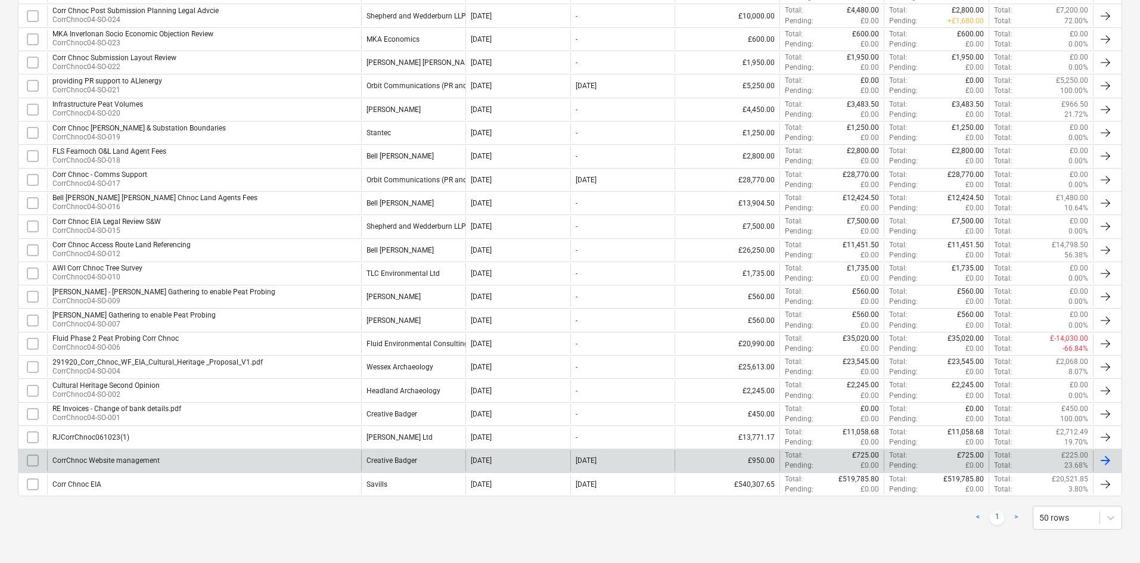
click at [213, 456] on div "CorrChnoc Website management" at bounding box center [204, 460] width 314 height 20
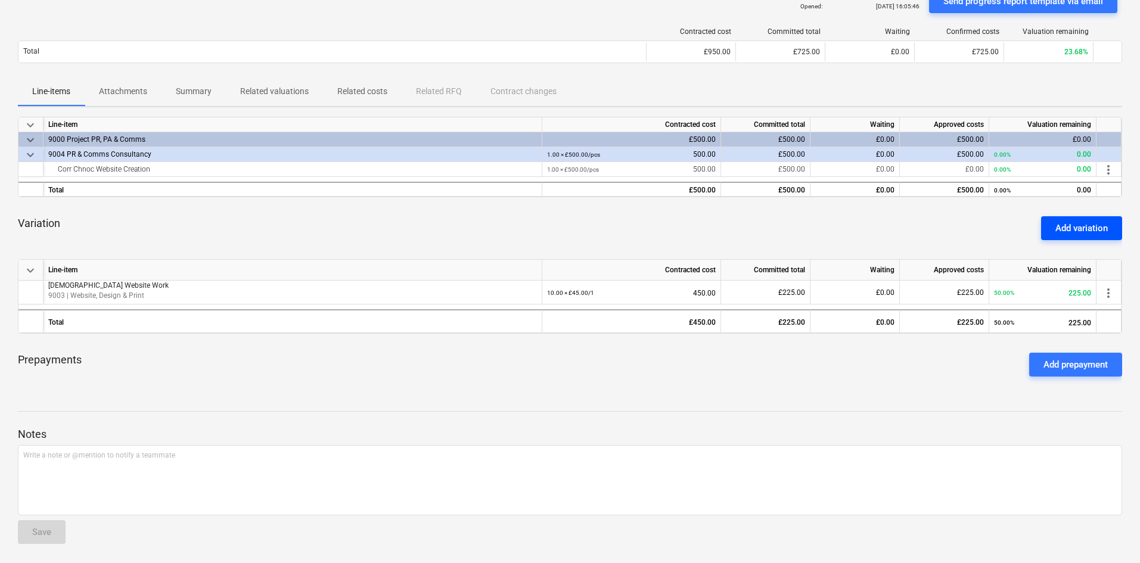
click at [1088, 234] on div "Add variation" at bounding box center [1081, 227] width 52 height 15
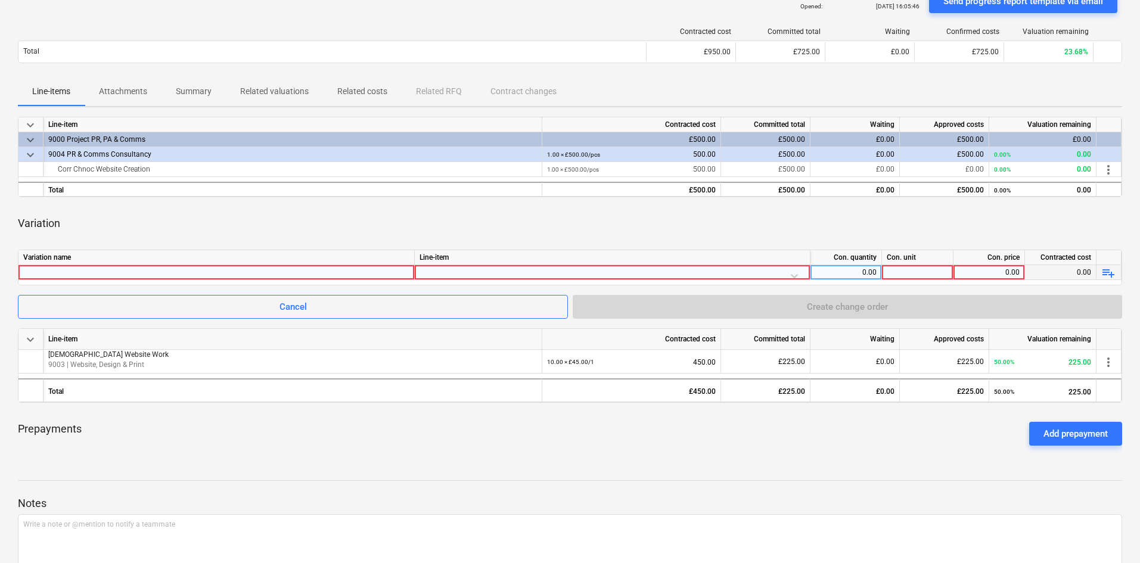
click at [195, 273] on div at bounding box center [216, 272] width 386 height 14
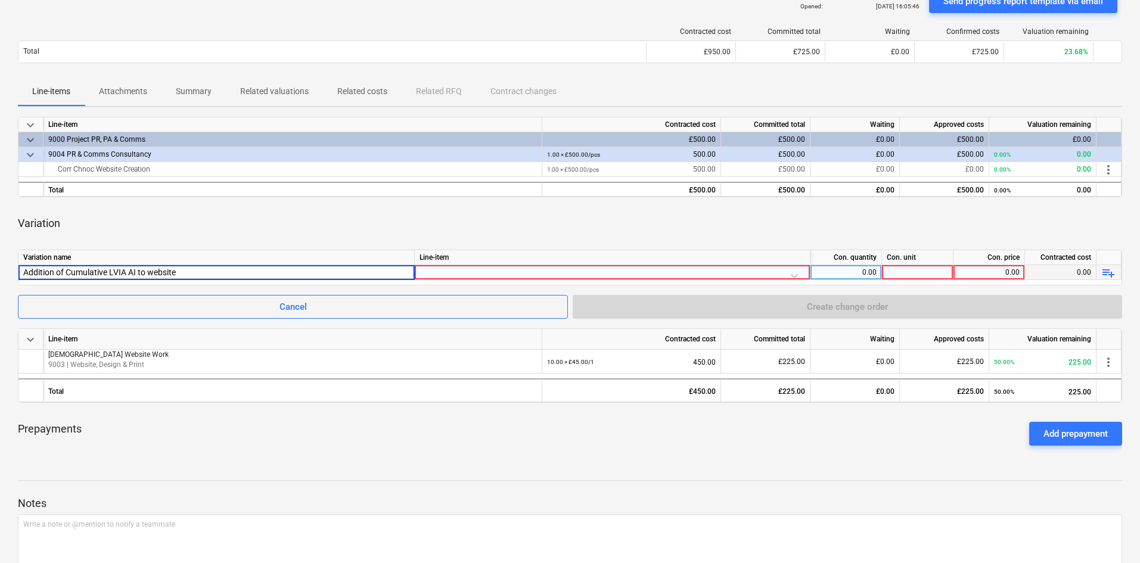
type input "Addition of Cumulative LVIA AI to website"
click at [774, 271] on div at bounding box center [611, 275] width 385 height 21
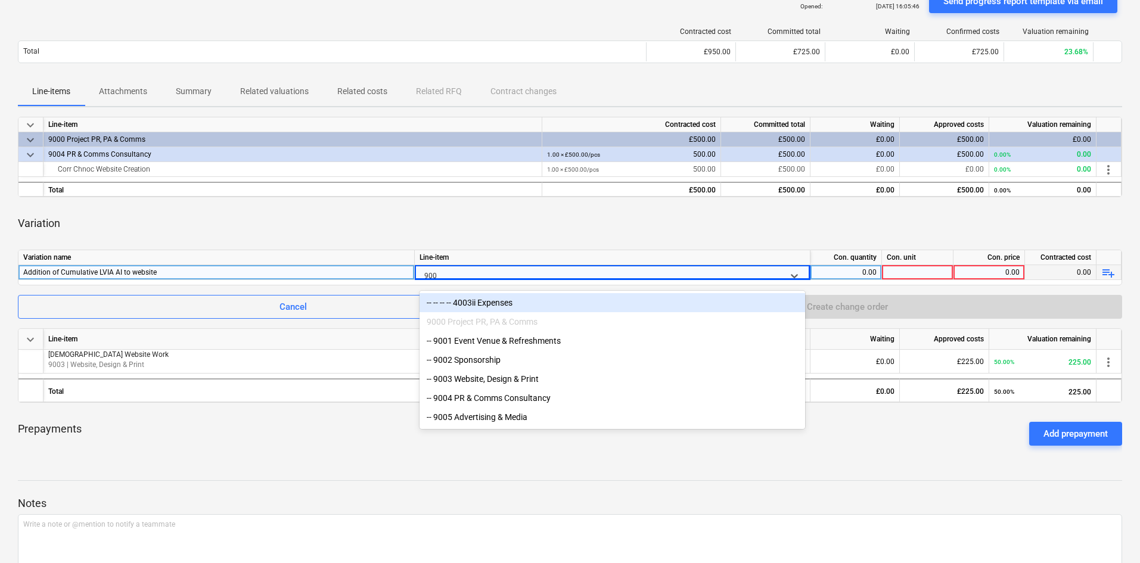
type input "9003"
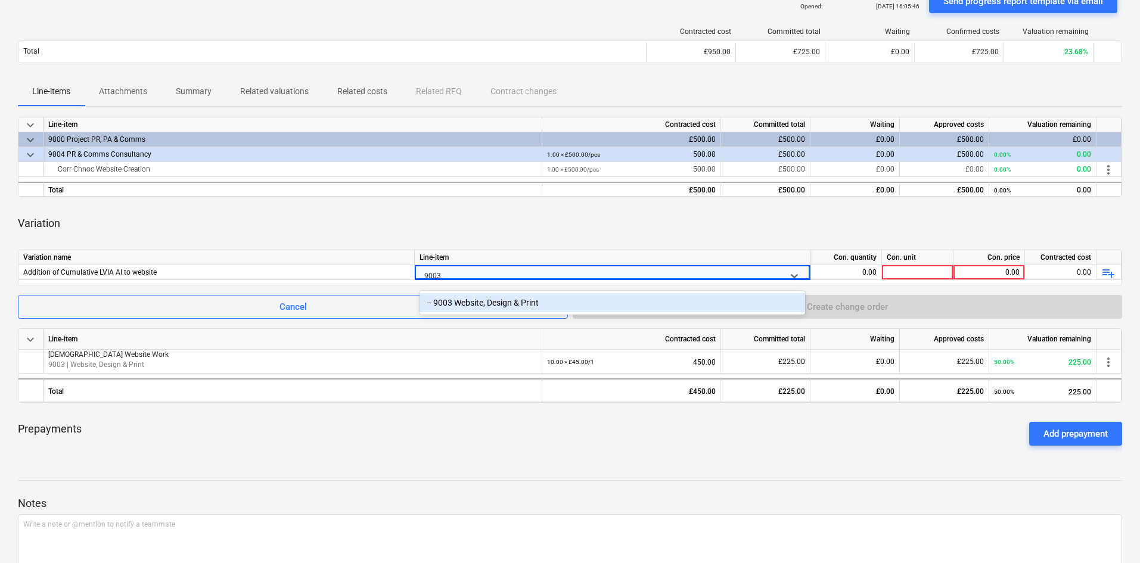
click at [746, 303] on div "-- 9003 Website, Design & Print" at bounding box center [611, 302] width 385 height 19
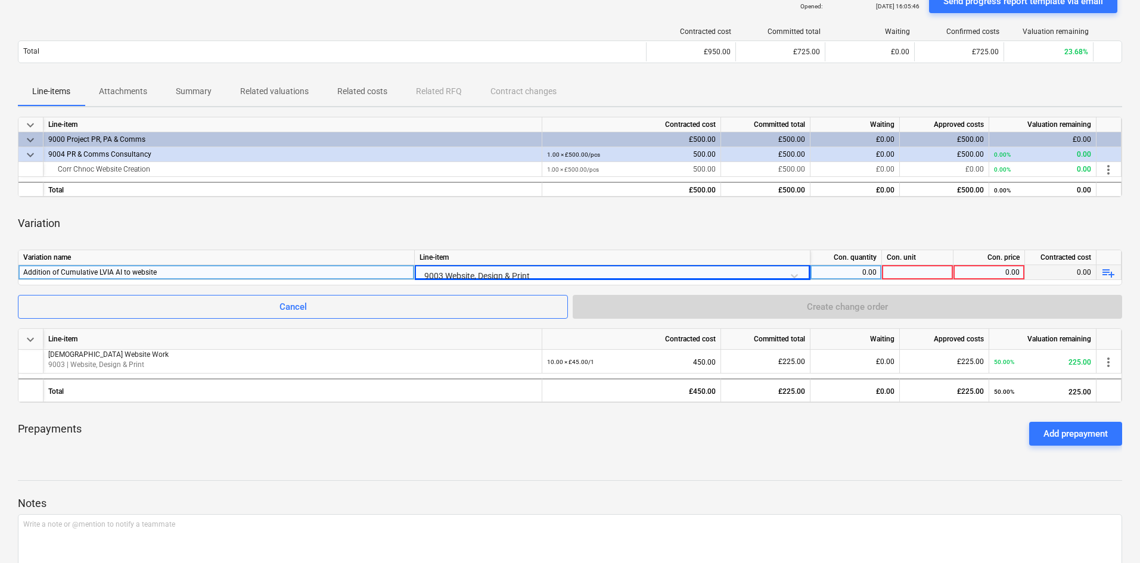
click at [913, 267] on div at bounding box center [917, 272] width 71 height 15
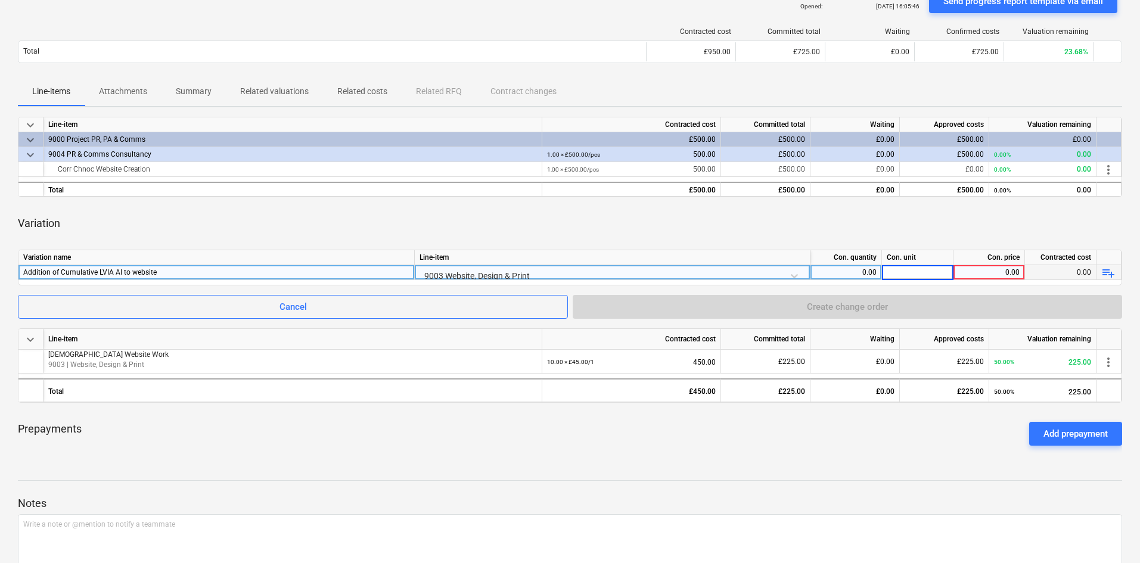
type input "1"
click at [970, 268] on div "0.00" at bounding box center [988, 272] width 61 height 15
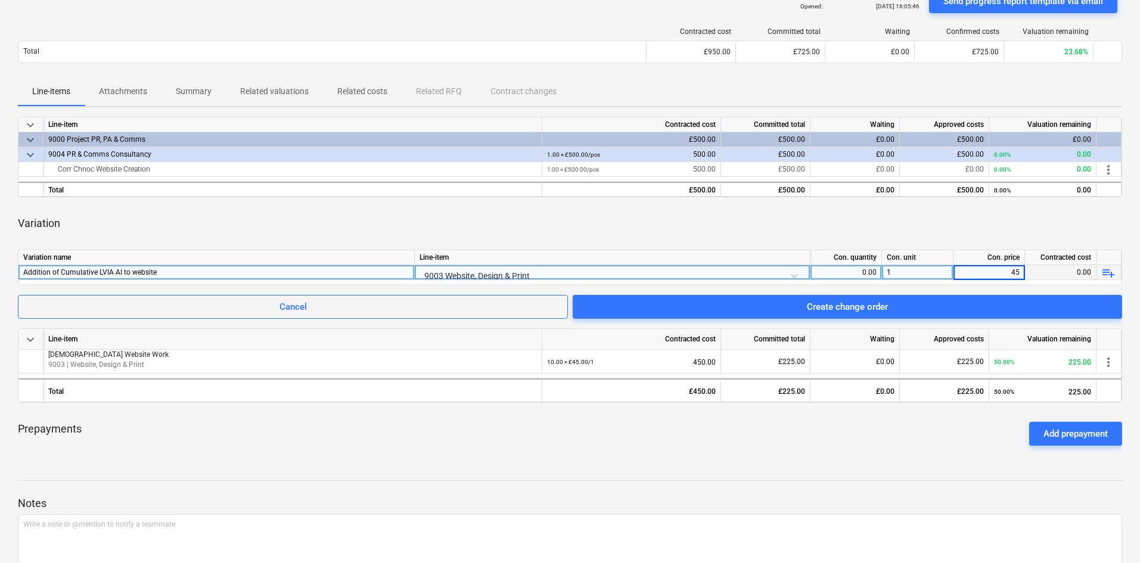
type input "450"
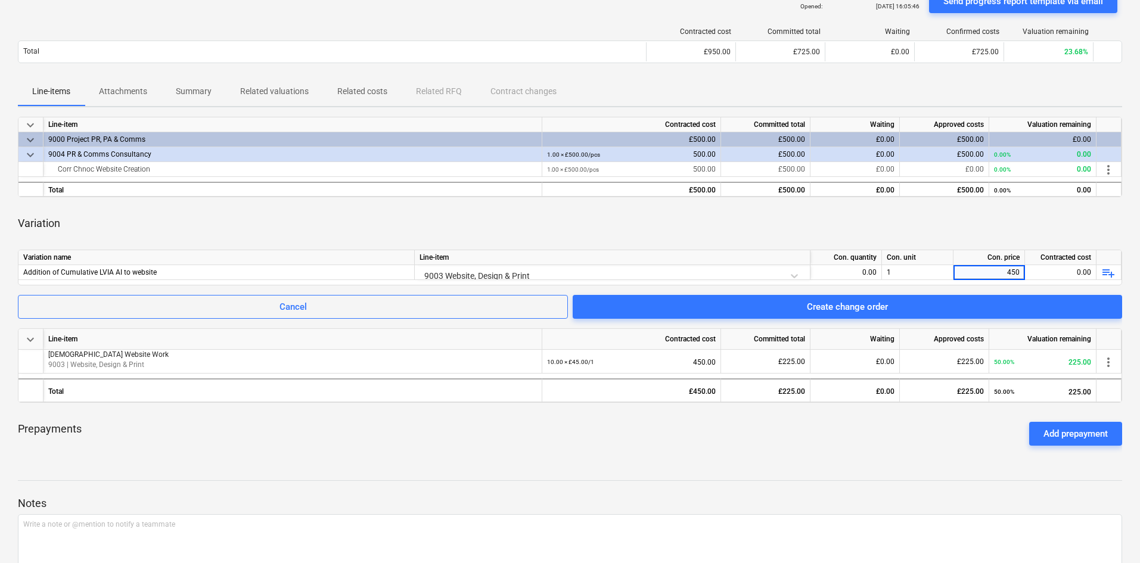
click at [908, 225] on div "Variation" at bounding box center [570, 223] width 1104 height 33
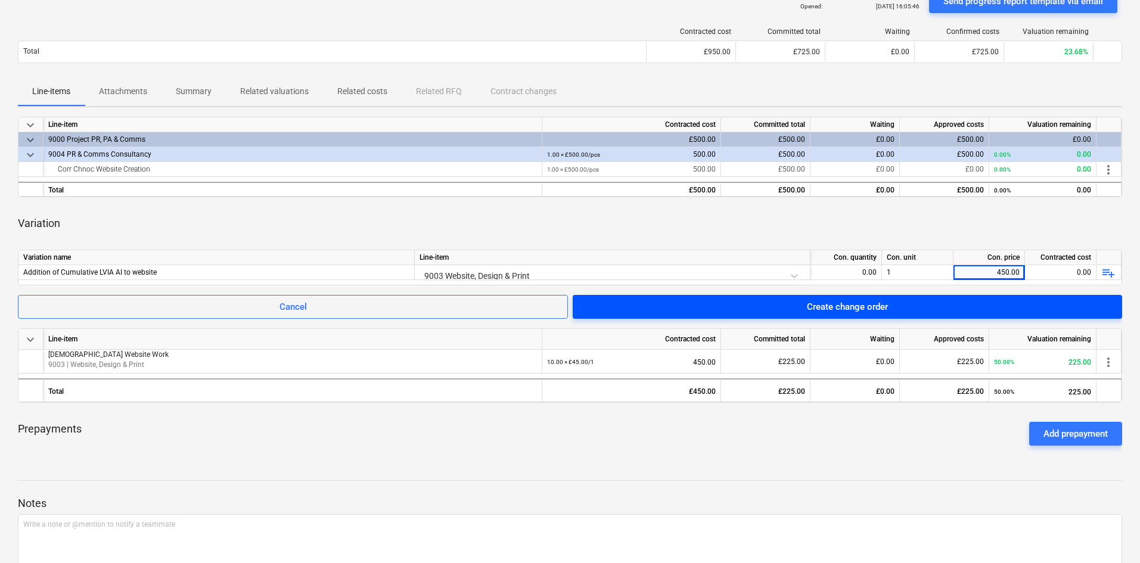
click at [994, 307] on span "Create change order" at bounding box center [847, 306] width 521 height 15
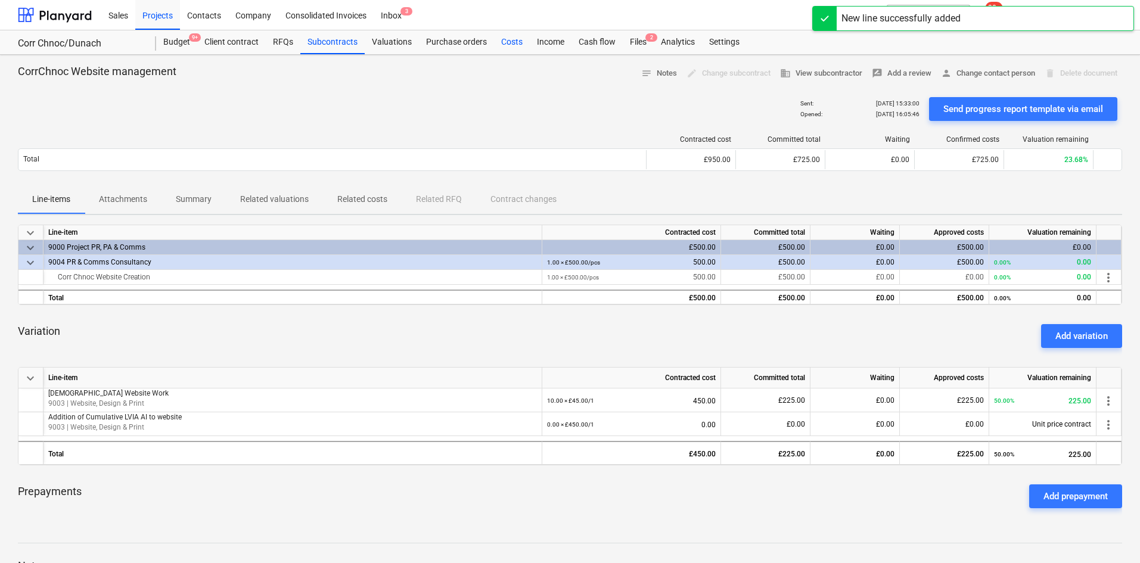
click at [510, 45] on div "Costs" at bounding box center [512, 42] width 36 height 24
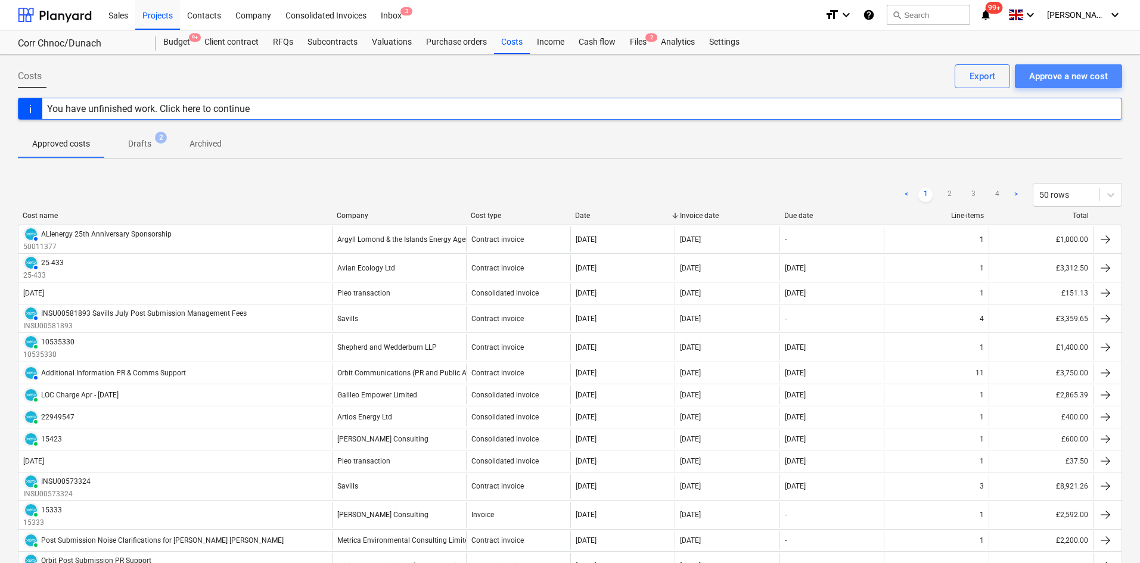
click at [1057, 78] on div "Approve a new cost" at bounding box center [1068, 76] width 79 height 15
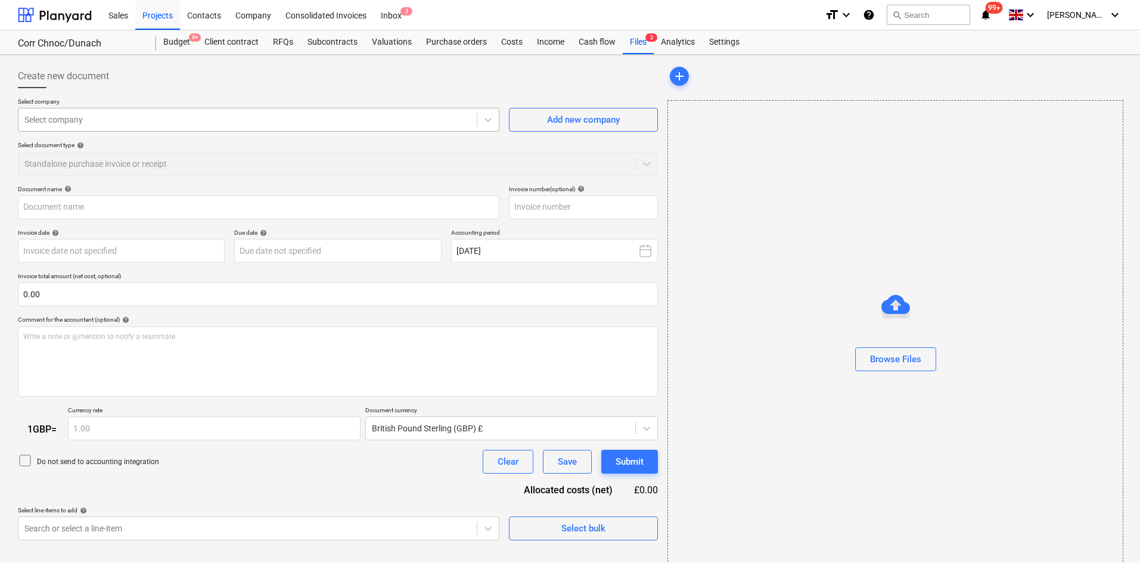
click at [378, 123] on div at bounding box center [247, 120] width 446 height 12
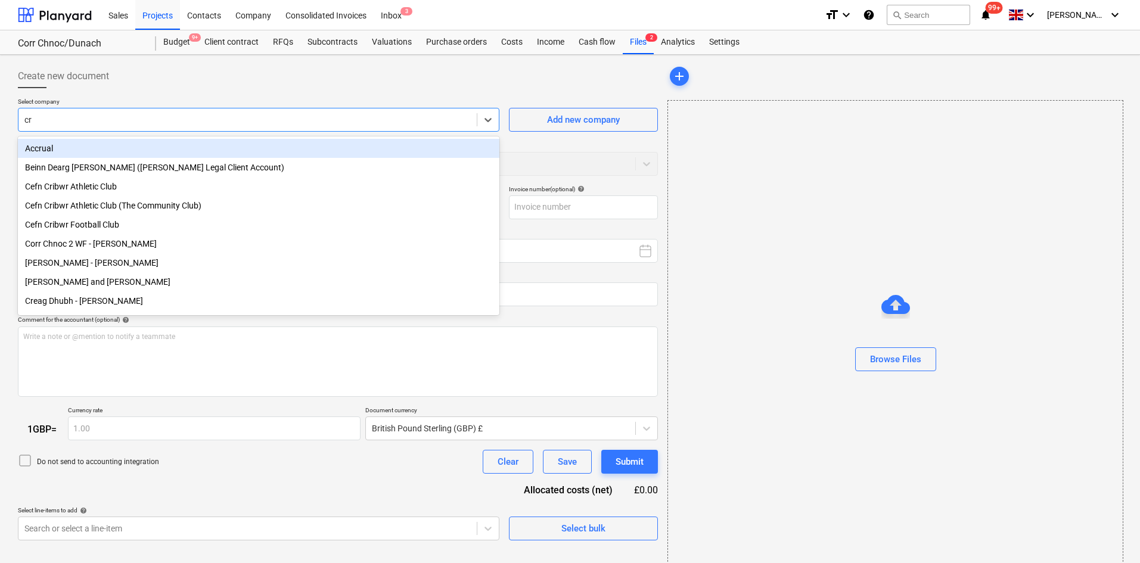
type input "cre"
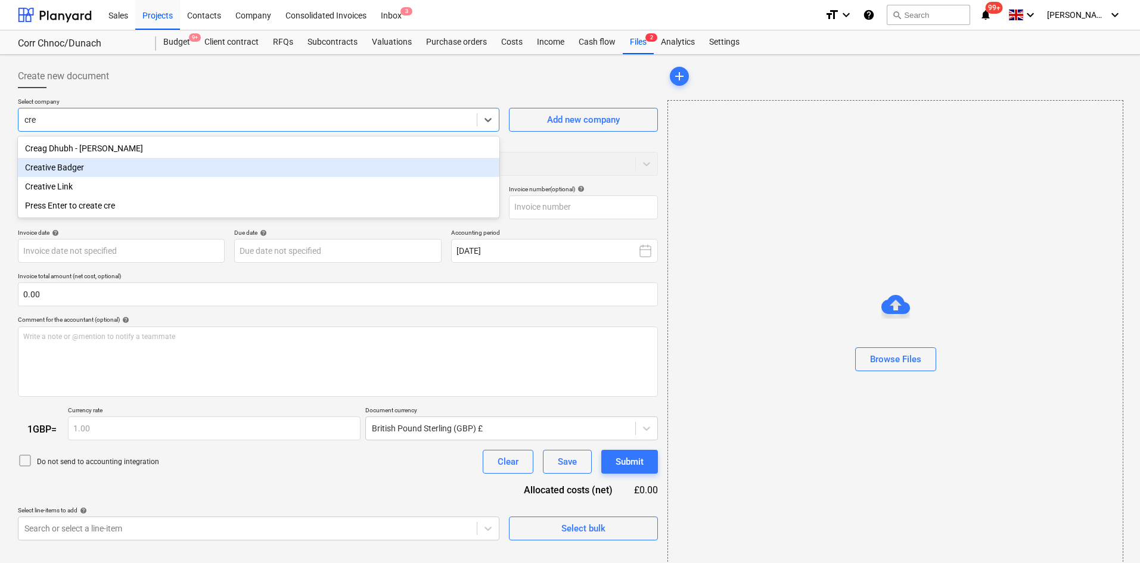
click at [51, 166] on div "Creative Badger" at bounding box center [258, 167] width 481 height 19
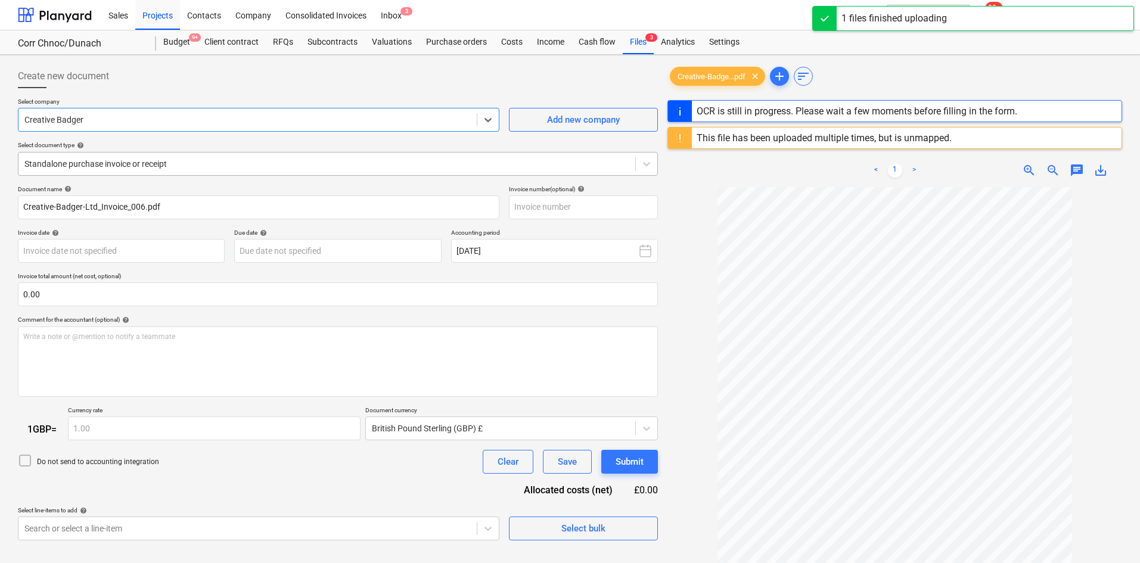
click at [125, 172] on div "Standalone purchase invoice or receipt" at bounding box center [326, 163] width 617 height 17
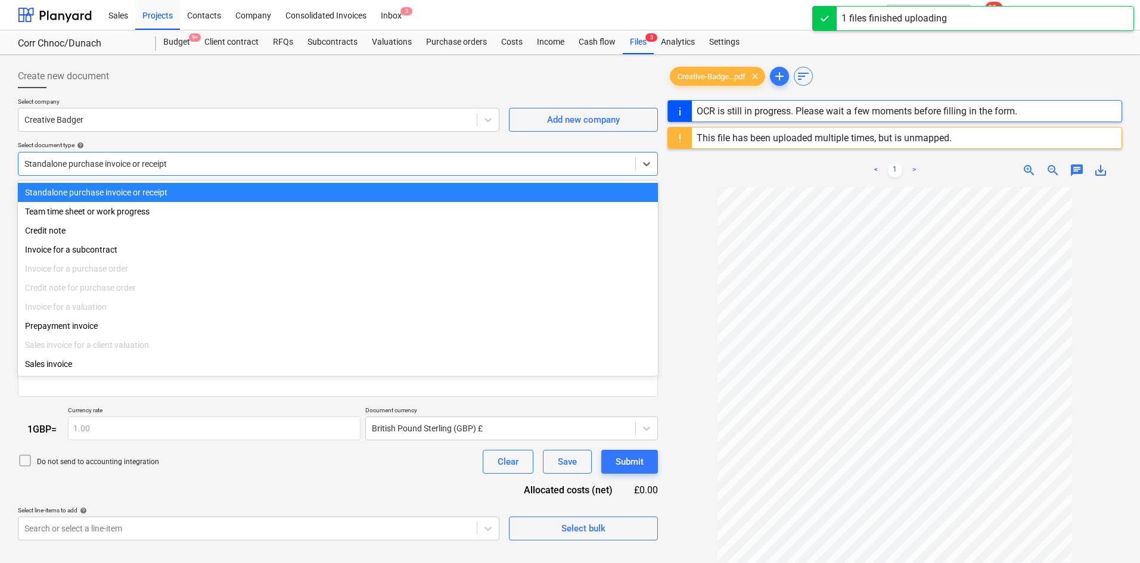
type input "006"
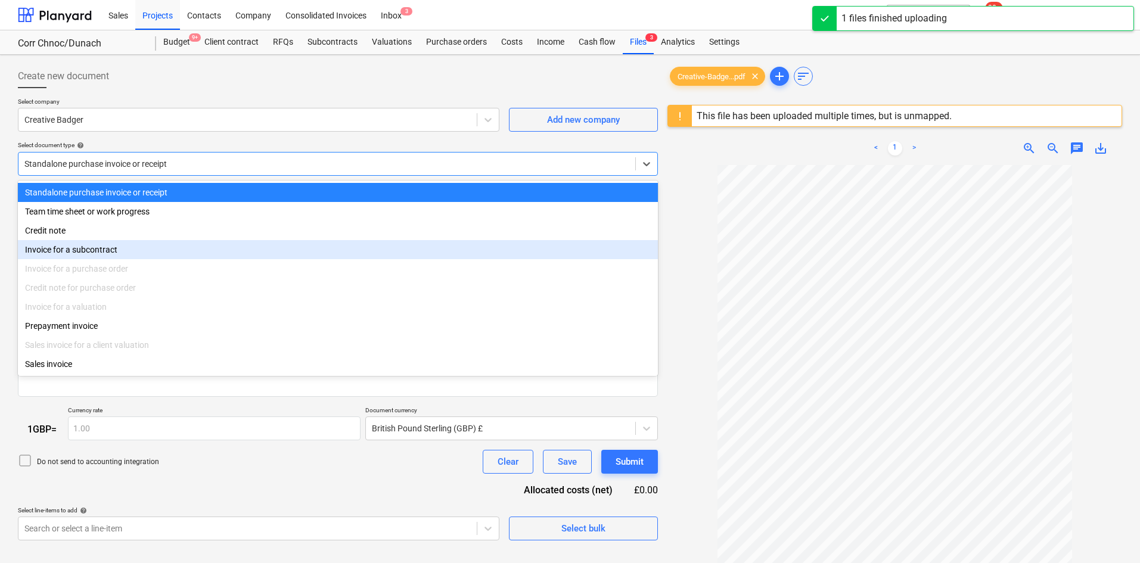
click at [95, 245] on div "Invoice for a subcontract" at bounding box center [338, 249] width 640 height 19
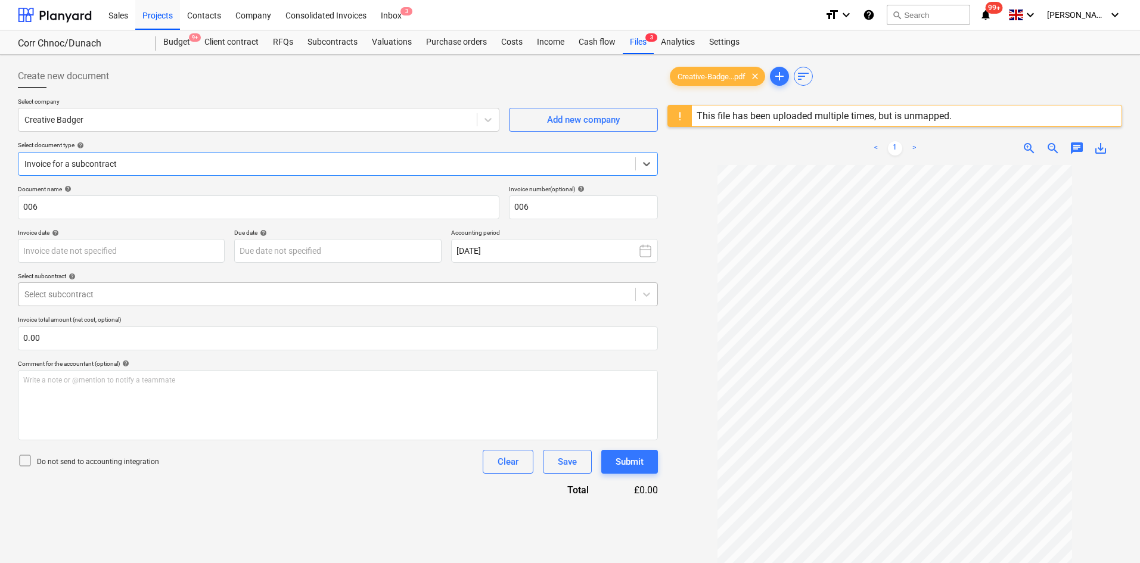
click at [113, 295] on div at bounding box center [326, 294] width 605 height 12
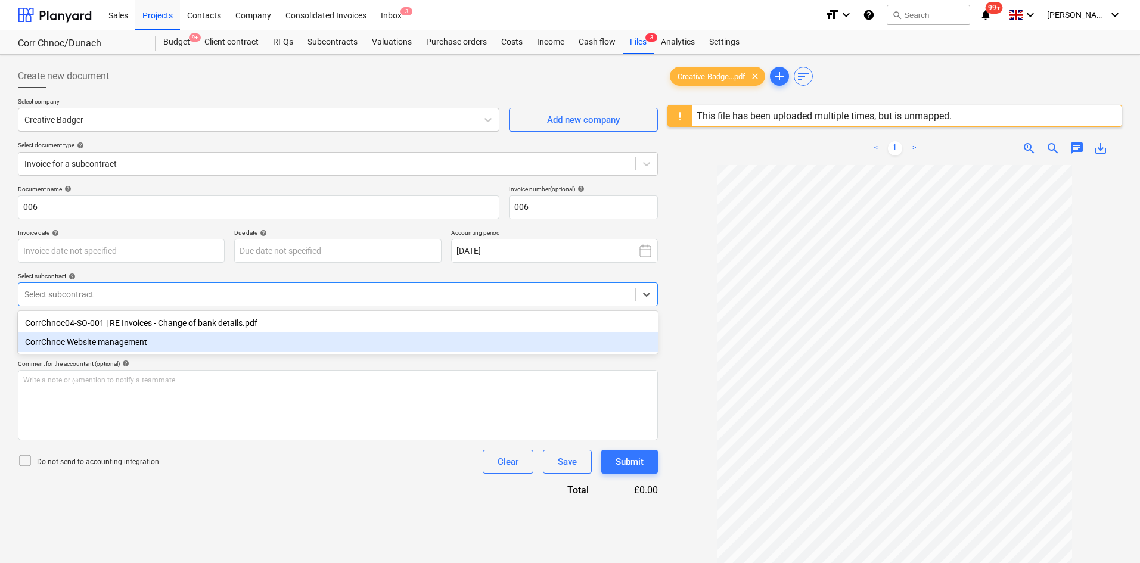
click at [137, 341] on div "CorrChnoc Website management" at bounding box center [338, 341] width 640 height 19
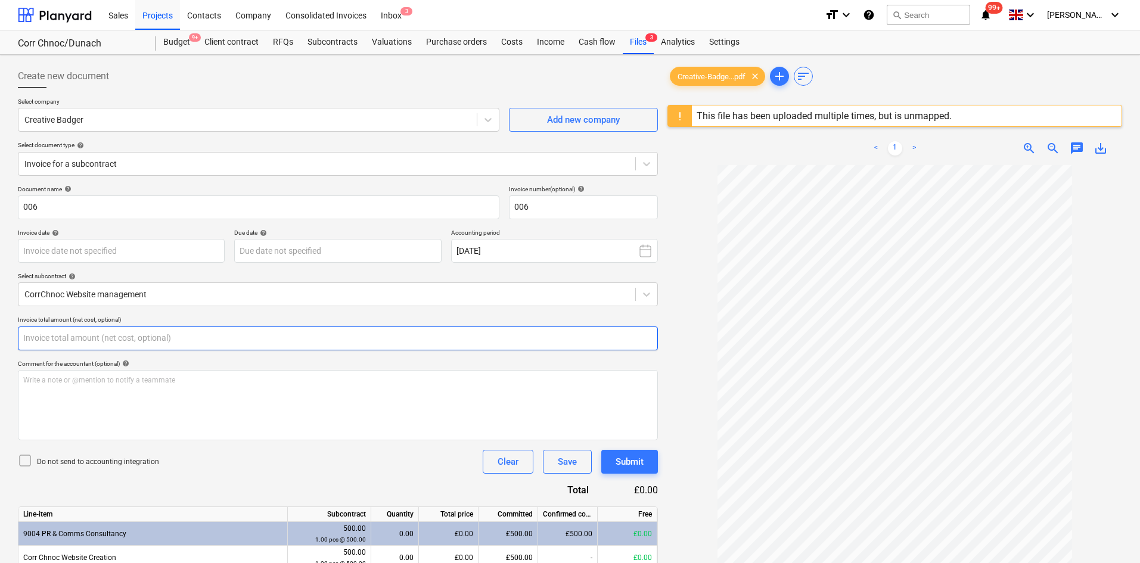
click at [122, 338] on input "text" at bounding box center [338, 338] width 640 height 24
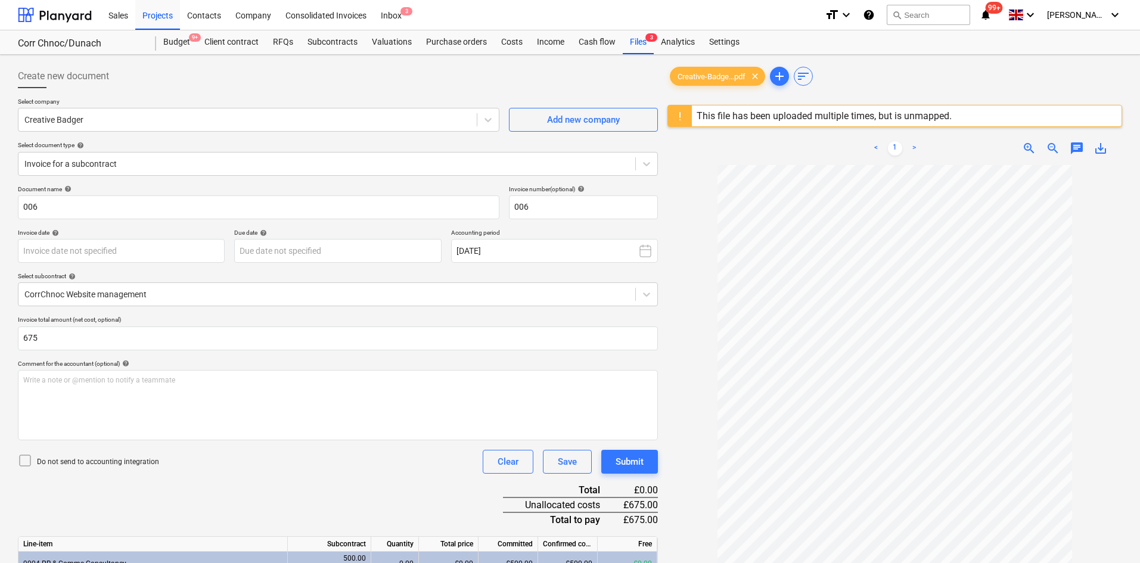
type input "675.00"
click at [150, 312] on div "Document name help 006 Invoice number (optional) help 006 Invoice date help Pre…" at bounding box center [338, 450] width 640 height 531
click at [144, 165] on div at bounding box center [326, 164] width 605 height 12
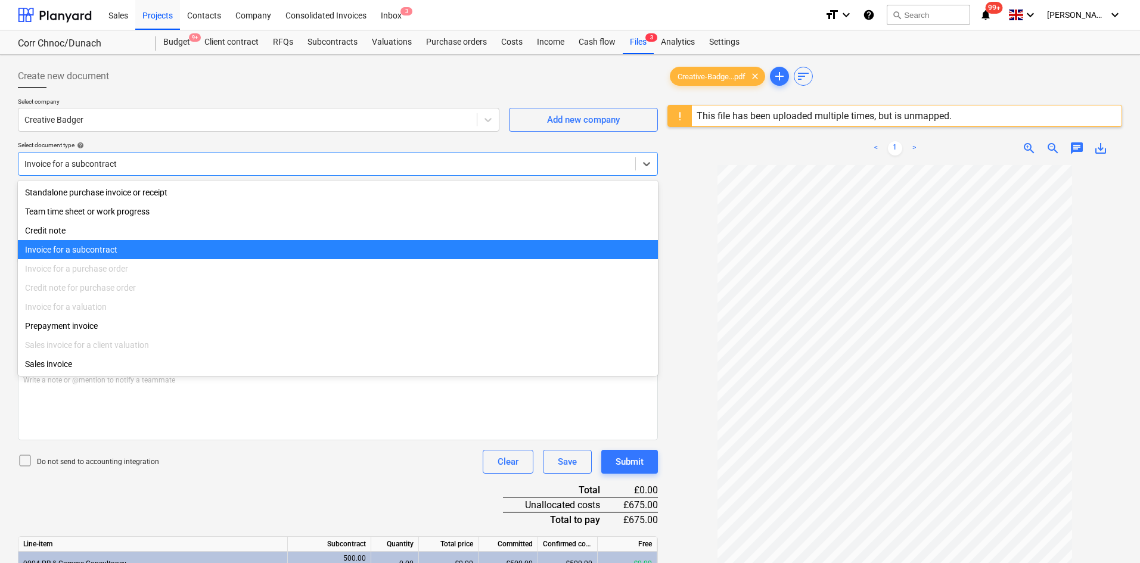
click at [106, 258] on div "Invoice for a subcontract" at bounding box center [338, 249] width 640 height 19
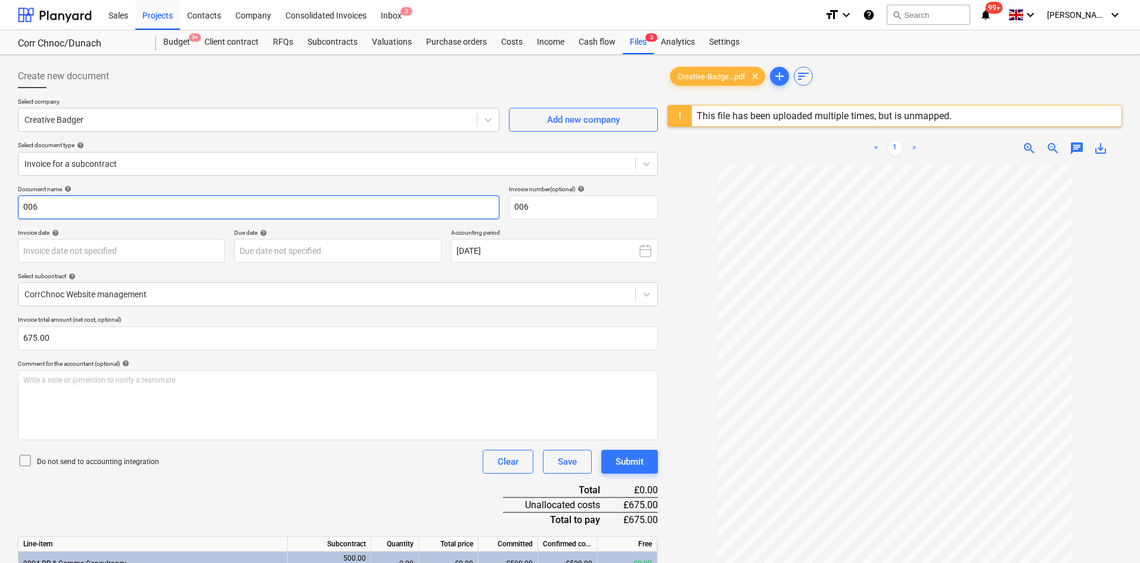
click at [119, 218] on input "006" at bounding box center [258, 207] width 481 height 24
drag, startPoint x: 123, startPoint y: 207, endPoint x: 0, endPoint y: 201, distance: 123.5
click at [0, 201] on div "Create new document Select company Creative Badger Add new company Select docum…" at bounding box center [570, 390] width 1140 height 671
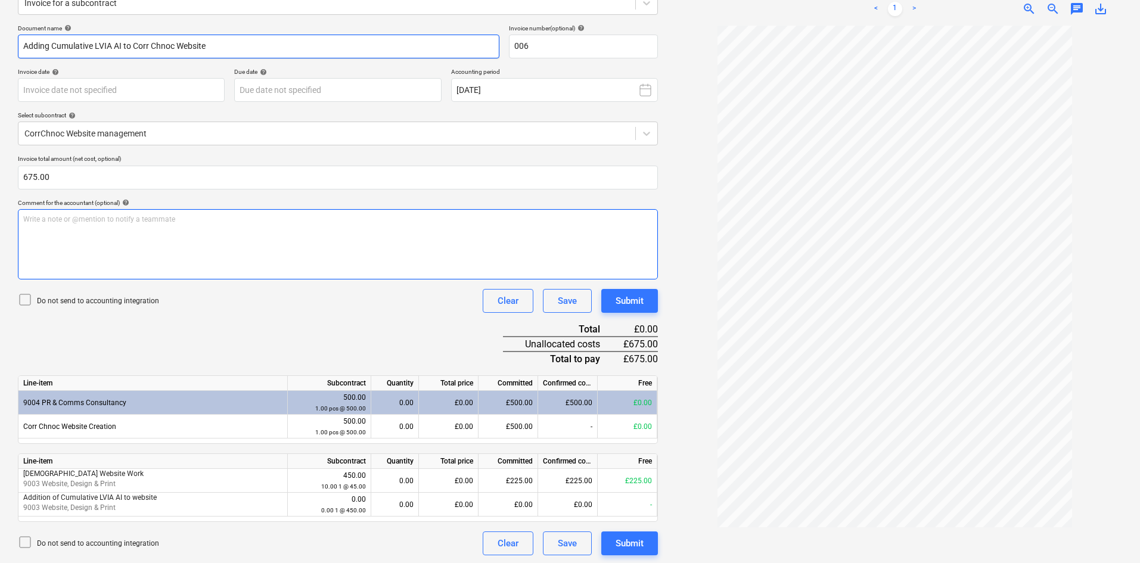
scroll to position [163, 0]
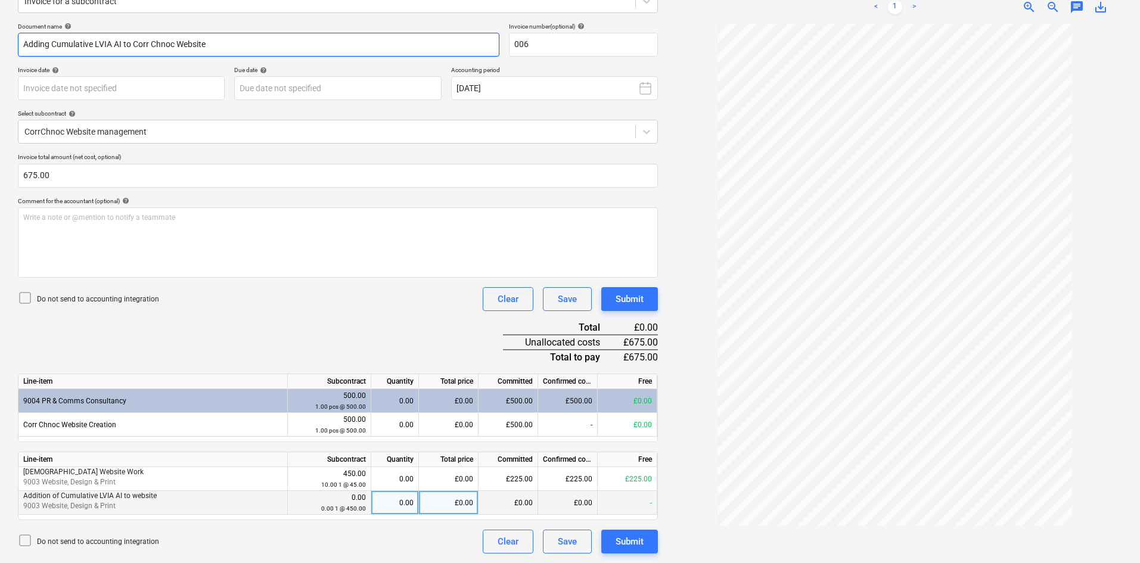
type input "Adding Cumulative LVIA AI to Corr Chnoc Website"
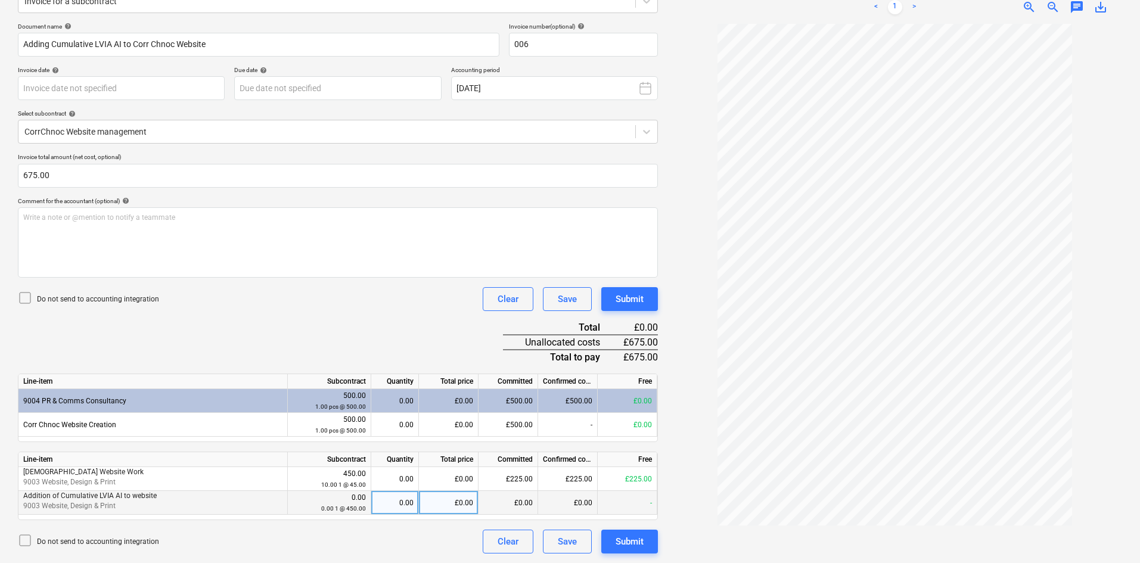
click at [472, 509] on div "£0.00" at bounding box center [449, 503] width 60 height 24
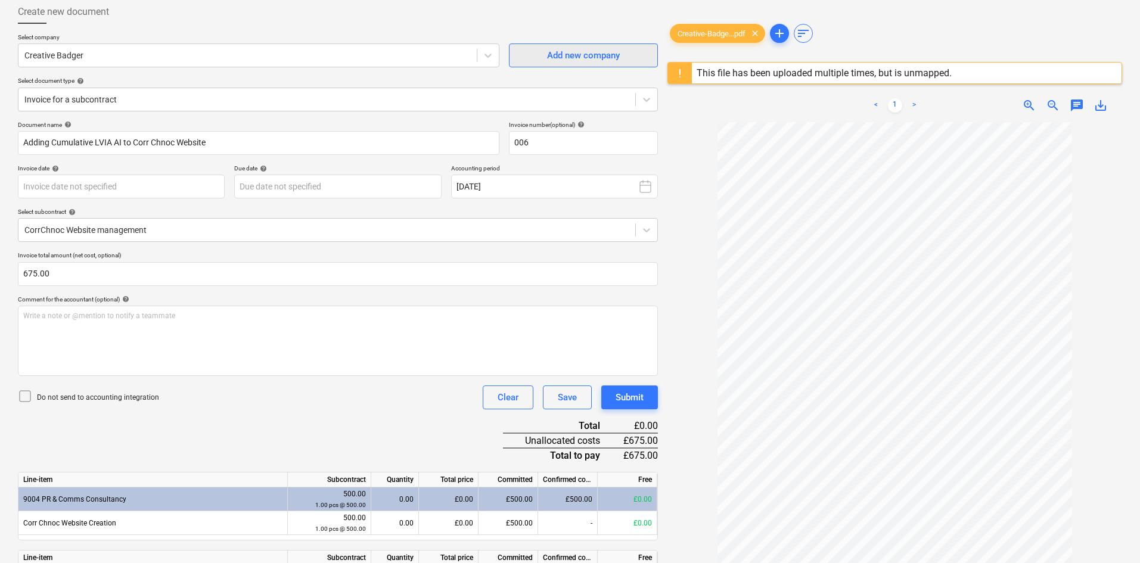
scroll to position [0, 0]
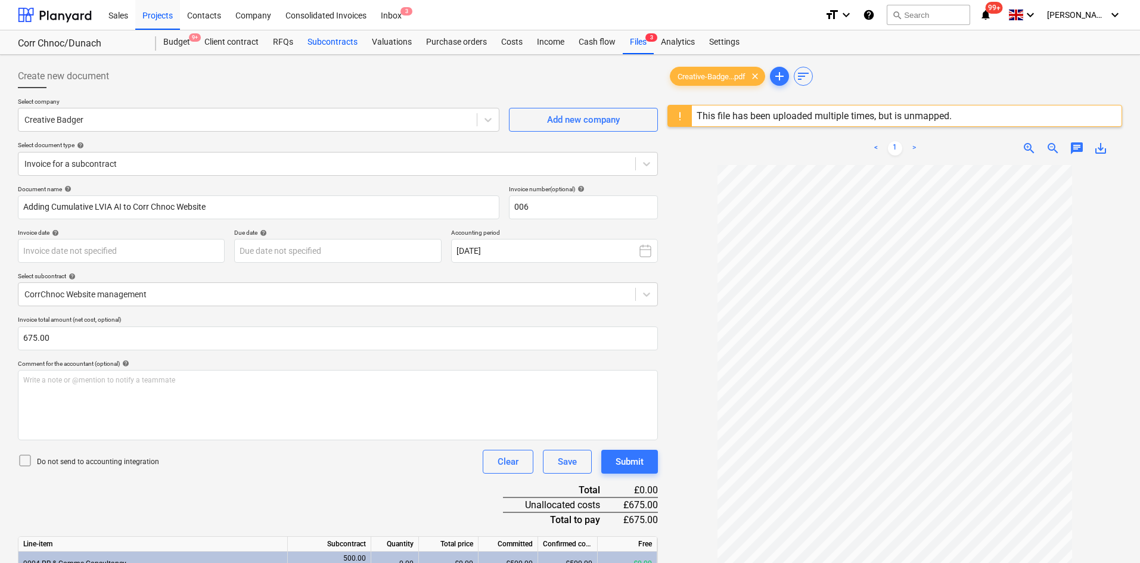
click at [316, 46] on div "Subcontracts" at bounding box center [332, 42] width 64 height 24
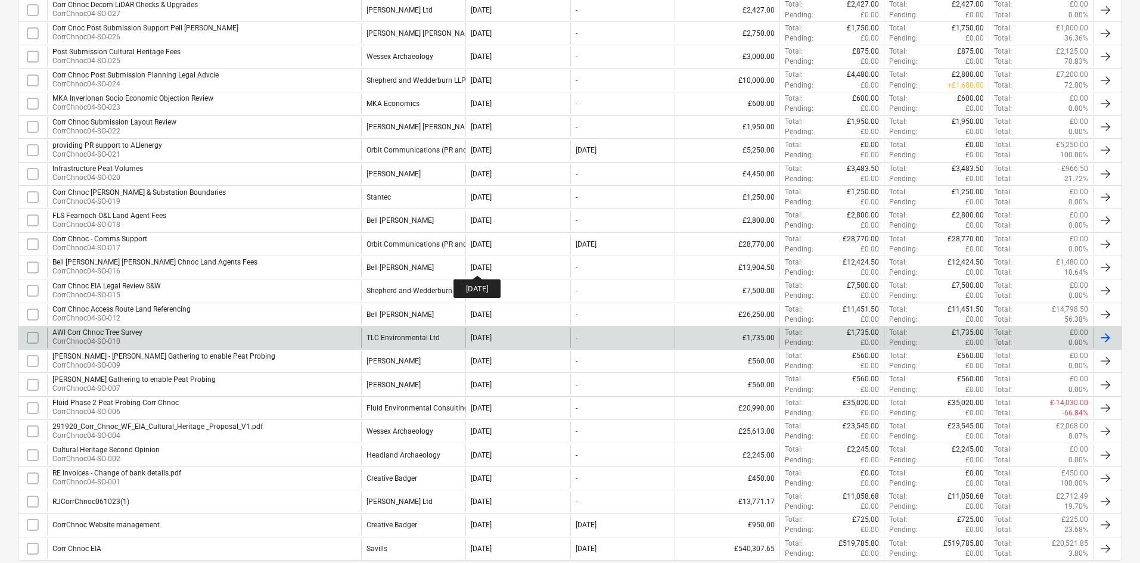
scroll to position [511, 0]
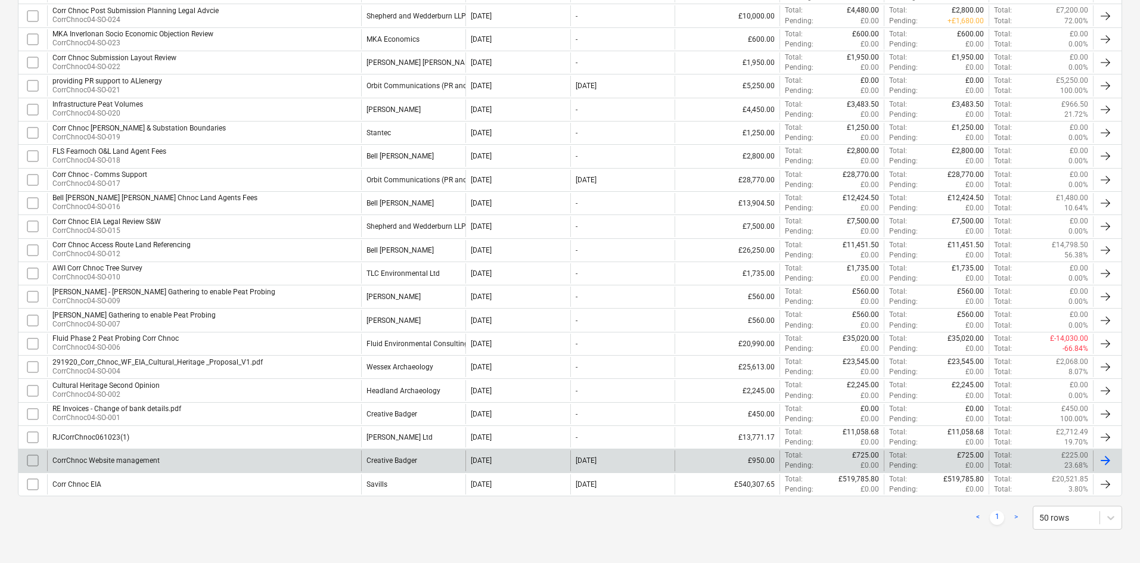
click at [281, 459] on div "CorrChnoc Website management" at bounding box center [204, 460] width 314 height 20
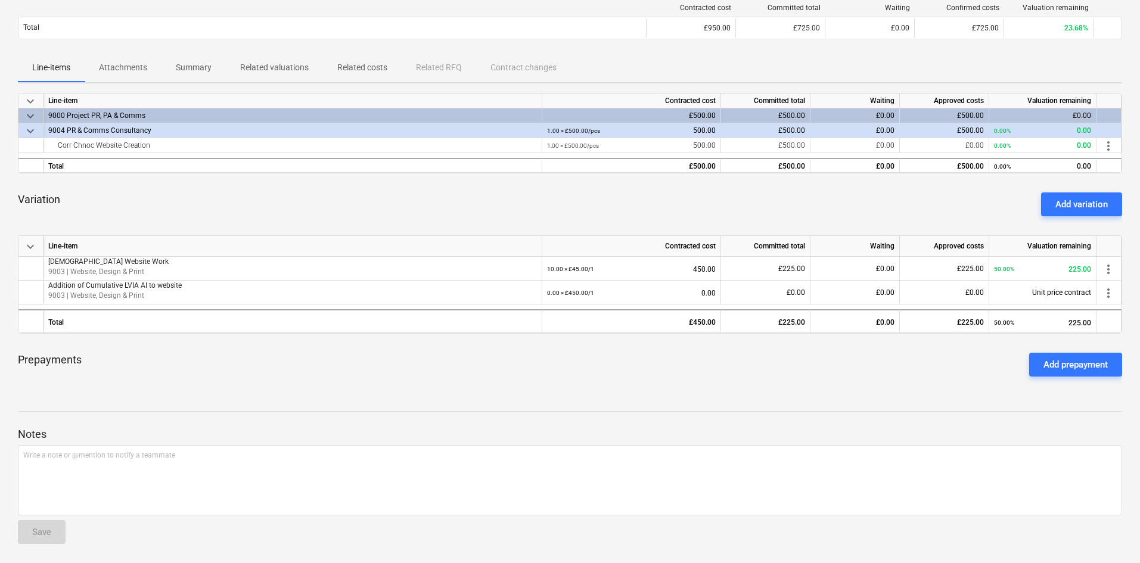
scroll to position [132, 0]
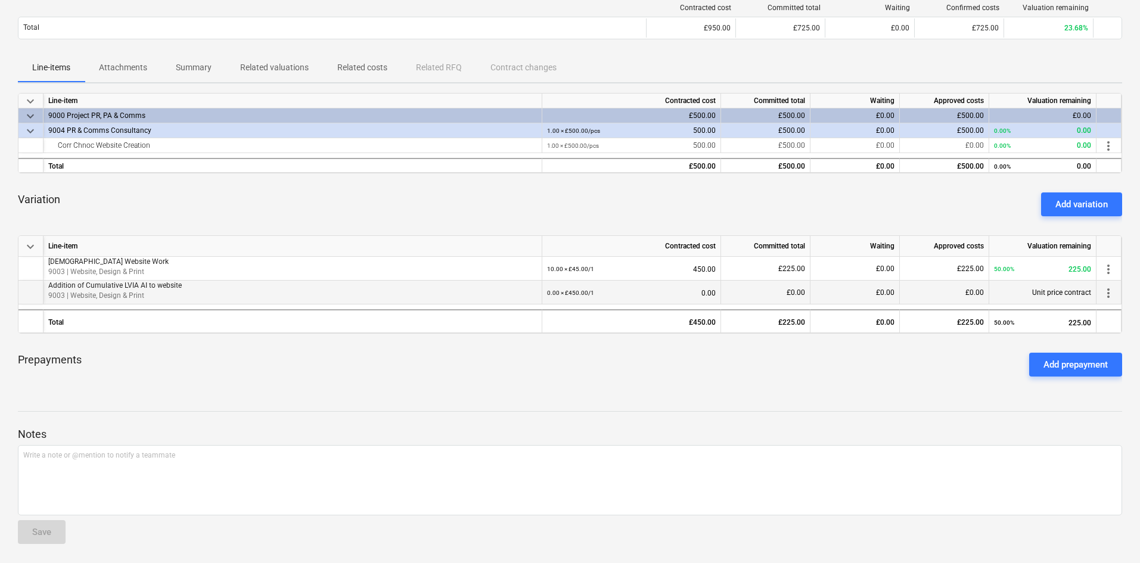
click at [1112, 291] on span "more_vert" at bounding box center [1108, 293] width 14 height 14
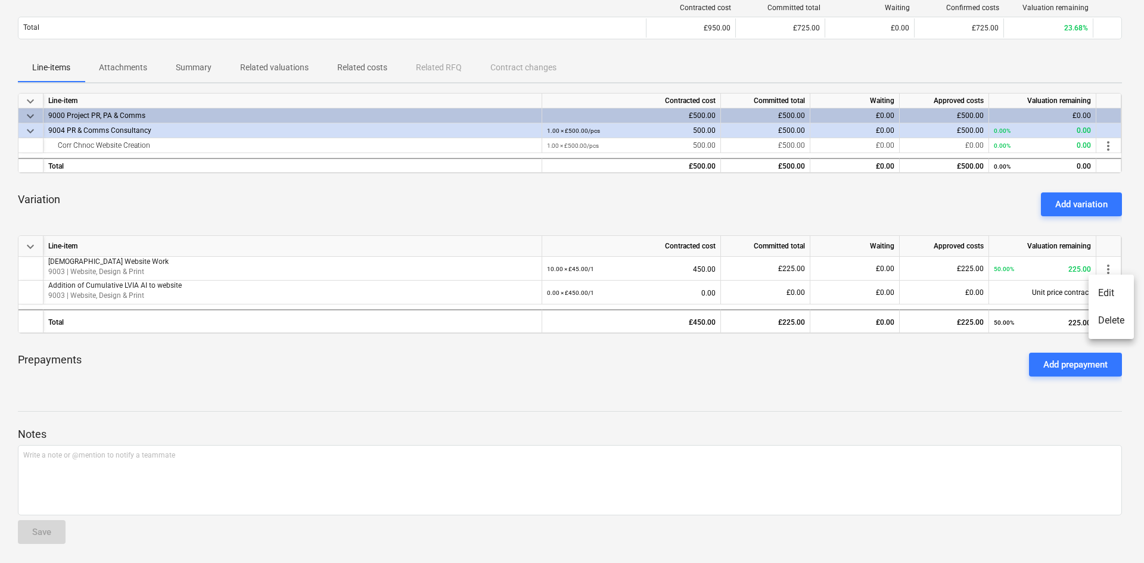
click at [1104, 297] on li "Edit" at bounding box center [1110, 292] width 45 height 27
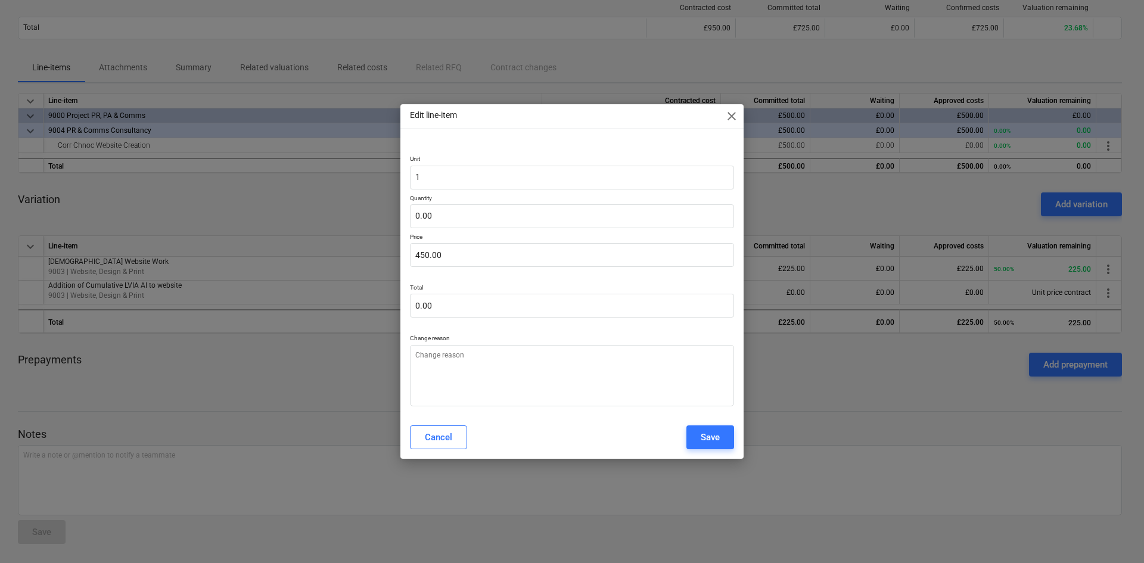
type textarea "x"
click at [447, 214] on input "text" at bounding box center [572, 216] width 324 height 24
type input "1"
type textarea "x"
type input "450.00"
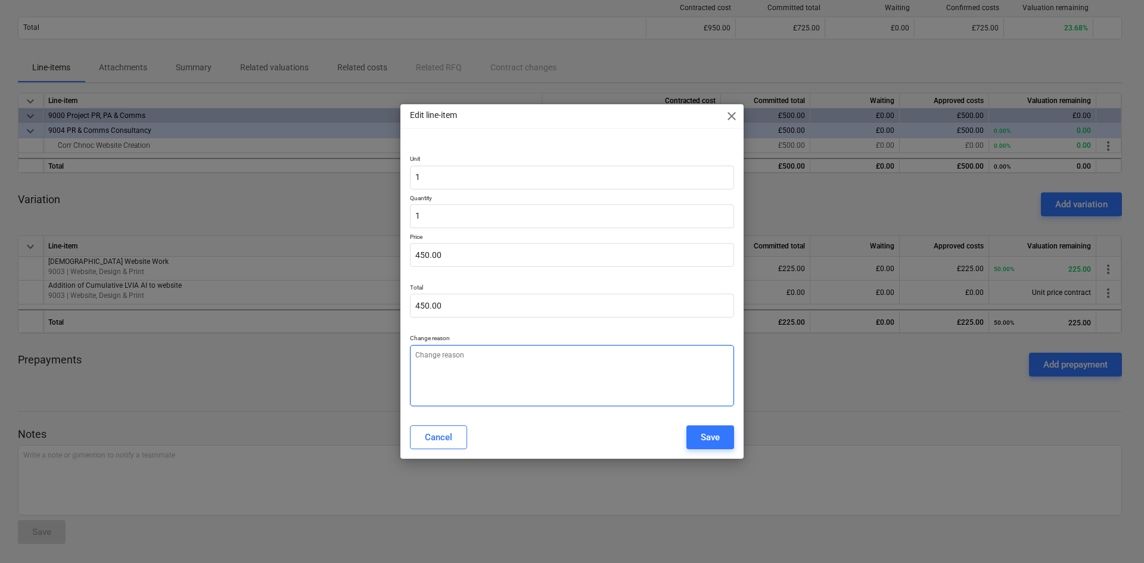
type input "1.00"
type textarea "x"
click at [487, 384] on textarea at bounding box center [572, 375] width 324 height 61
type textarea "n"
type textarea "x"
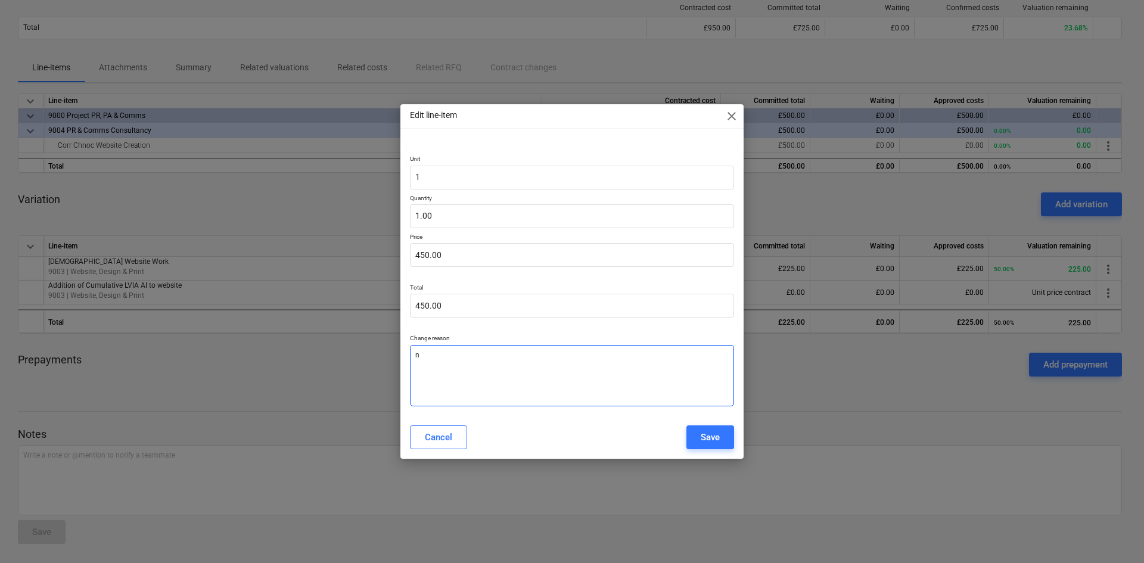
type textarea "ne"
type textarea "x"
type textarea "nee"
type textarea "x"
type textarea "need"
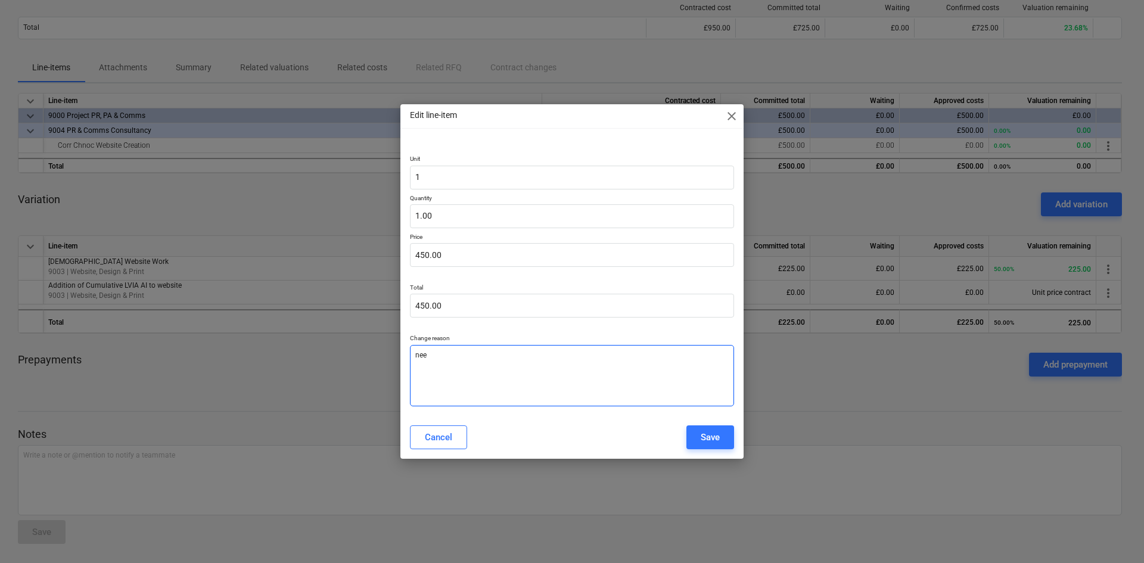
type textarea "x"
type textarea "need"
type textarea "x"
type textarea "need"
type textarea "x"
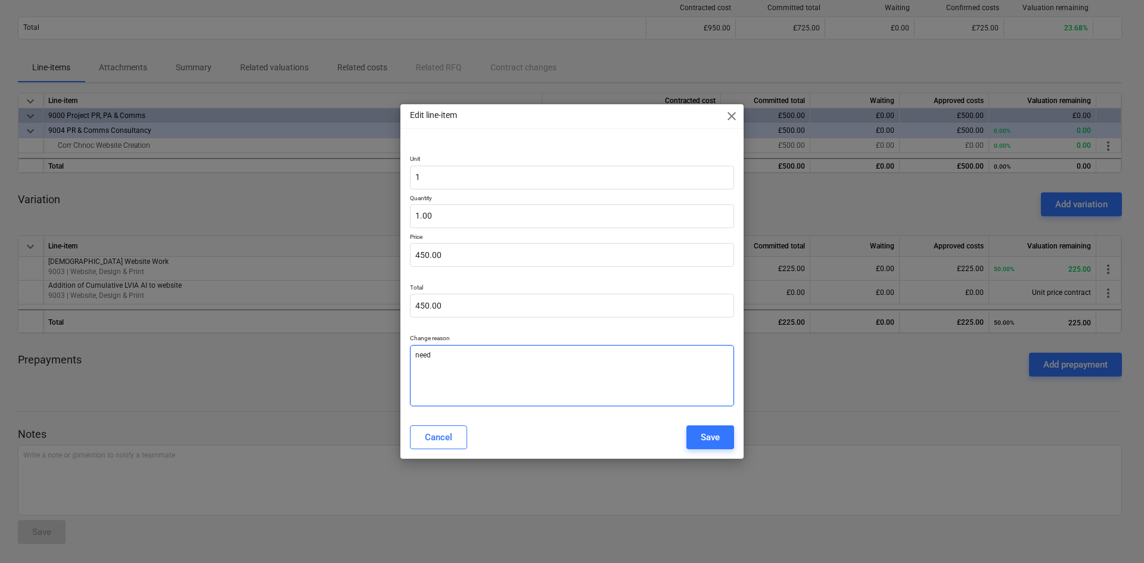
type textarea "neede"
type textarea "x"
type textarea "needed"
type textarea "x"
type textarea "needed"
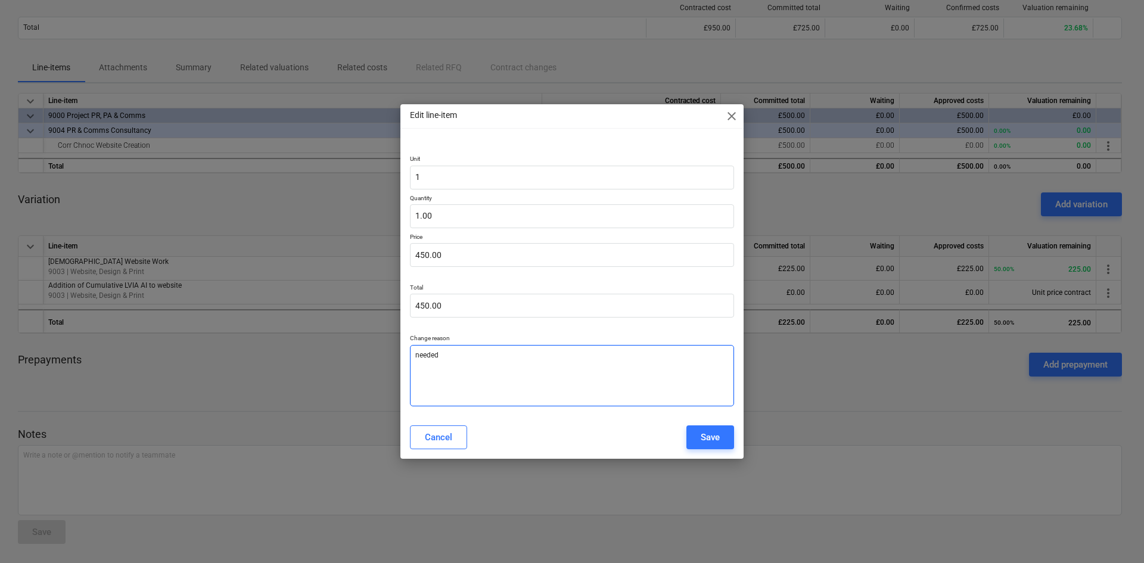
type textarea "x"
type textarea "needed t"
type textarea "x"
type textarea "needed ti"
type textarea "x"
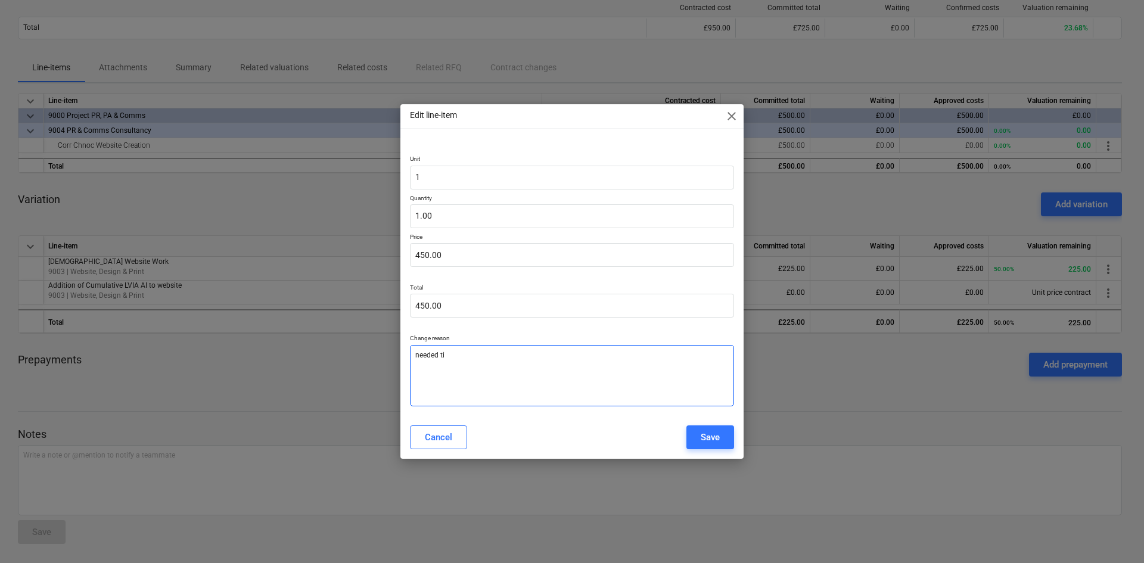
type textarea "needed ti"
type textarea "x"
type textarea "needed ti"
type textarea "x"
type textarea "needed t"
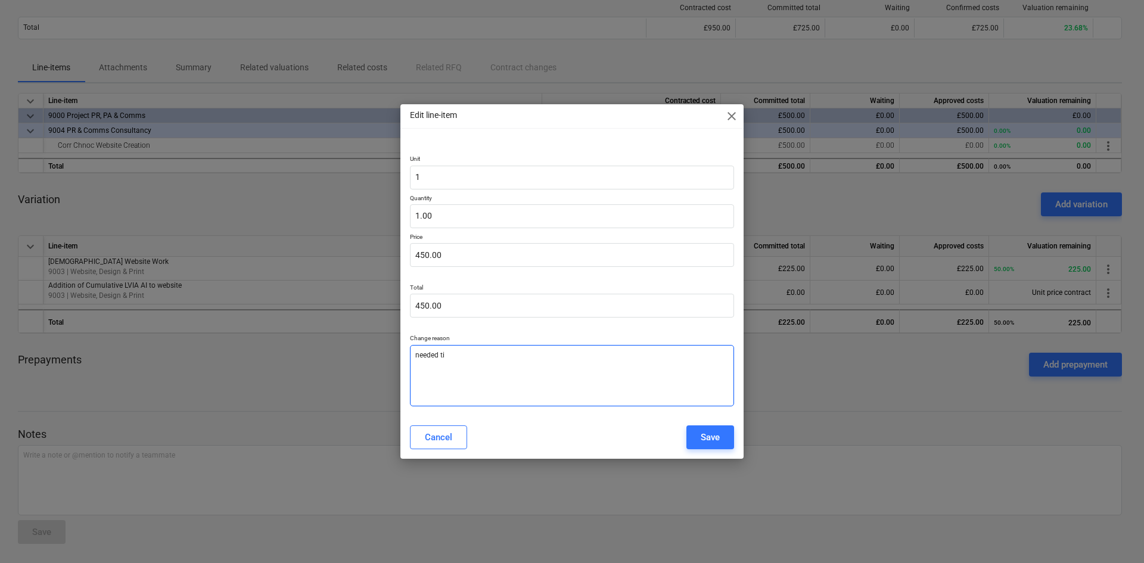
type textarea "x"
type textarea "needed to"
type textarea "x"
type textarea "needed to"
type textarea "x"
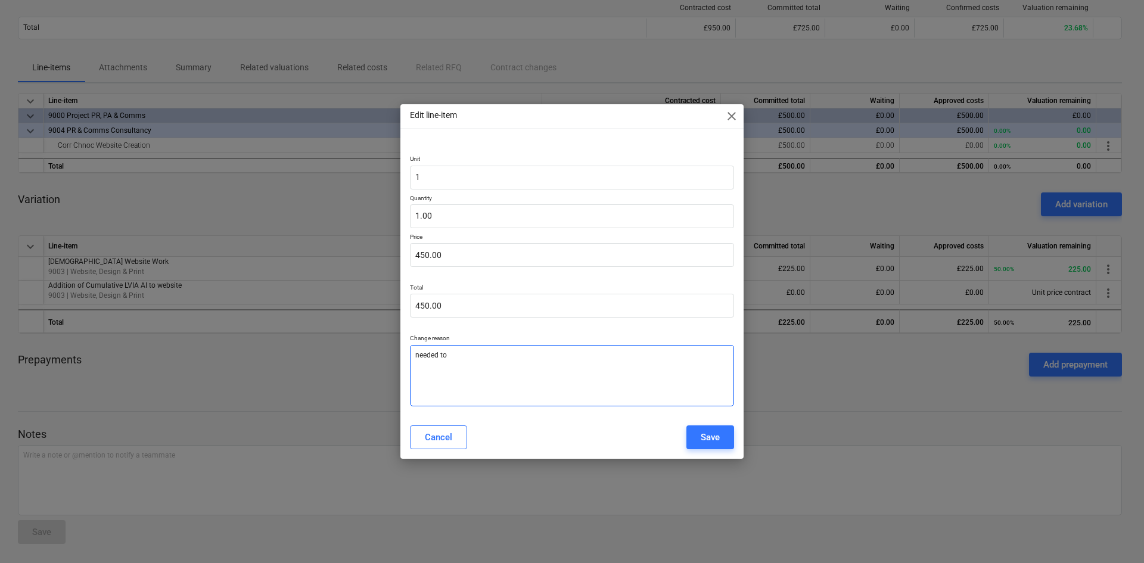
type textarea "needed to e"
type textarea "x"
type textarea "needed to en"
type textarea "x"
type textarea "needed to ent"
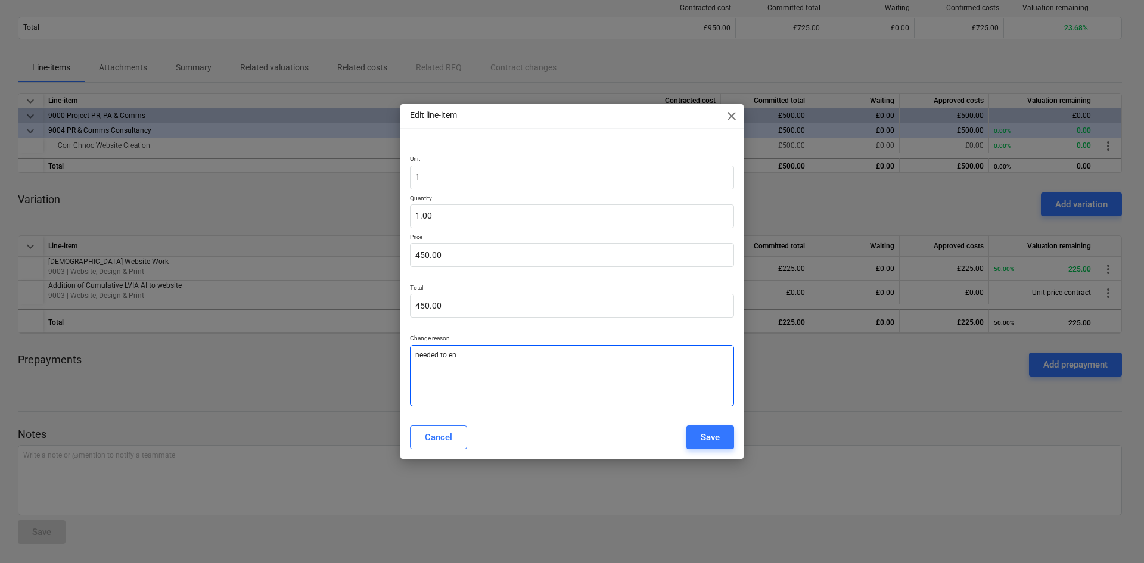
type textarea "x"
type textarea "needed to ente"
type textarea "x"
type textarea "needed to enter"
type textarea "x"
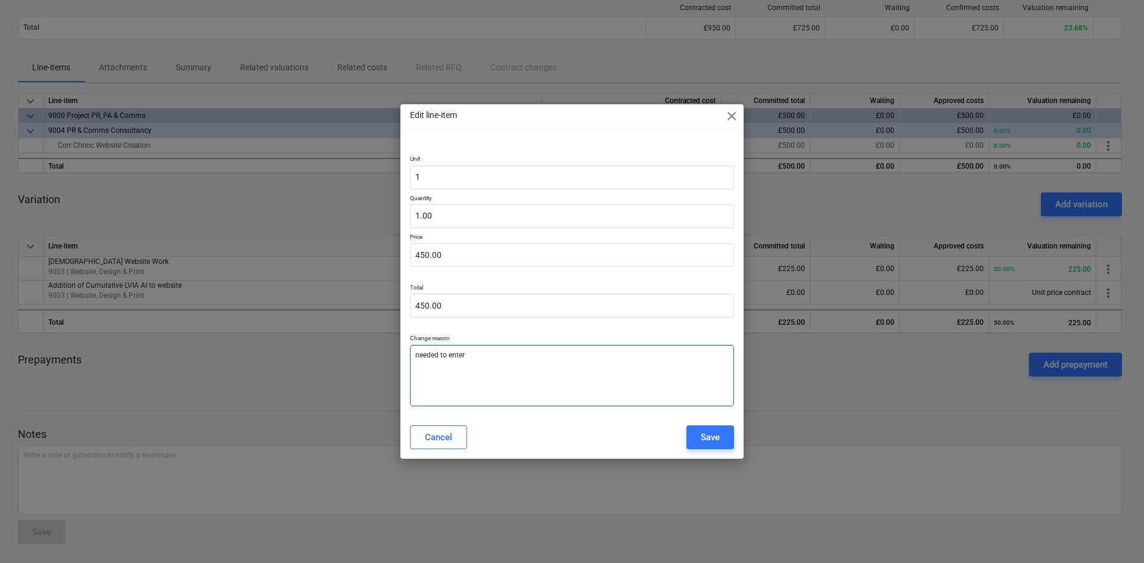
type textarea "needed to enter"
type textarea "x"
type textarea "needed to enter q"
type textarea "x"
type textarea "needed to enter qu"
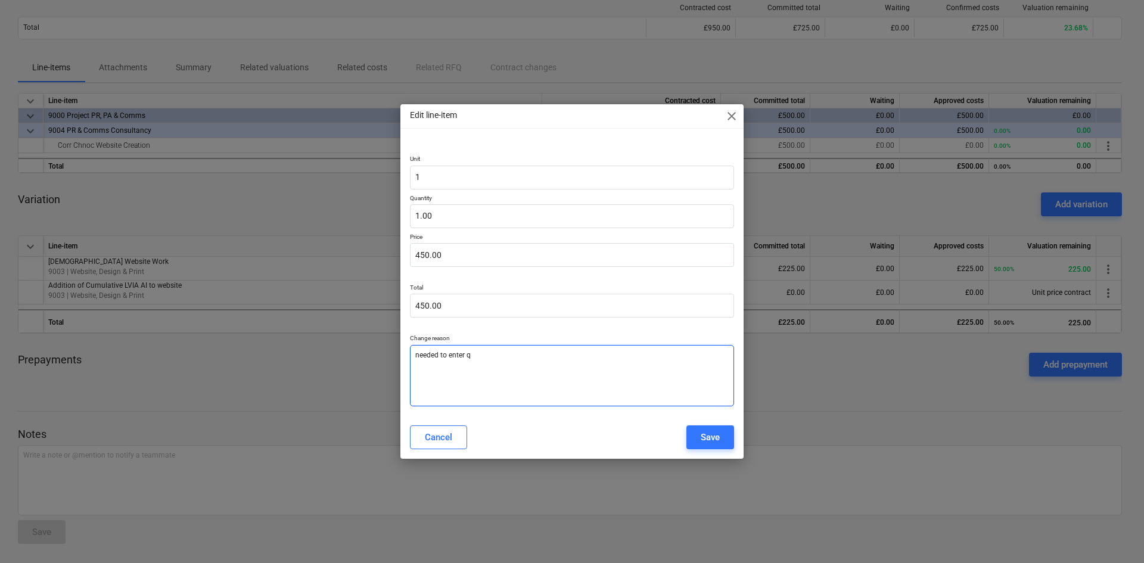
type textarea "x"
type textarea "needed to enter qua"
type textarea "x"
type textarea "needed to enter quan"
type textarea "x"
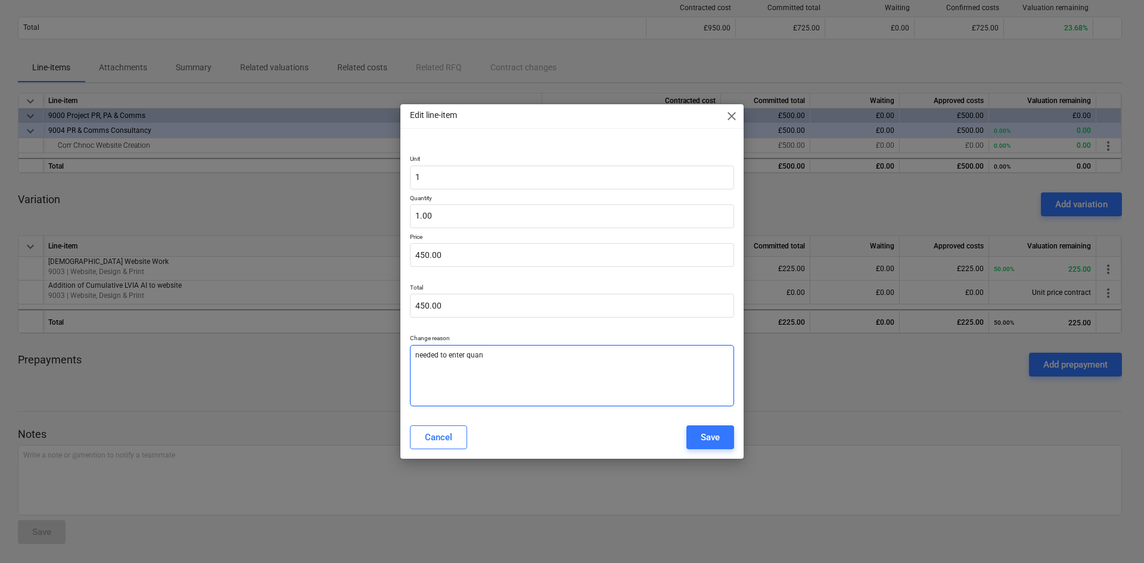
type textarea "needed to enter quant"
type textarea "x"
type textarea "needed to enter quanti"
type textarea "x"
type textarea "needed to enter quantit"
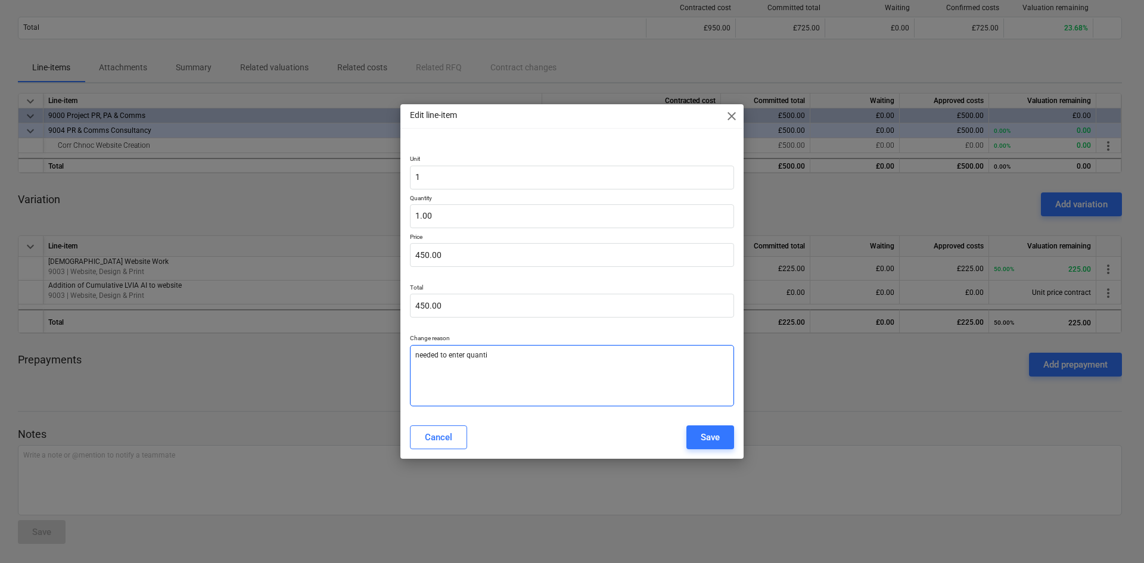
type textarea "x"
type textarea "needed to enter quantity"
type textarea "x"
type textarea "needed to enter quantity"
type textarea "x"
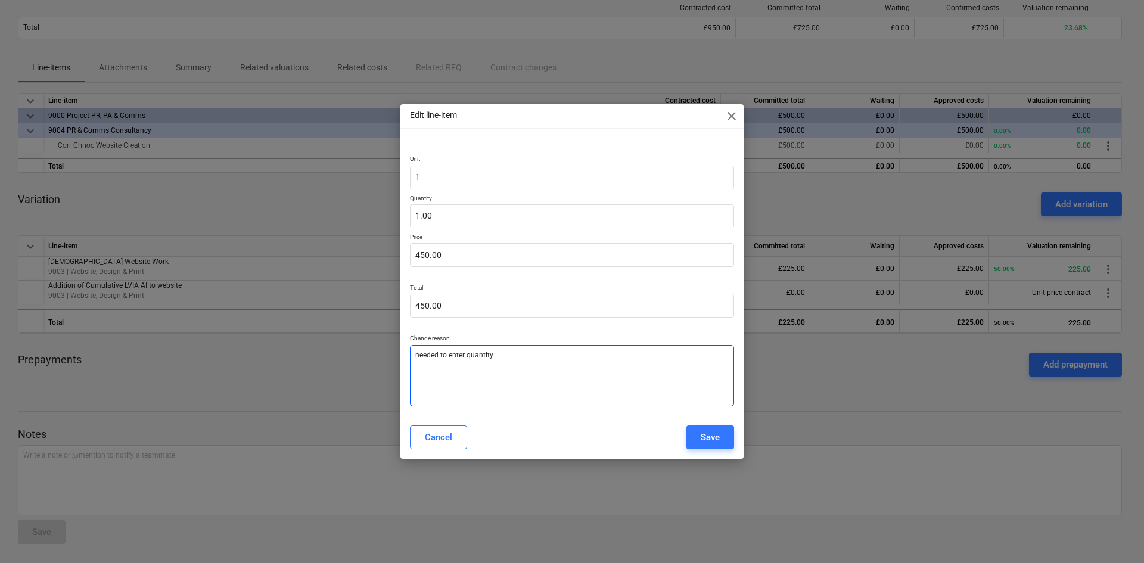
type textarea "needed to enter quantity"
type textarea "x"
type textarea "needed to enter quantity"
click at [706, 441] on div "Save" at bounding box center [710, 437] width 19 height 15
type textarea "x"
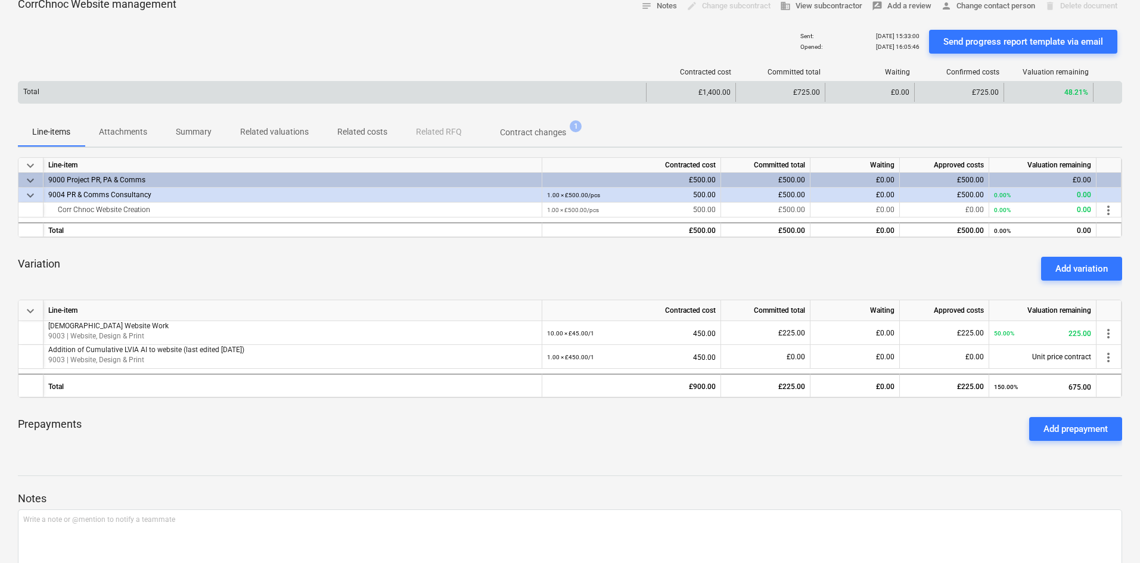
scroll to position [0, 0]
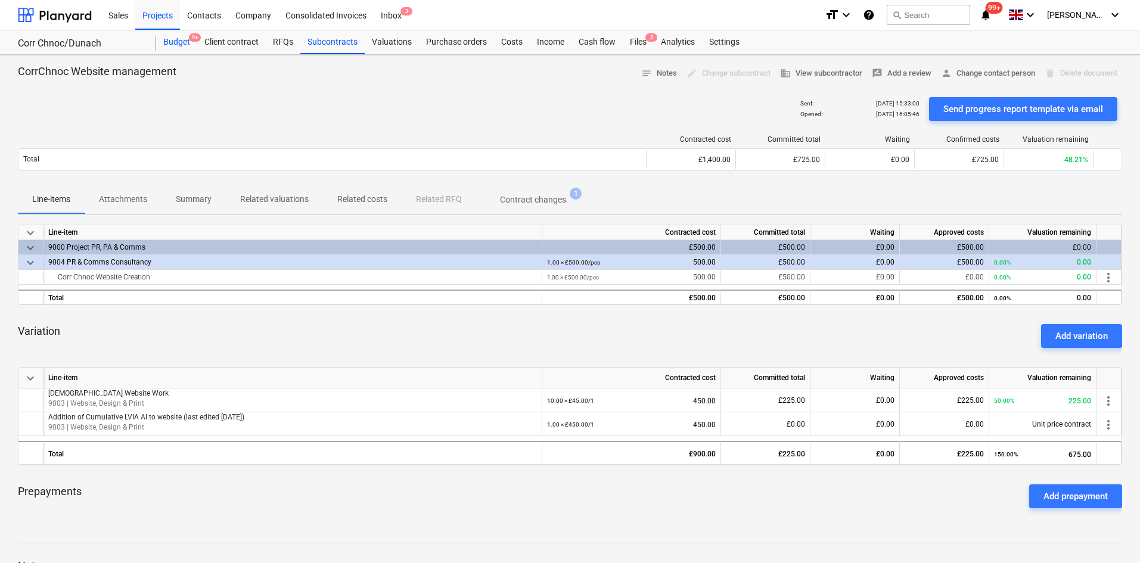
click at [176, 36] on div "Budget 9+" at bounding box center [176, 42] width 41 height 24
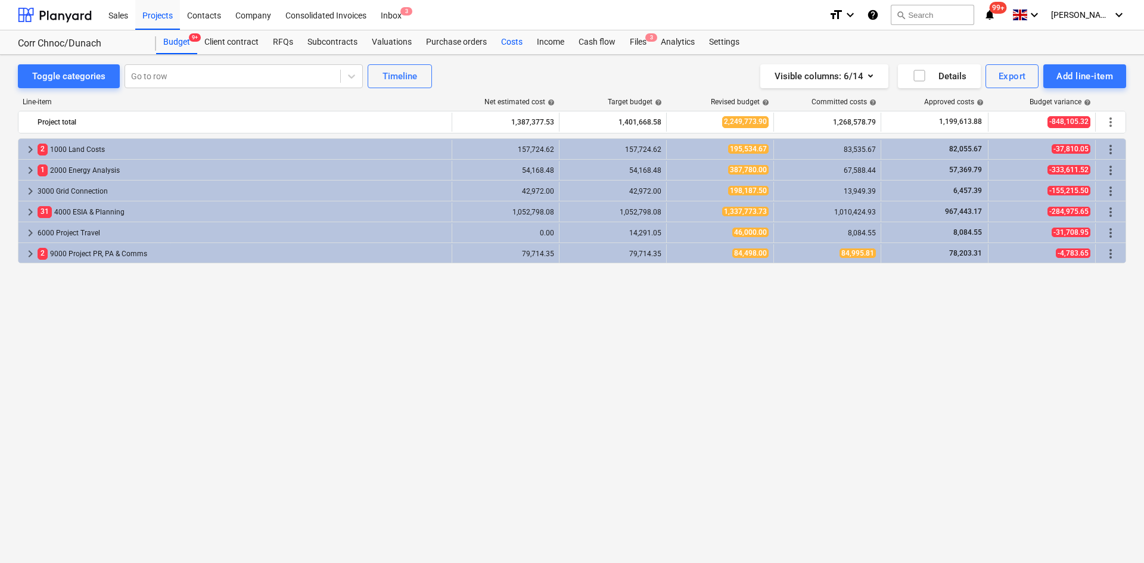
click at [510, 43] on div "Costs" at bounding box center [512, 42] width 36 height 24
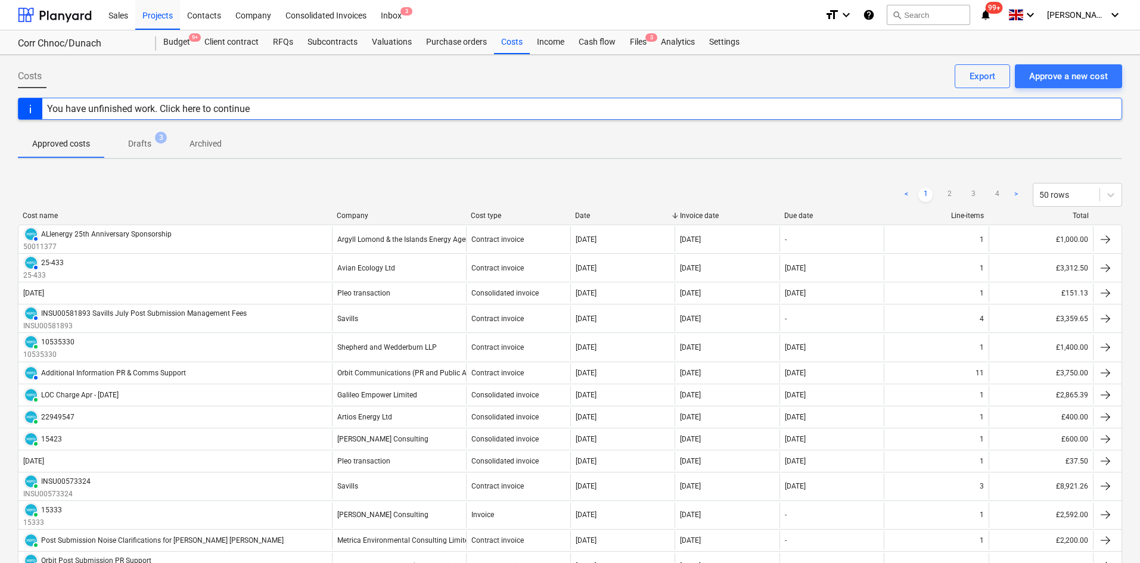
click at [151, 150] on span "Drafts 3" at bounding box center [140, 144] width 42 height 13
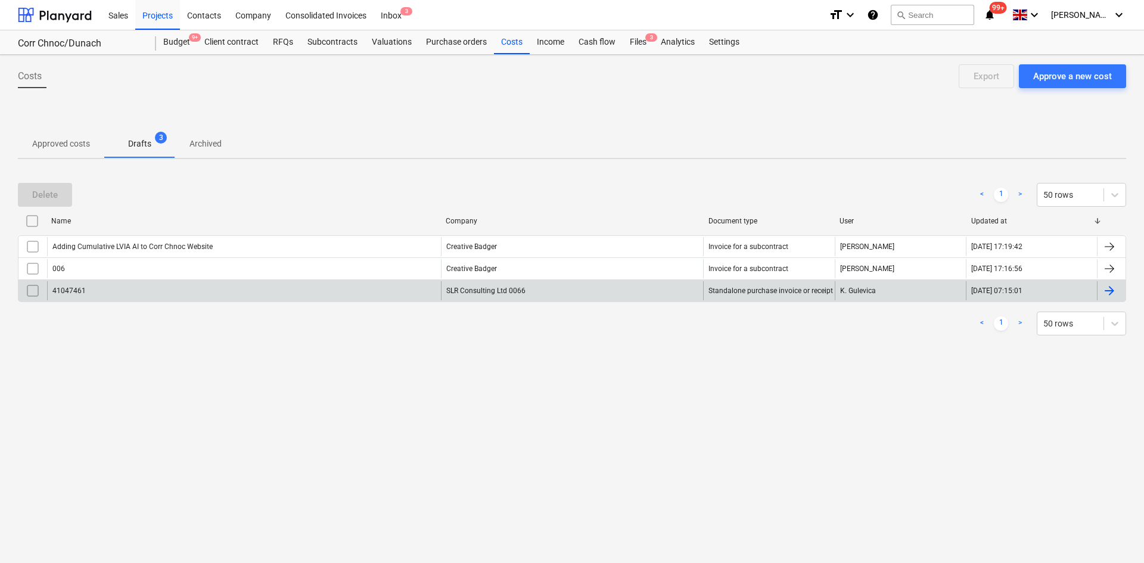
click at [32, 290] on input "checkbox" at bounding box center [32, 290] width 19 height 19
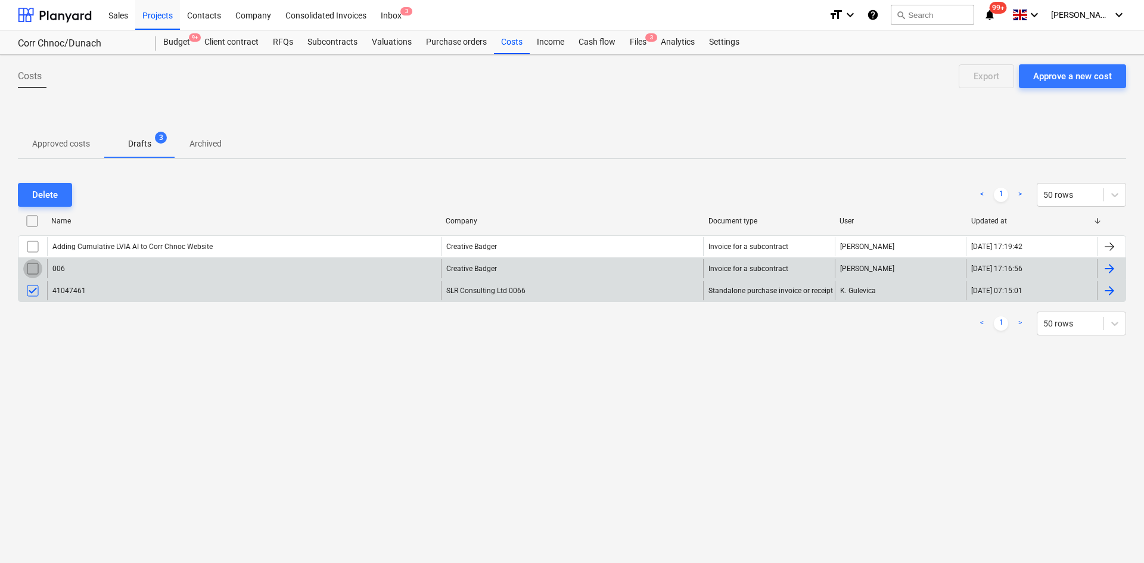
click at [32, 269] on input "checkbox" at bounding box center [32, 268] width 19 height 19
click at [32, 291] on input "checkbox" at bounding box center [32, 290] width 19 height 19
click at [52, 198] on div "Delete" at bounding box center [45, 194] width 26 height 15
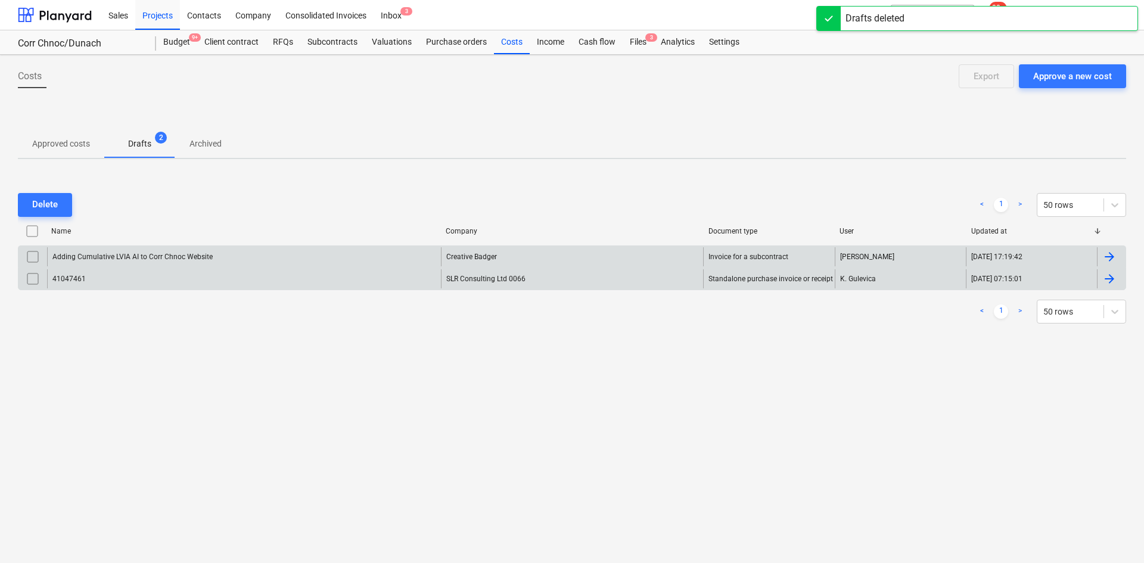
click at [132, 251] on div "Adding Cumulative LVIA AI to Corr Chnoc Website" at bounding box center [244, 256] width 394 height 19
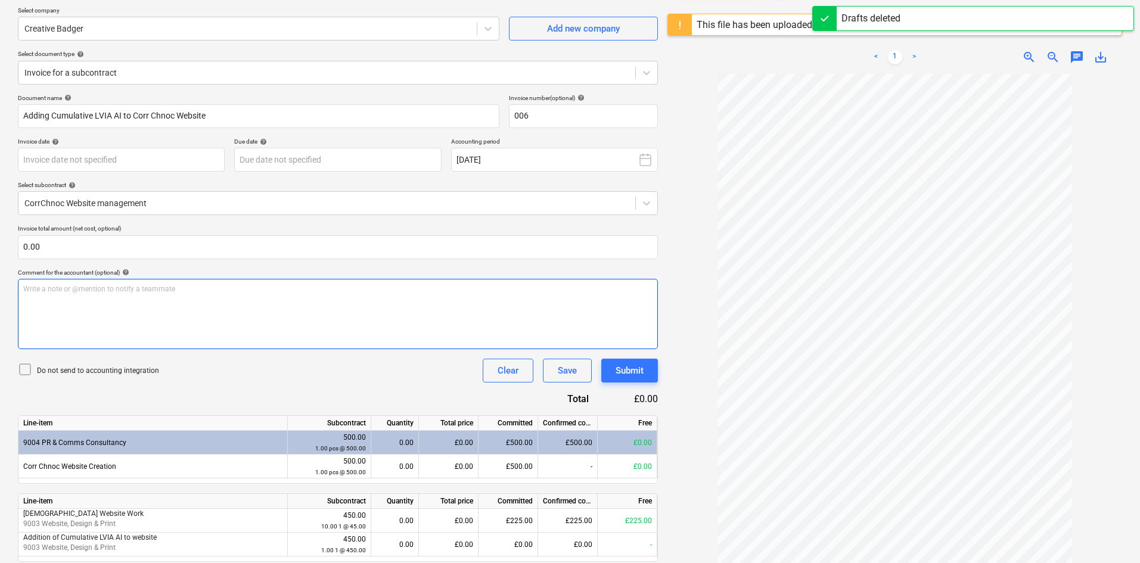
scroll to position [141, 0]
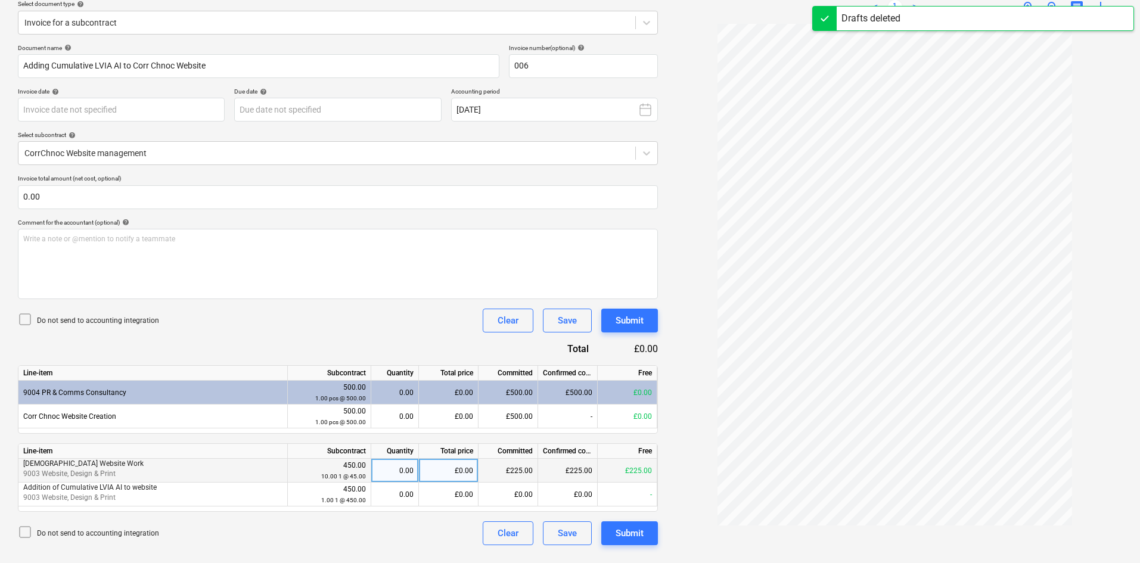
click at [455, 470] on div "£0.00" at bounding box center [449, 471] width 60 height 24
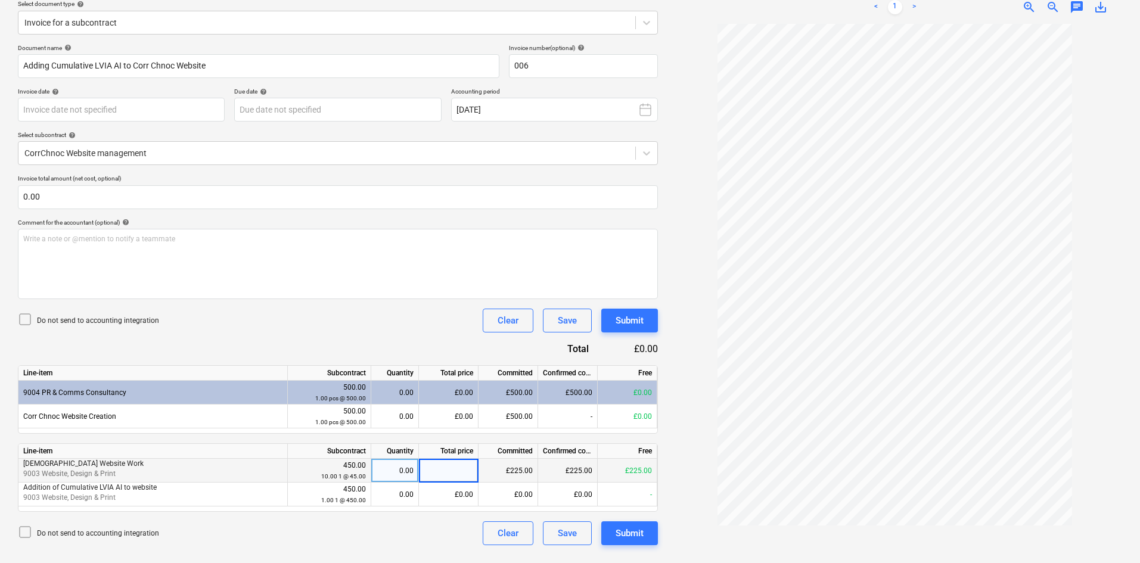
type input "1"
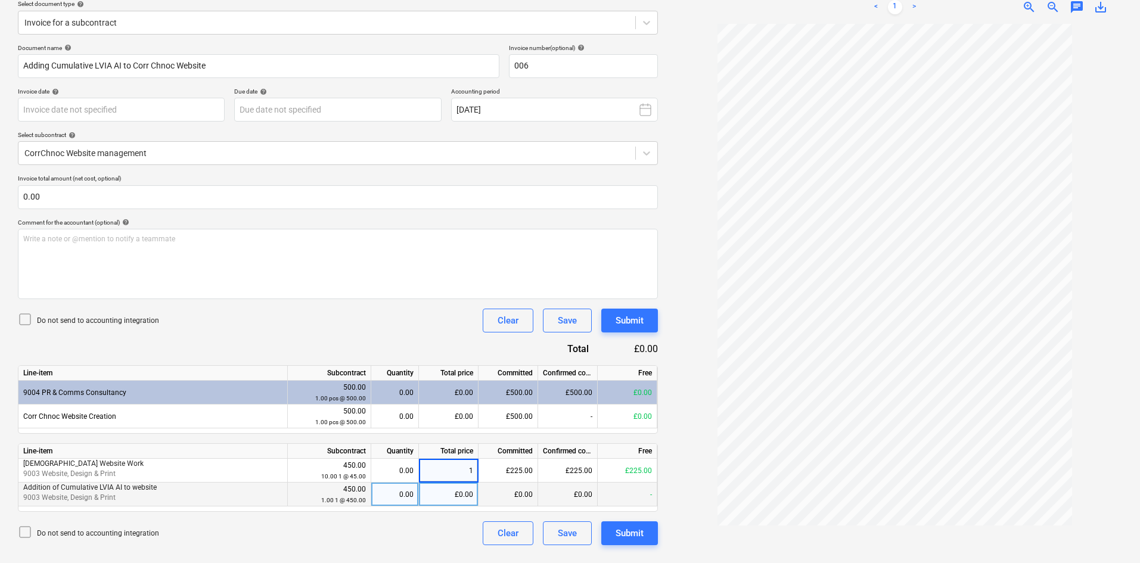
click at [445, 490] on div "£0.00" at bounding box center [449, 495] width 60 height 24
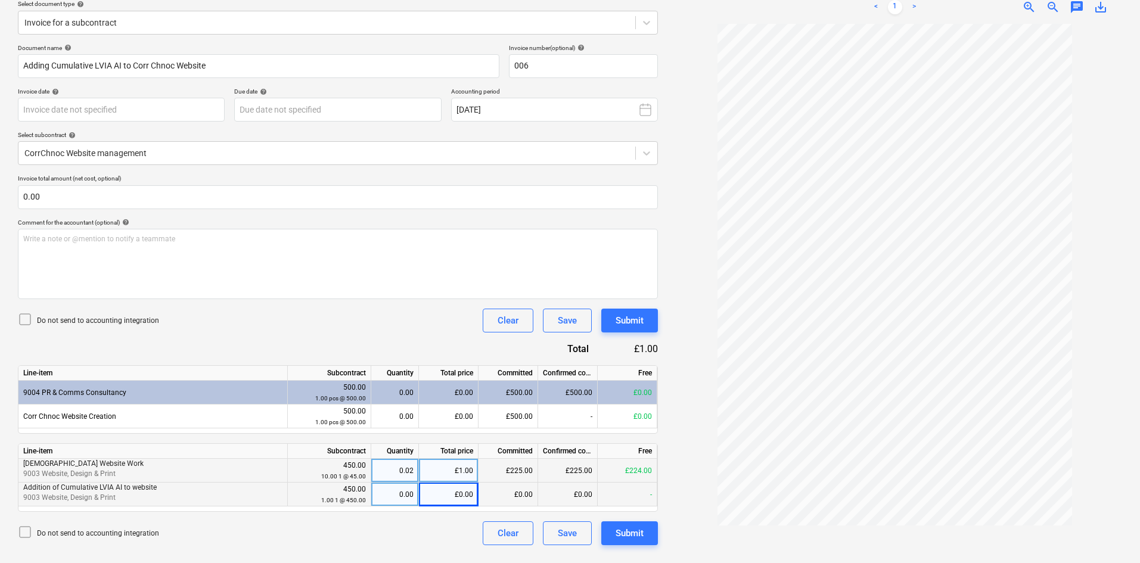
click at [449, 471] on div "£1.00" at bounding box center [449, 471] width 60 height 24
click at [408, 468] on div "0.02" at bounding box center [395, 471] width 38 height 24
type input "1"
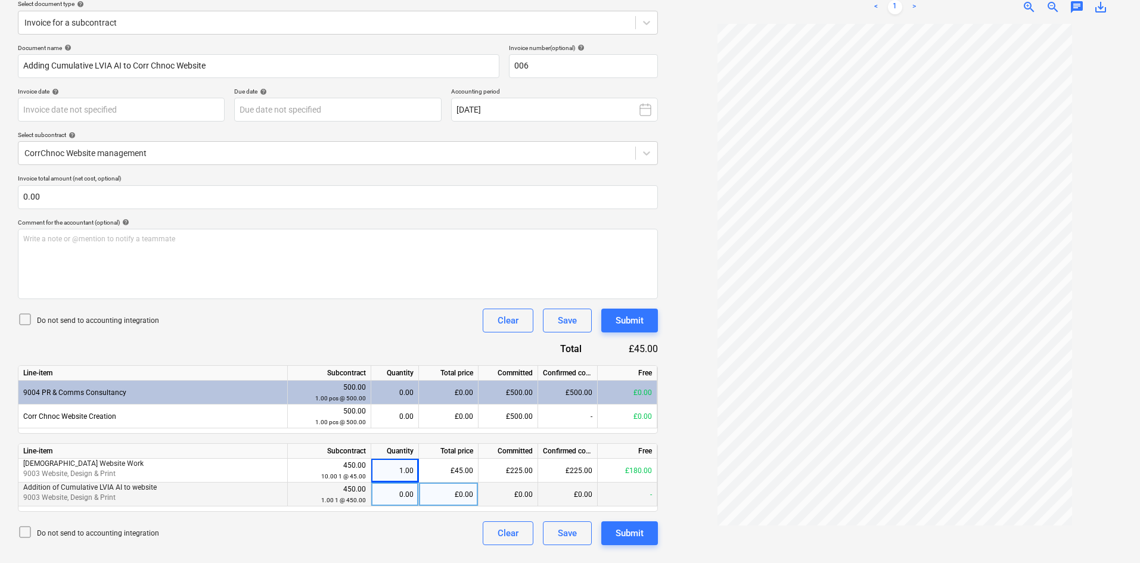
click at [449, 443] on div "Line-item Subcontract Quantity Total price Committed Confirmed costs Free [DEMO…" at bounding box center [338, 477] width 640 height 69
click at [460, 472] on div "£45.00" at bounding box center [449, 471] width 60 height 24
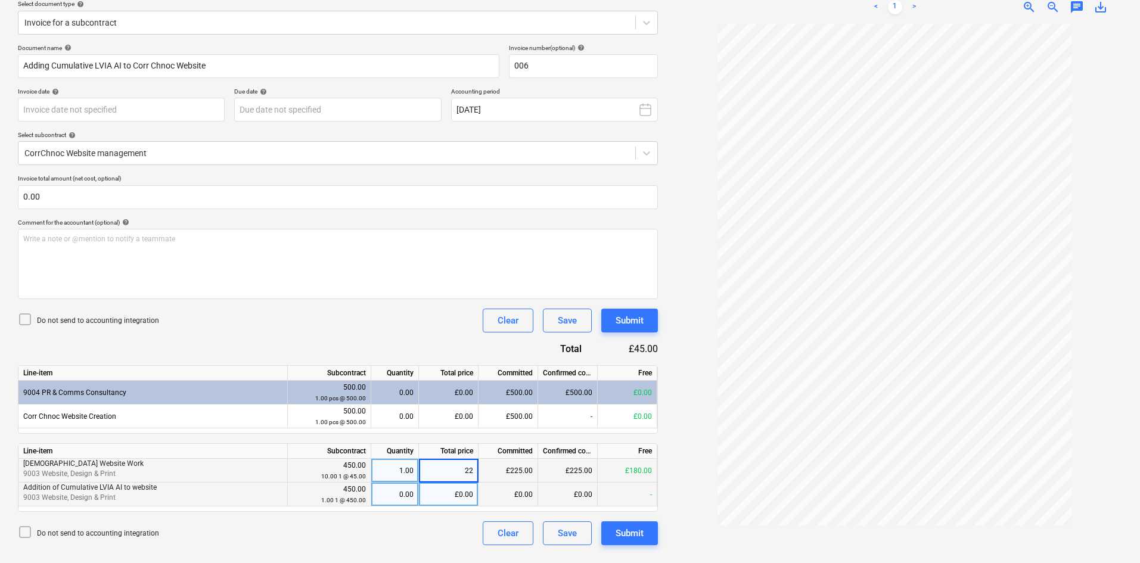
type input "225"
click at [421, 440] on div "Document name help Adding Cumulative LVIA AI to Corr Chnoc Website Invoice numb…" at bounding box center [338, 294] width 640 height 501
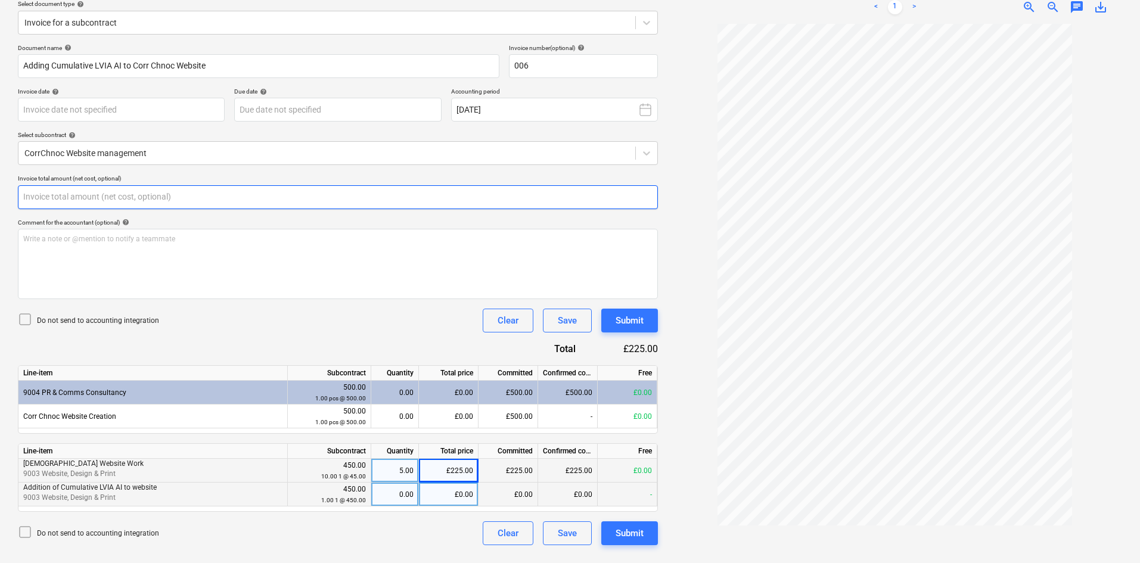
drag, startPoint x: 89, startPoint y: 202, endPoint x: 16, endPoint y: 202, distance: 72.7
click at [16, 202] on div "Create new document Select company Creative Badger Add new company Select docum…" at bounding box center [337, 238] width 649 height 640
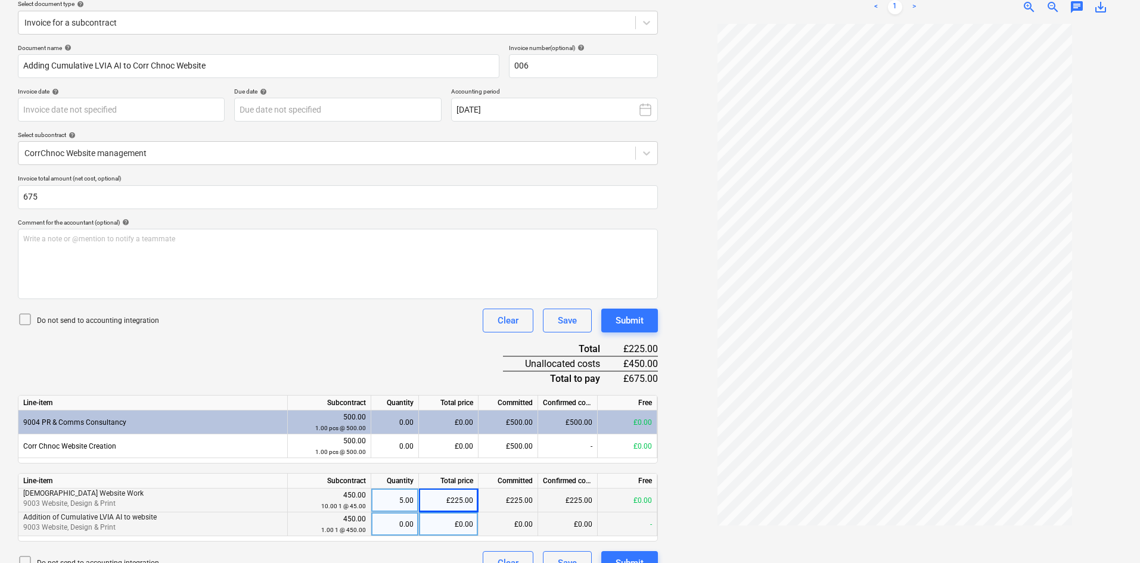
type input "675.00"
click at [175, 331] on div "Do not send to accounting integration Clear Save Submit" at bounding box center [338, 321] width 640 height 24
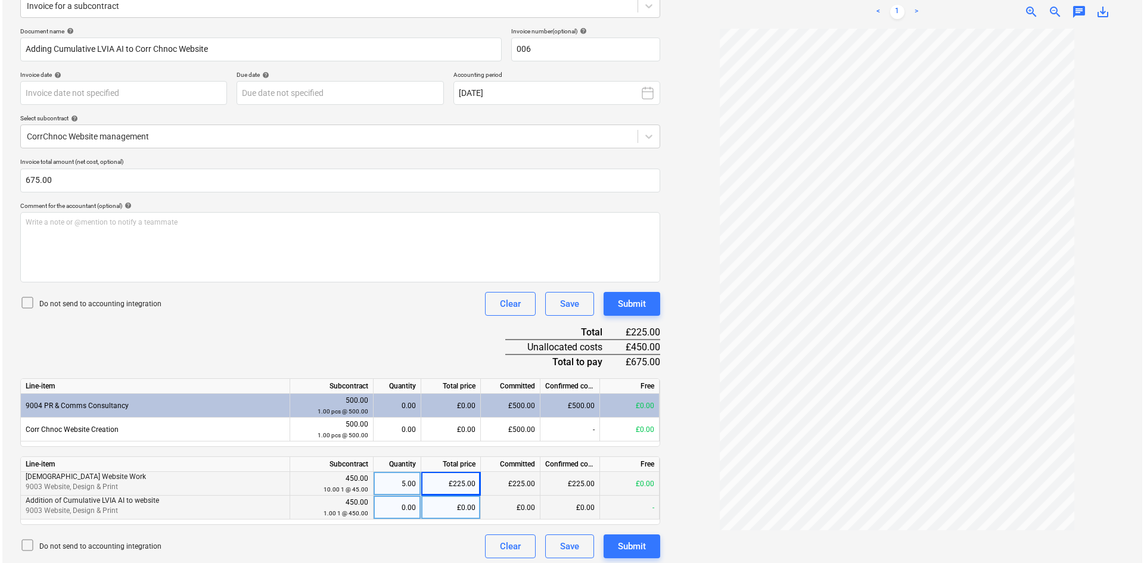
scroll to position [163, 0]
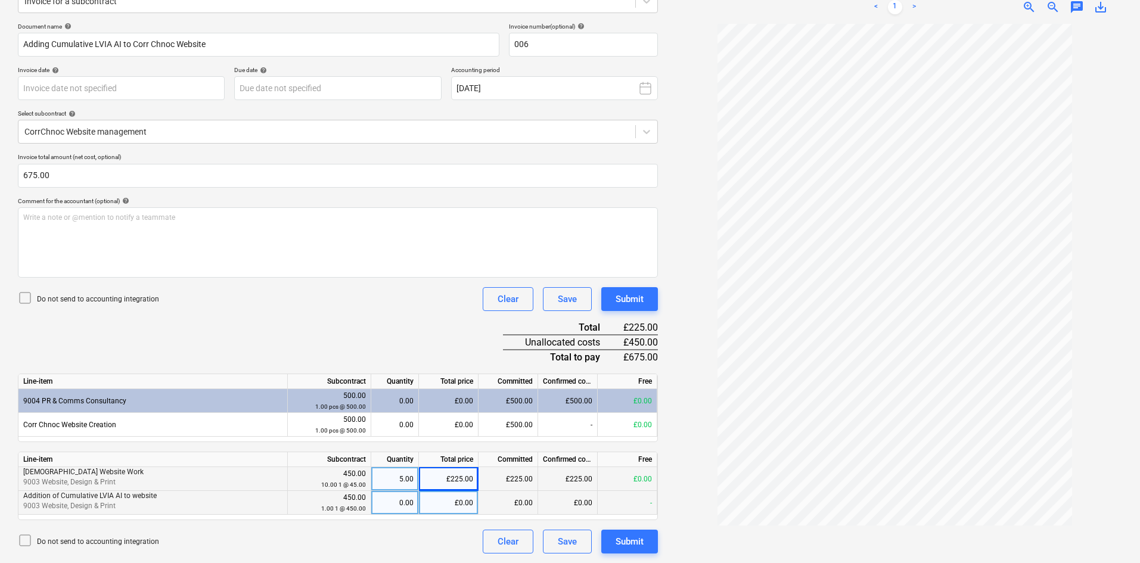
click at [510, 502] on div "£0.00" at bounding box center [508, 503] width 60 height 24
click at [471, 503] on div "£0.00" at bounding box center [449, 503] width 60 height 24
type input "450"
click at [423, 353] on div "Document name help Adding Cumulative LVIA AI to Corr Chnoc Website Invoice numb…" at bounding box center [338, 288] width 640 height 531
click at [621, 540] on div "Submit" at bounding box center [629, 541] width 28 height 15
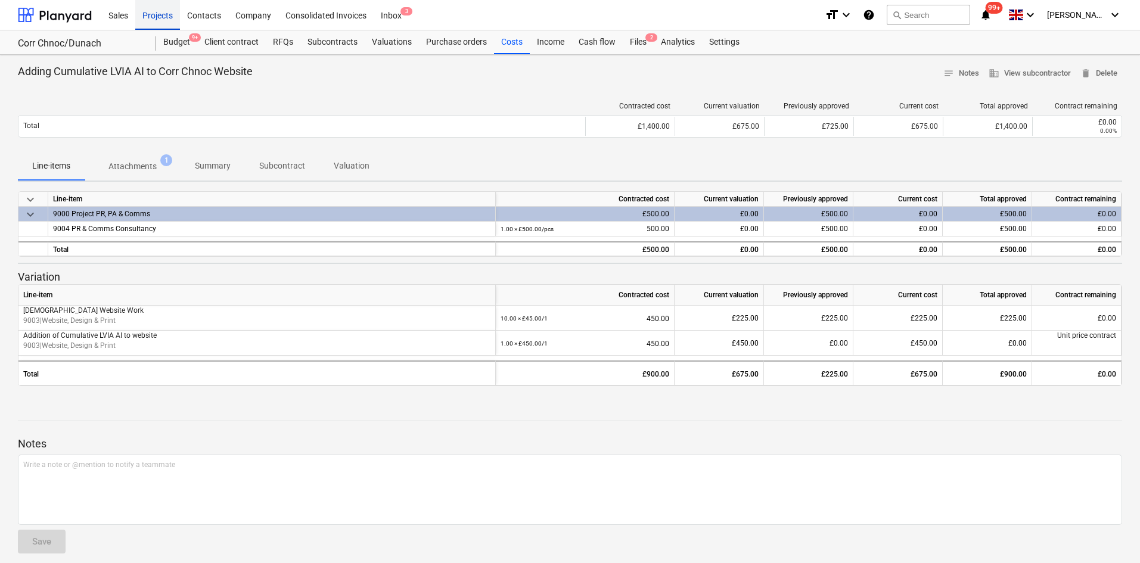
click at [169, 22] on div "Projects" at bounding box center [157, 14] width 45 height 30
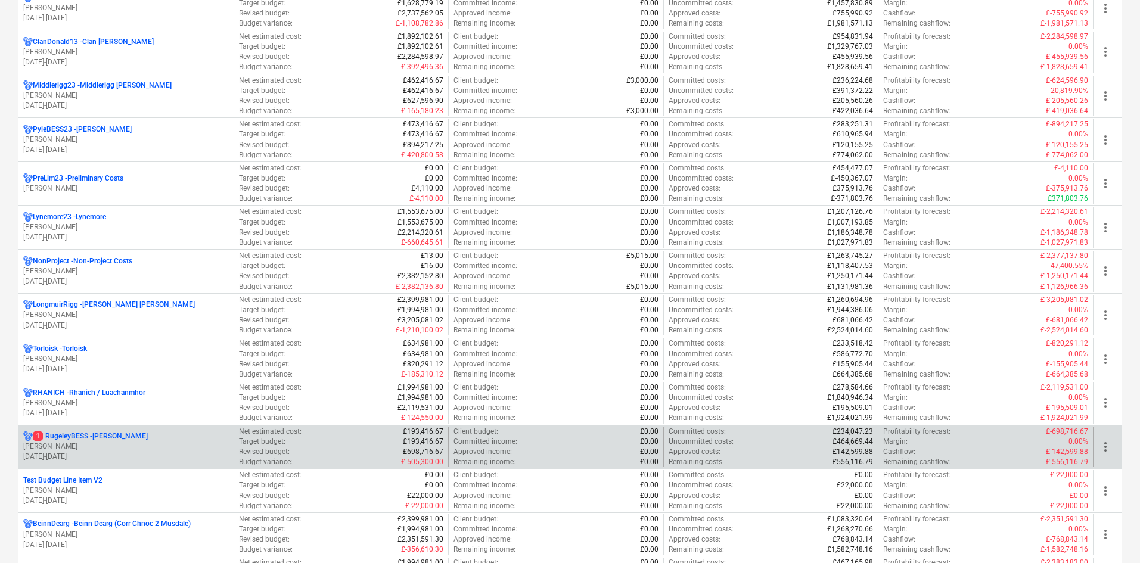
scroll to position [715, 0]
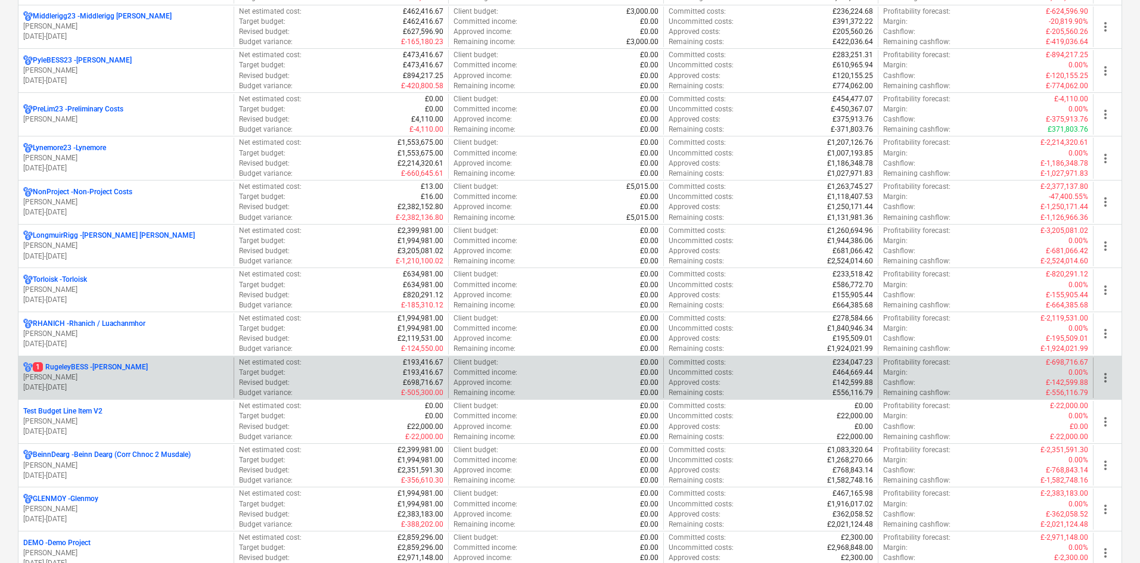
click at [126, 368] on p "1 RugeleyBESS - [PERSON_NAME]" at bounding box center [90, 367] width 115 height 10
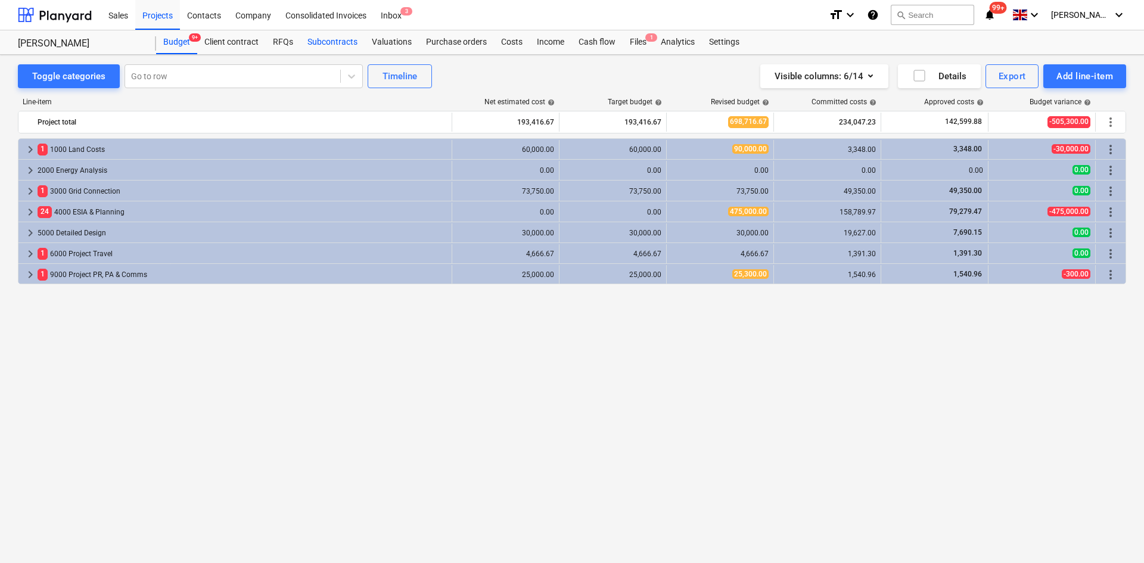
click at [340, 41] on div "Subcontracts" at bounding box center [332, 42] width 64 height 24
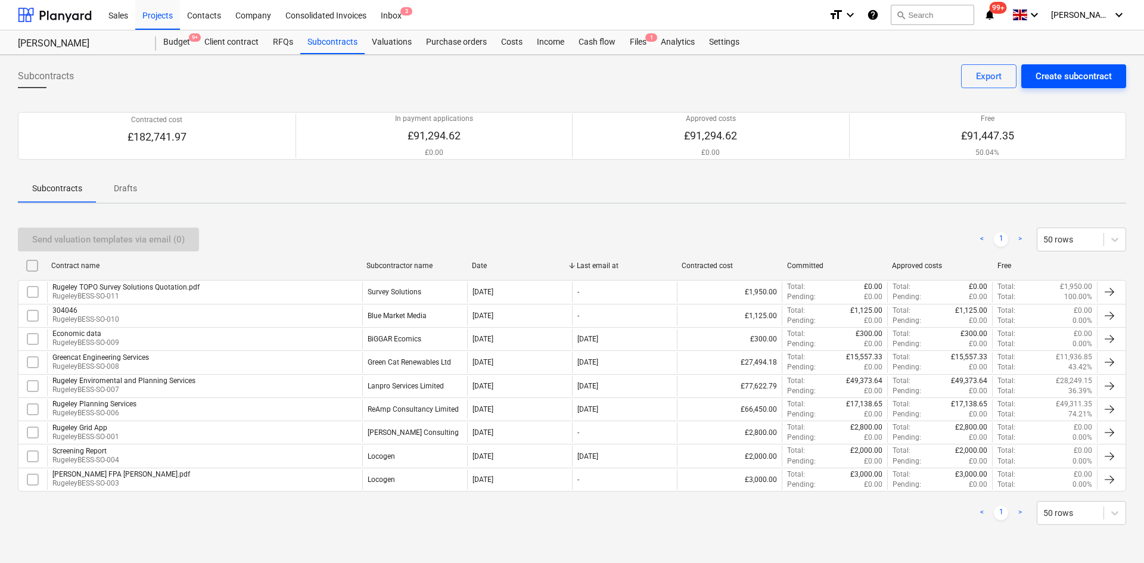
click at [1071, 67] on button "Create subcontract" at bounding box center [1073, 76] width 105 height 24
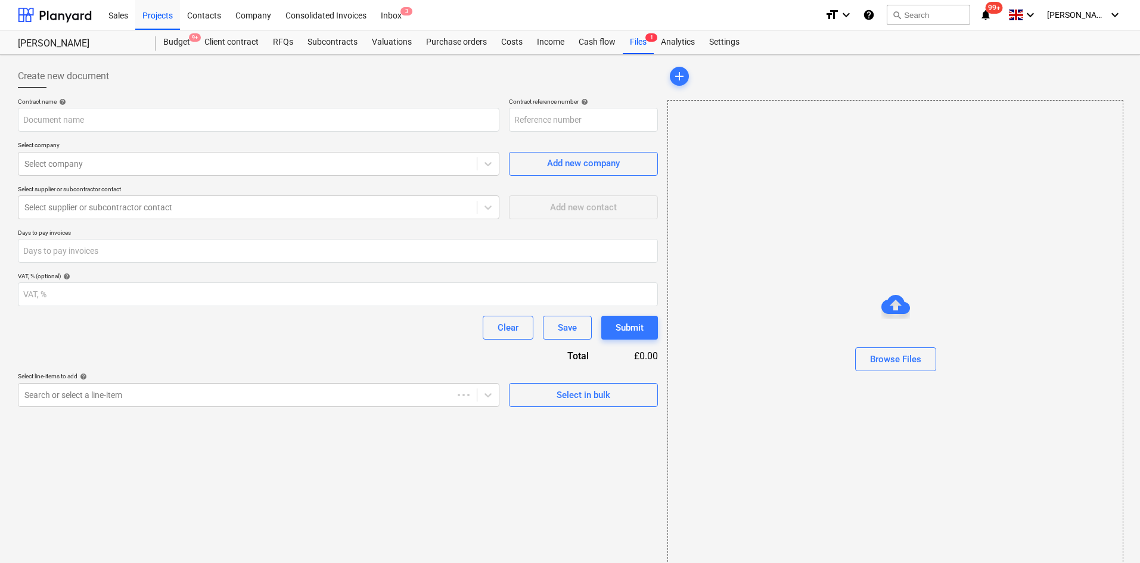
type input "RugeleyBESS-SO-012"
click at [294, 122] on input "text" at bounding box center [258, 120] width 481 height 24
type input "Rugeley Website Build"
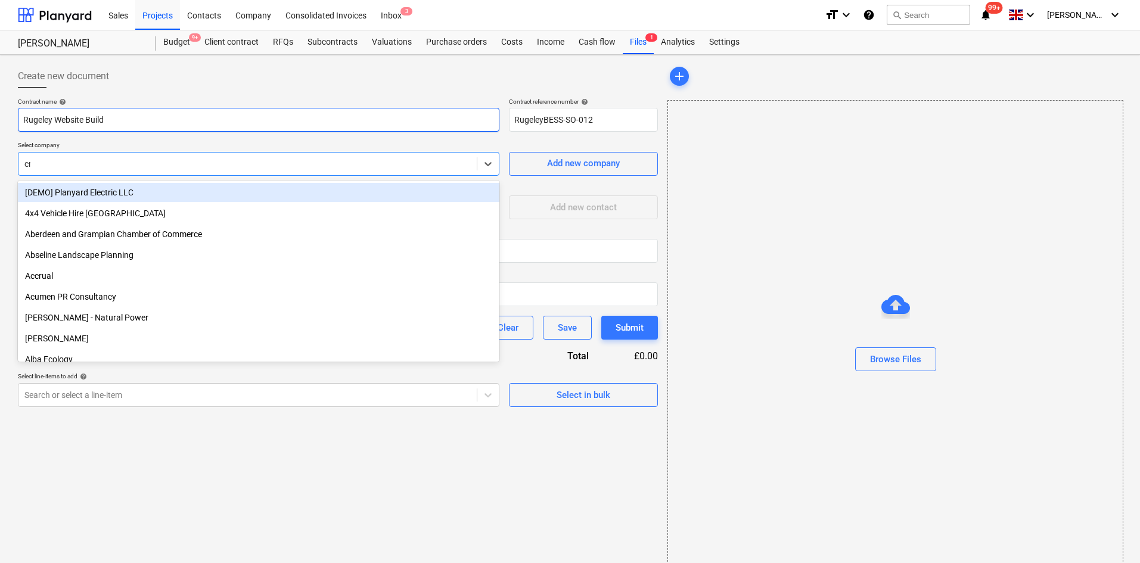
type input "cre"
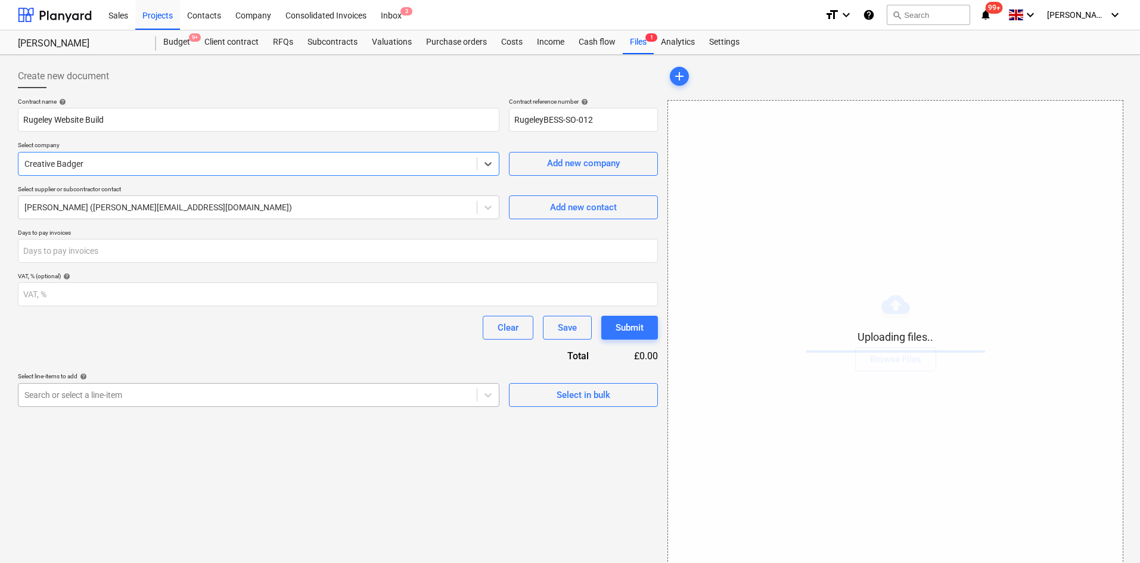
scroll to position [17, 0]
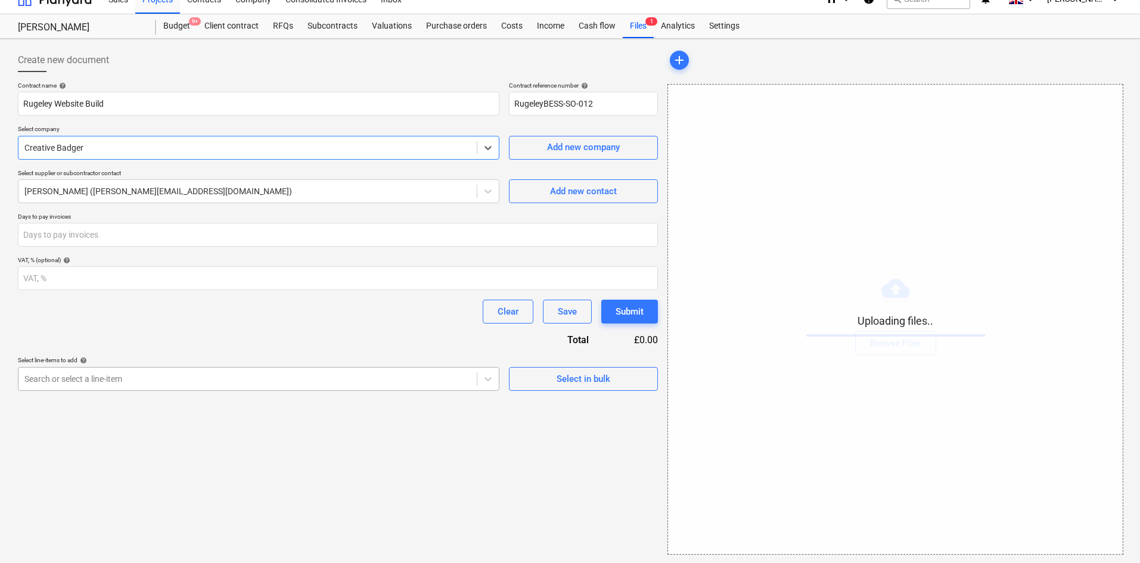
click at [198, 402] on body "Sales Projects Contacts Company Consolidated Invoices Inbox 3 format_size keybo…" at bounding box center [570, 265] width 1140 height 563
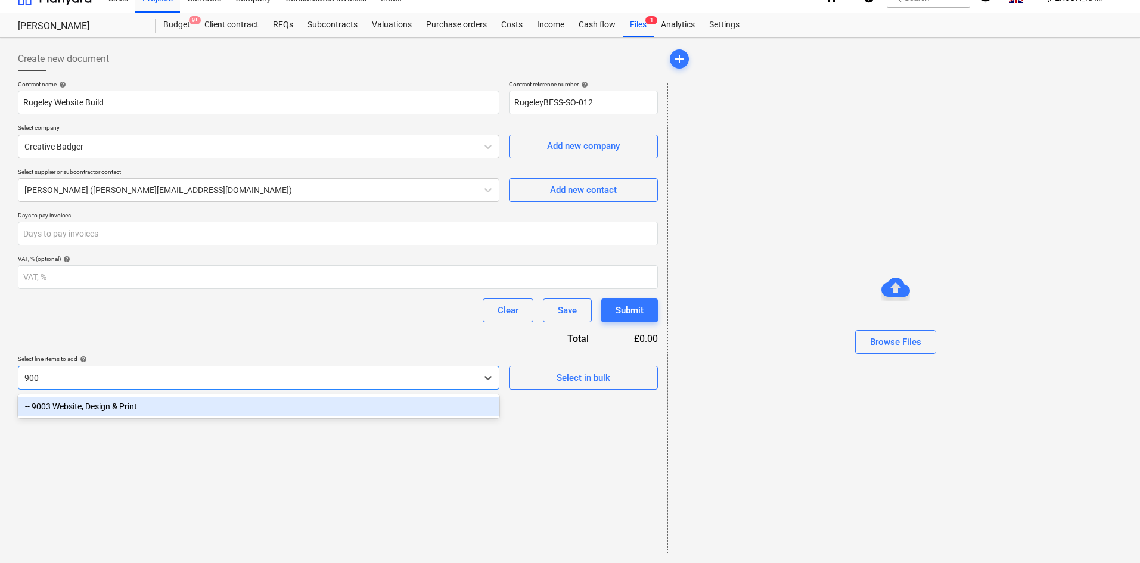
type input "9003"
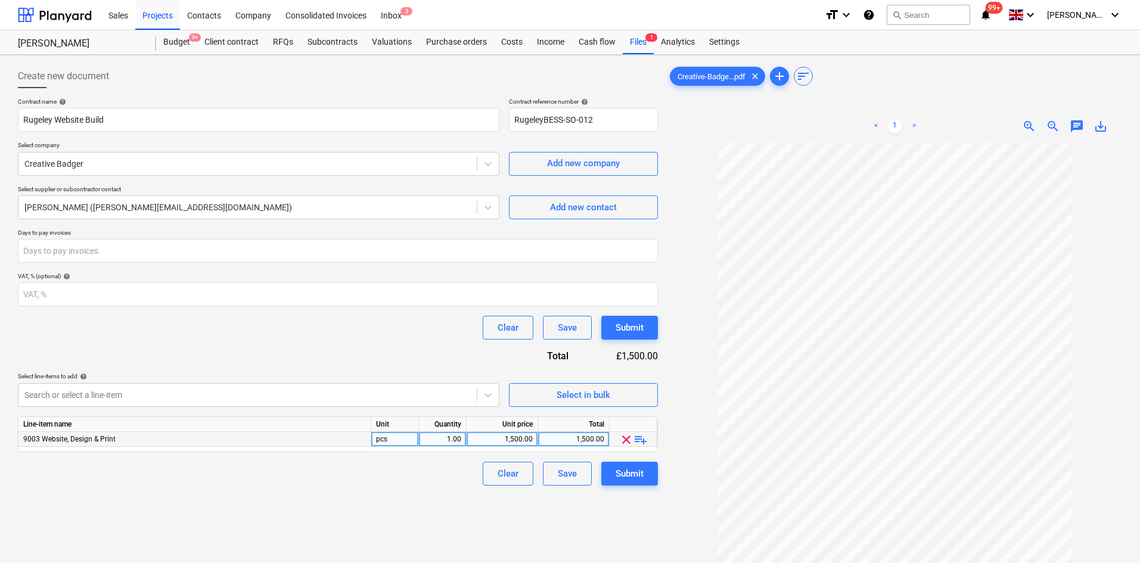
click at [512, 437] on div "1,500.00" at bounding box center [501, 439] width 61 height 15
type input "675"
click at [390, 512] on div "Create new document Contract name help Rugeley Website Build Contract reference…" at bounding box center [337, 369] width 649 height 618
click at [637, 476] on div "Submit" at bounding box center [629, 473] width 28 height 15
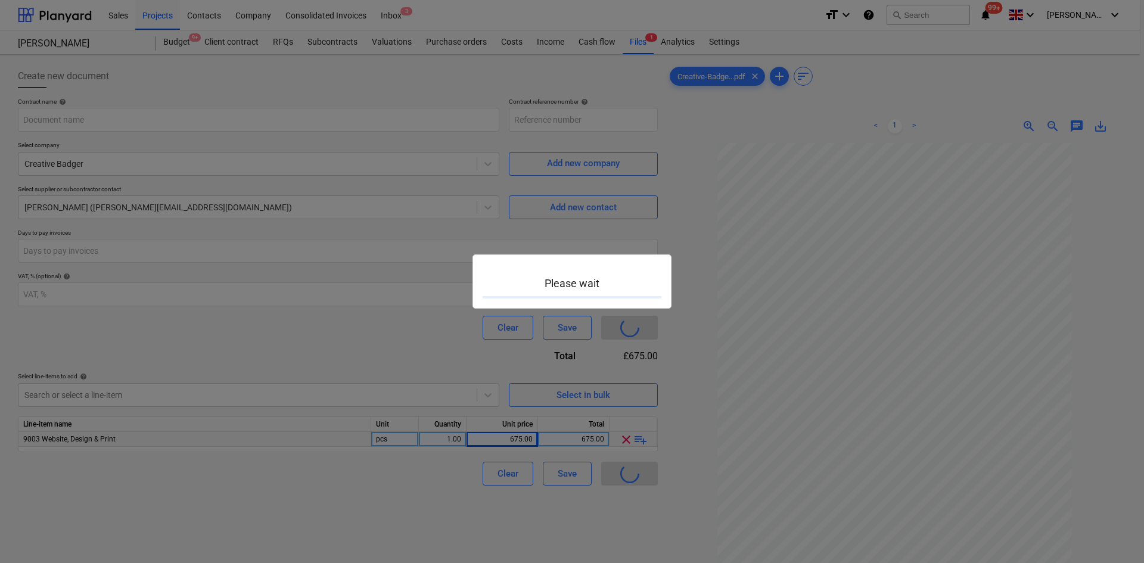
type input "RugeleyBESS-SO-012"
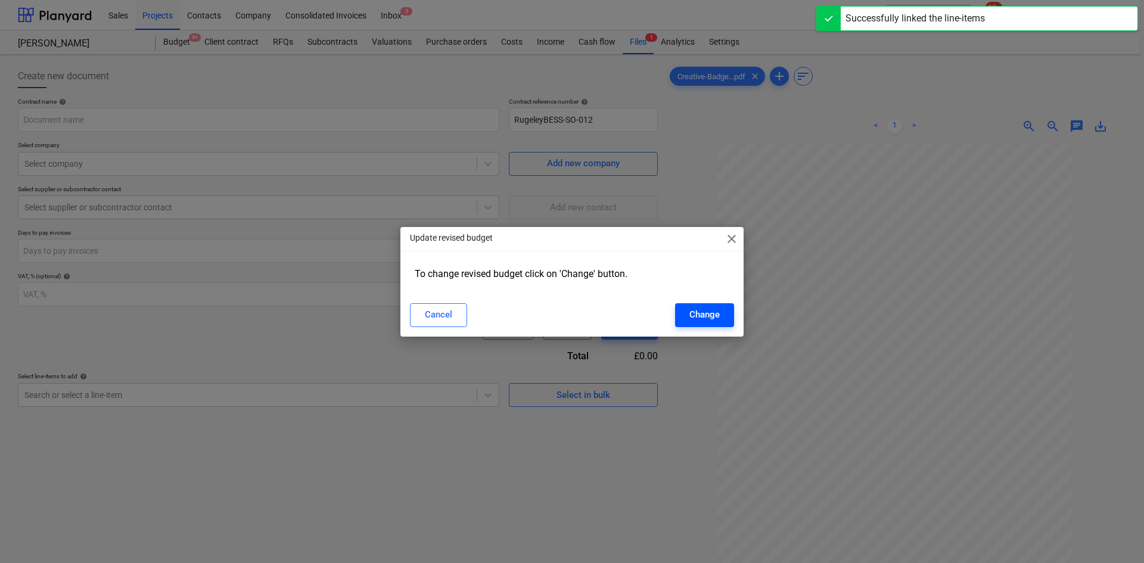
click at [705, 321] on div "Change" at bounding box center [704, 314] width 30 height 15
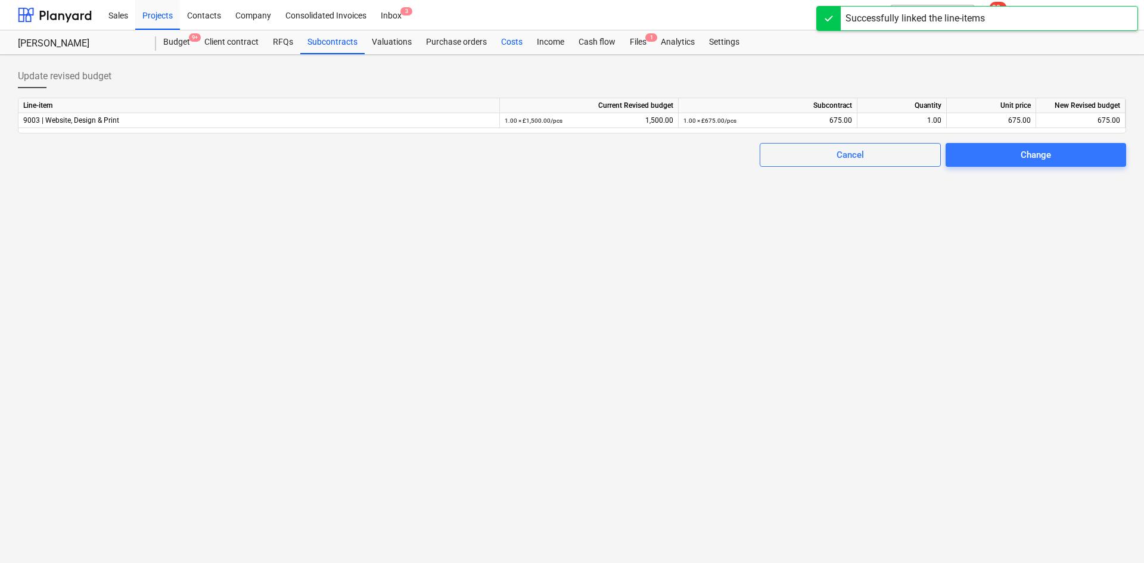
click at [508, 41] on div "Costs" at bounding box center [512, 42] width 36 height 24
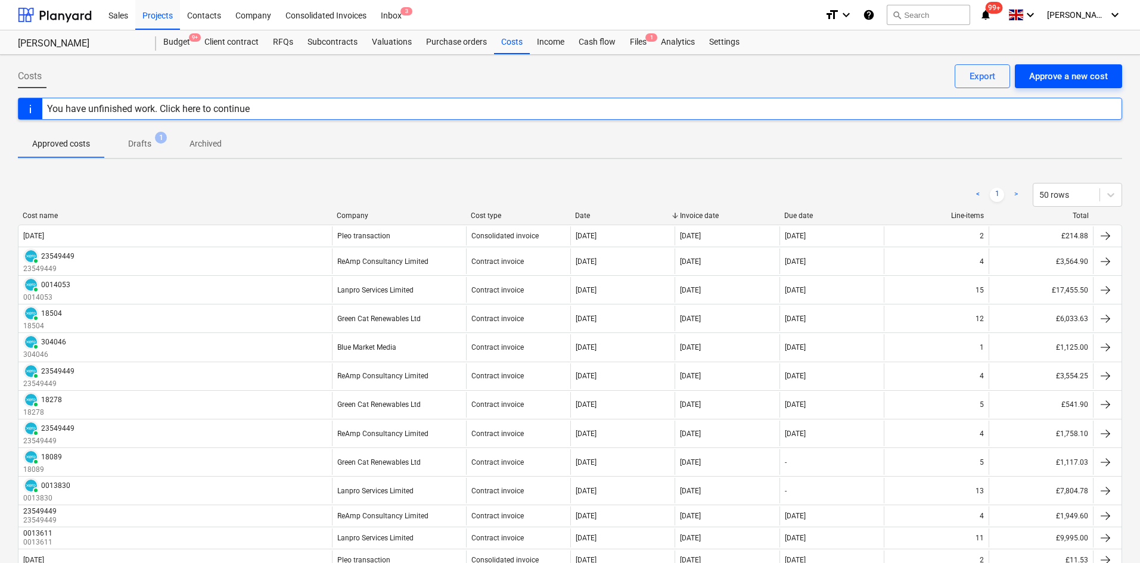
click at [1037, 72] on div "Approve a new cost" at bounding box center [1068, 76] width 79 height 15
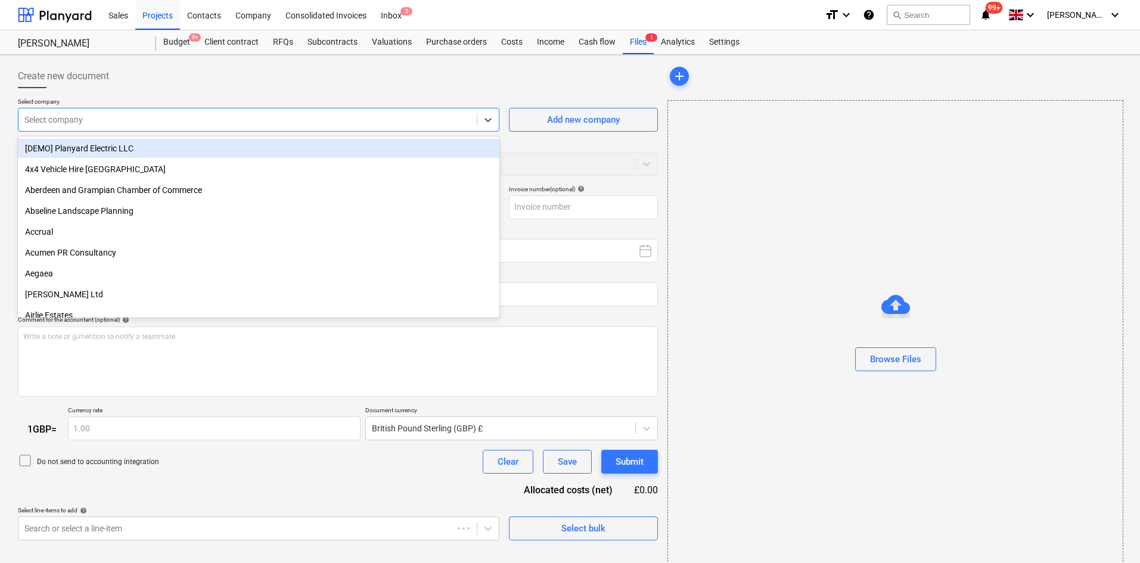
click at [274, 120] on div at bounding box center [247, 120] width 446 height 12
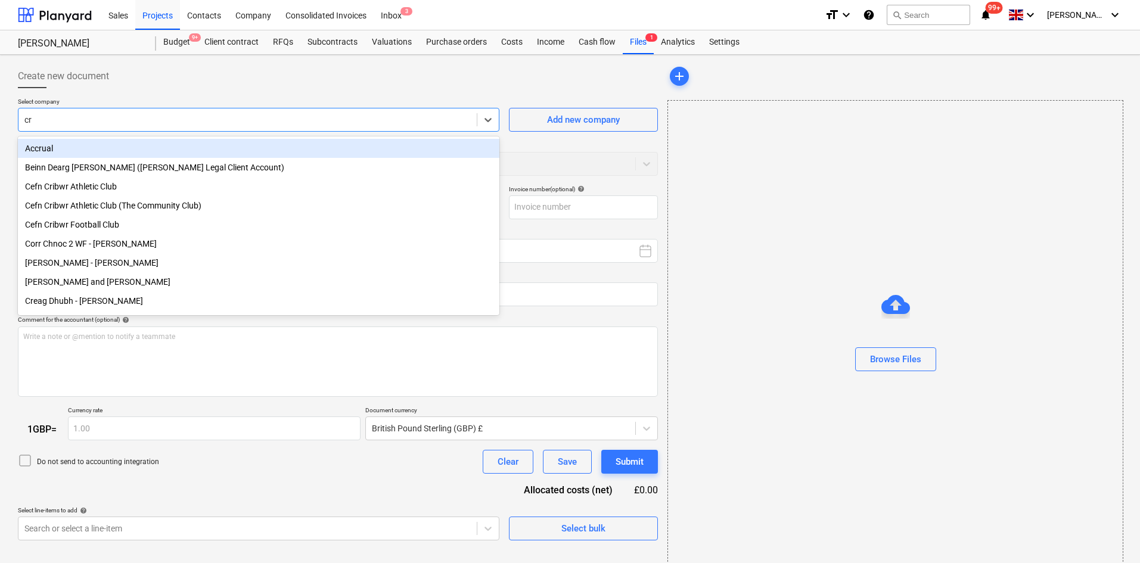
type input "cre"
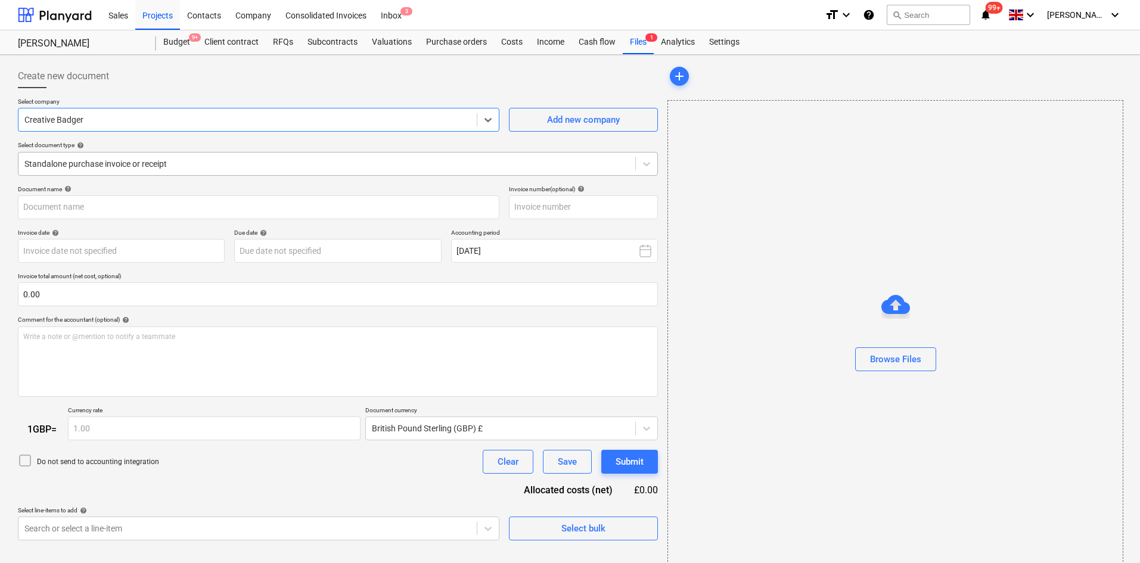
click at [102, 164] on div at bounding box center [326, 164] width 605 height 12
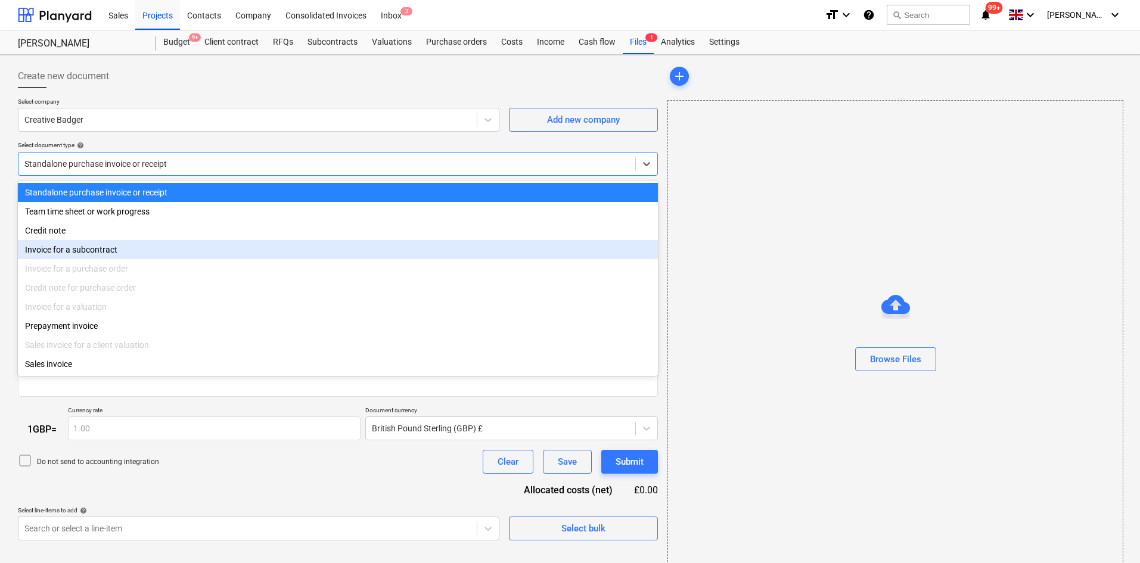
click at [103, 256] on div "Invoice for a subcontract" at bounding box center [338, 249] width 640 height 19
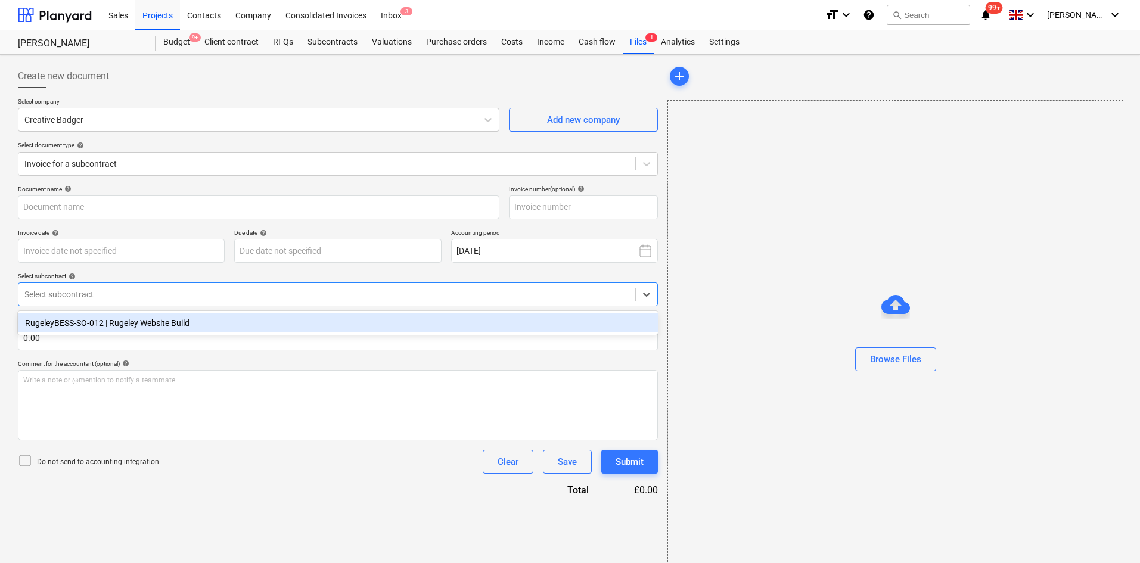
click at [127, 297] on div at bounding box center [326, 294] width 605 height 12
drag, startPoint x: 125, startPoint y: 325, endPoint x: 126, endPoint y: 278, distance: 47.1
click at [125, 325] on div "RugeleyBESS-SO-012 | Rugeley Website Build" at bounding box center [338, 322] width 640 height 19
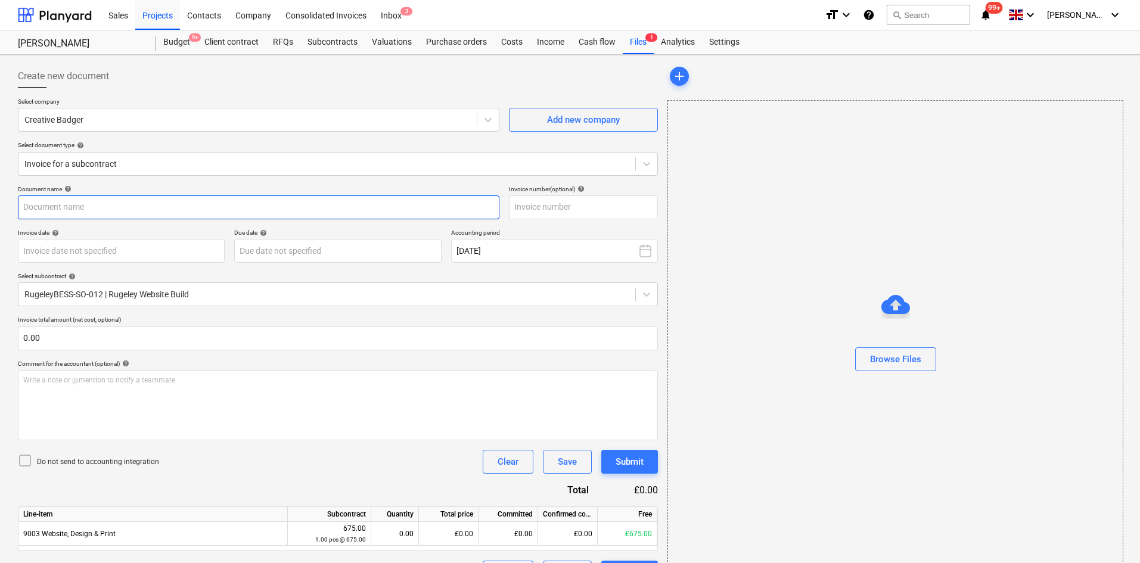
click at [120, 207] on input "text" at bounding box center [258, 207] width 481 height 24
type input "Rugeley Website Build"
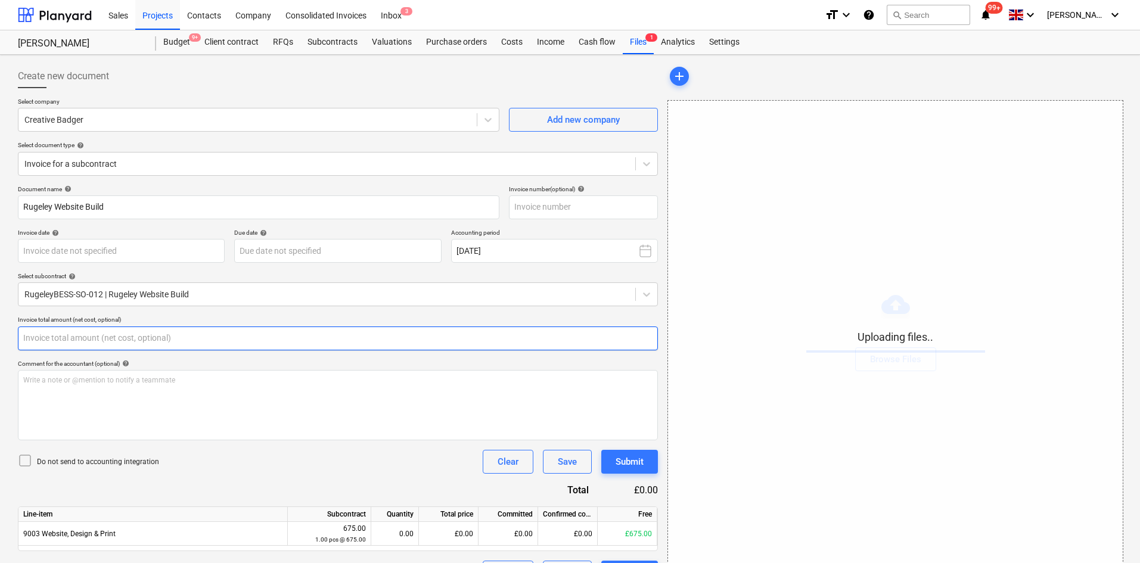
click at [50, 340] on input "text" at bounding box center [338, 338] width 640 height 24
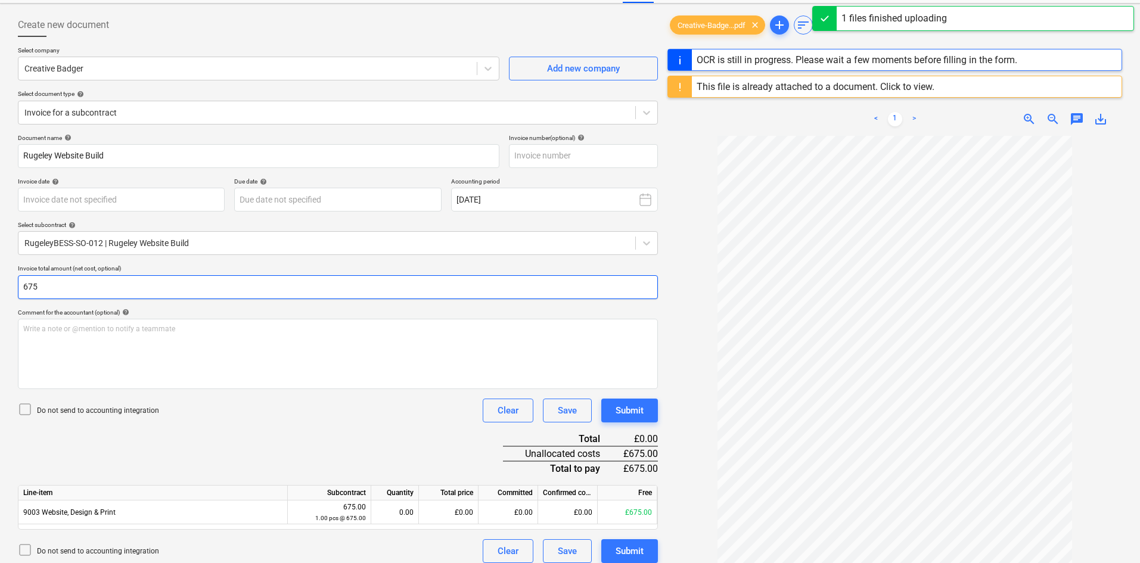
scroll to position [119, 0]
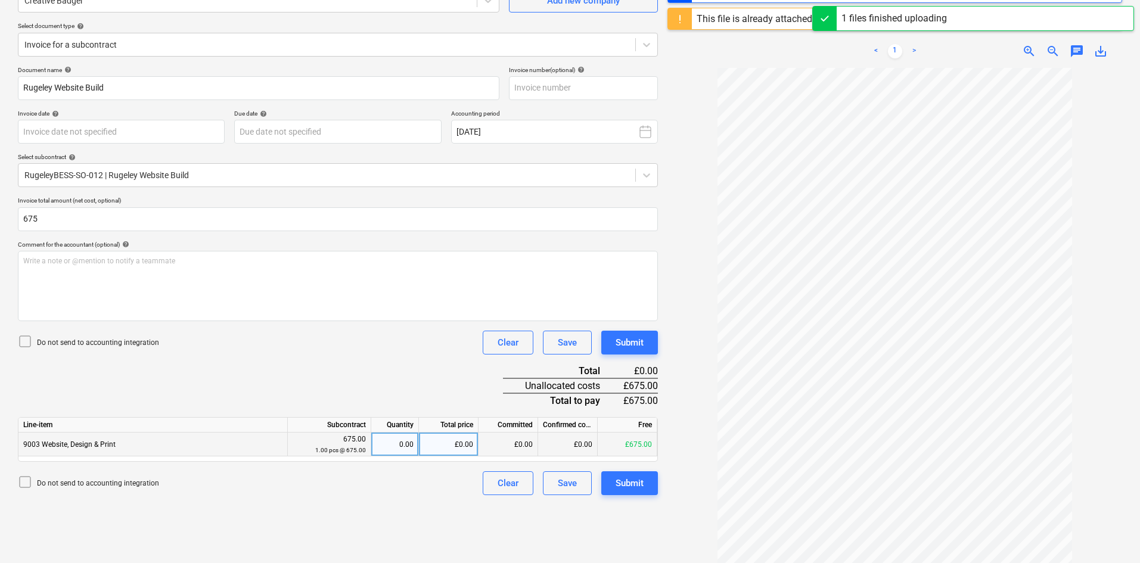
type input "675.00"
click at [418, 446] on div "0.00" at bounding box center [395, 444] width 48 height 24
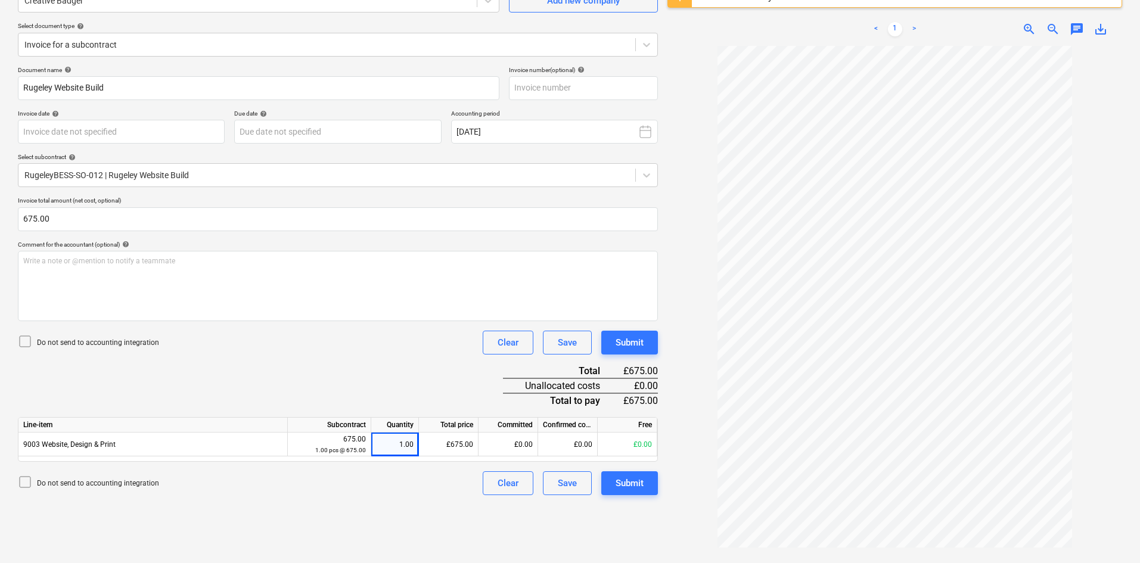
click at [395, 365] on div "Document name help Rugeley Website Build Invoice number (optional) help Invoice…" at bounding box center [338, 280] width 640 height 429
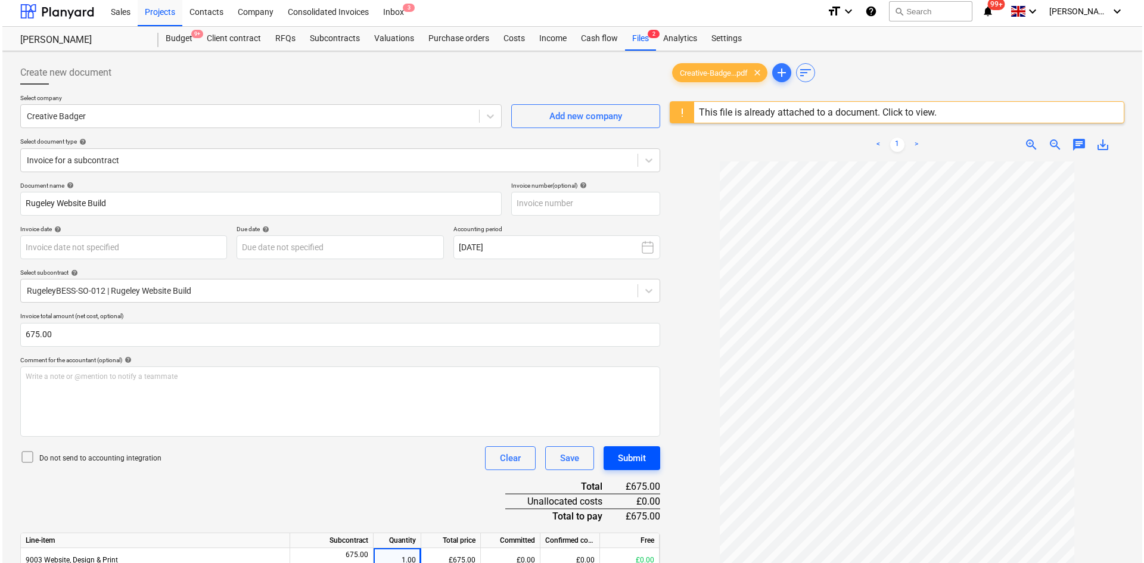
scroll to position [141, 0]
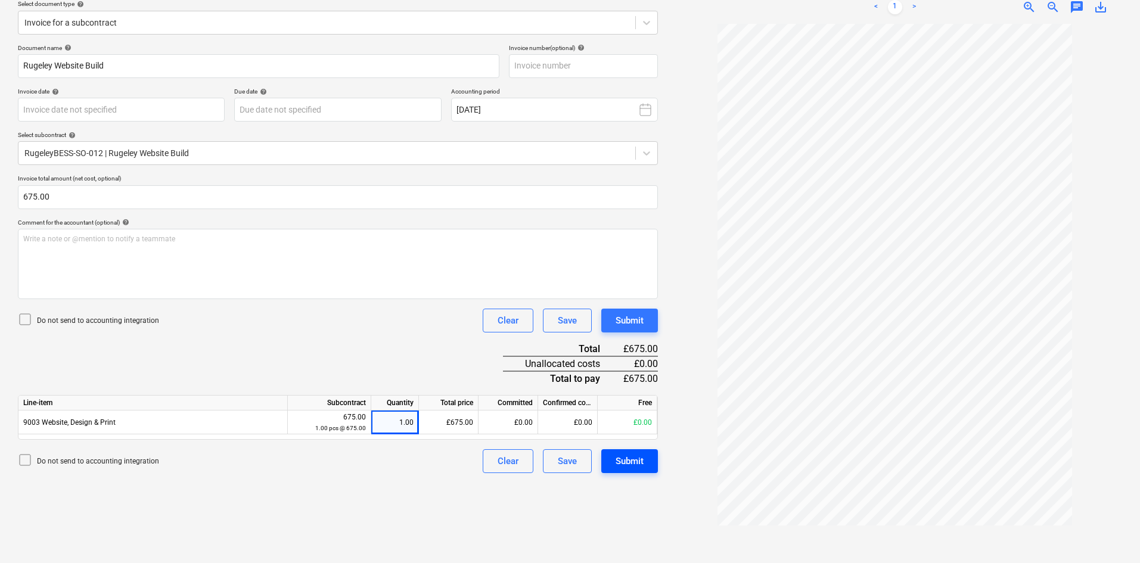
click at [635, 461] on div "Submit" at bounding box center [629, 460] width 28 height 15
